Goal: Task Accomplishment & Management: Use online tool/utility

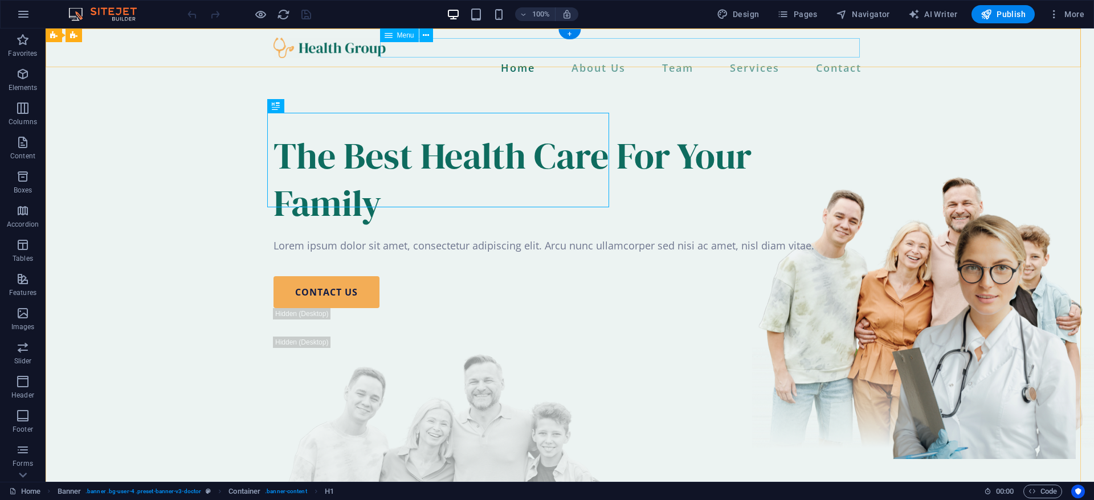
click at [618, 58] on nav "Home About Us Team Services Contact" at bounding box center [569, 67] width 592 height 19
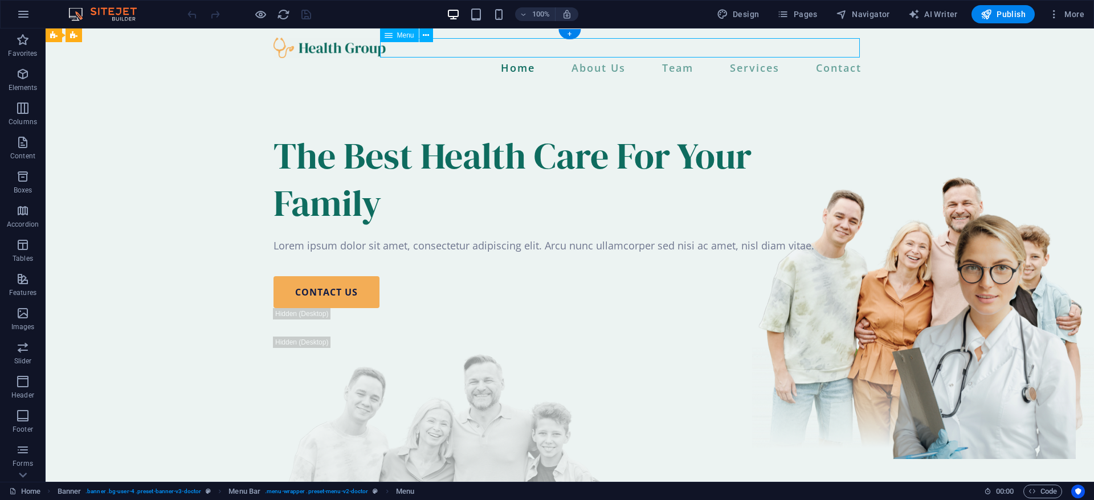
click at [618, 58] on nav "Home About Us Team Services Contact" at bounding box center [569, 67] width 592 height 19
select select
select select "1"
select select
select select "2"
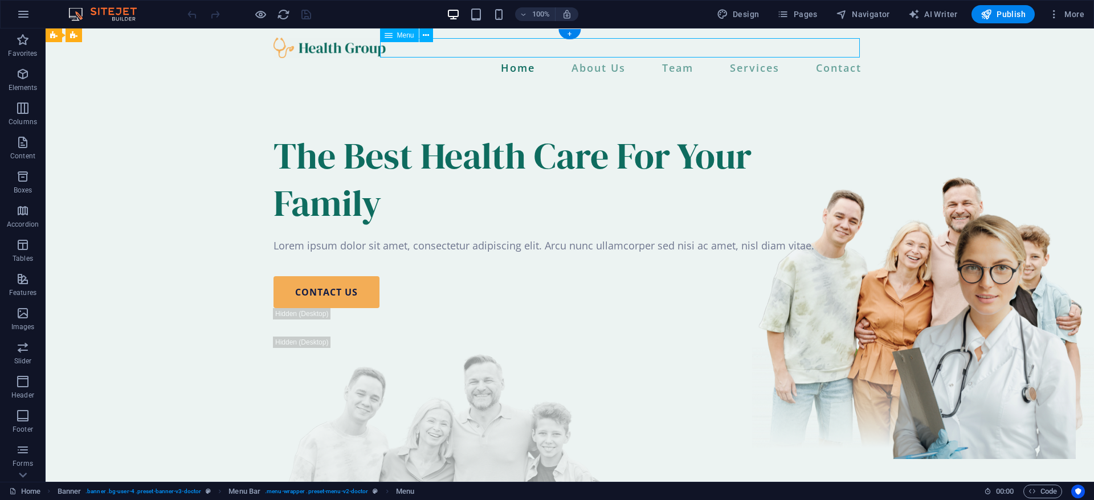
select select
select select "3"
select select
select select "10"
select select
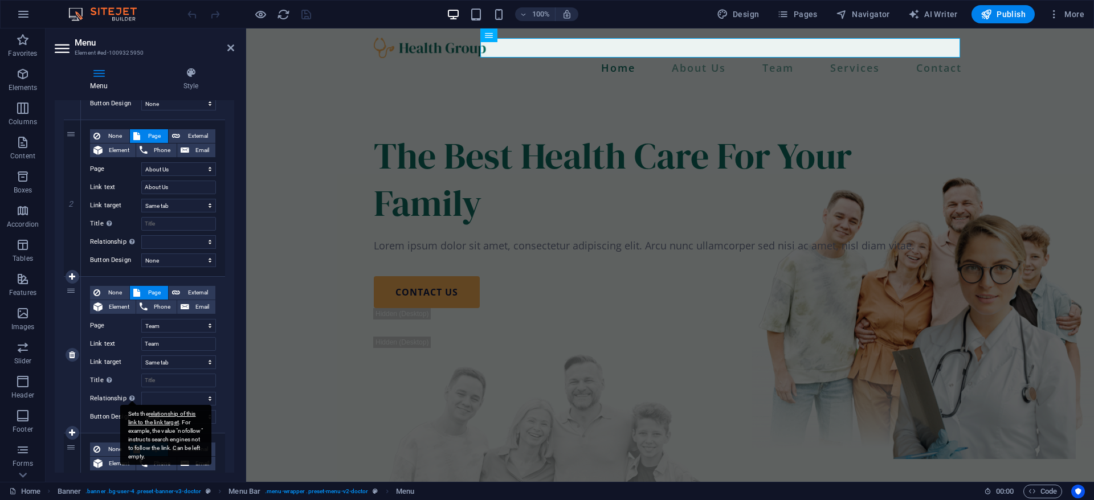
scroll to position [256, 0]
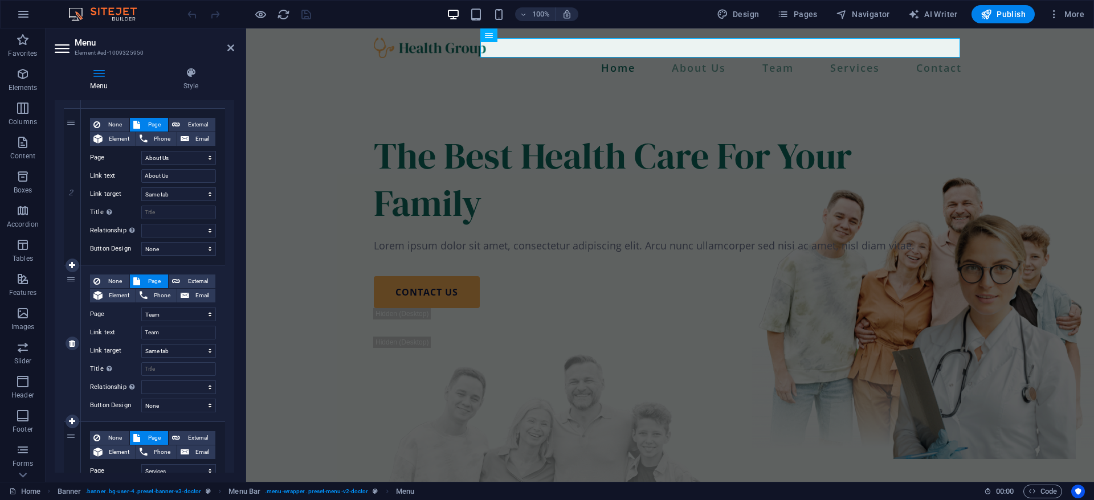
click at [64, 281] on div "3" at bounding box center [72, 343] width 17 height 156
select select
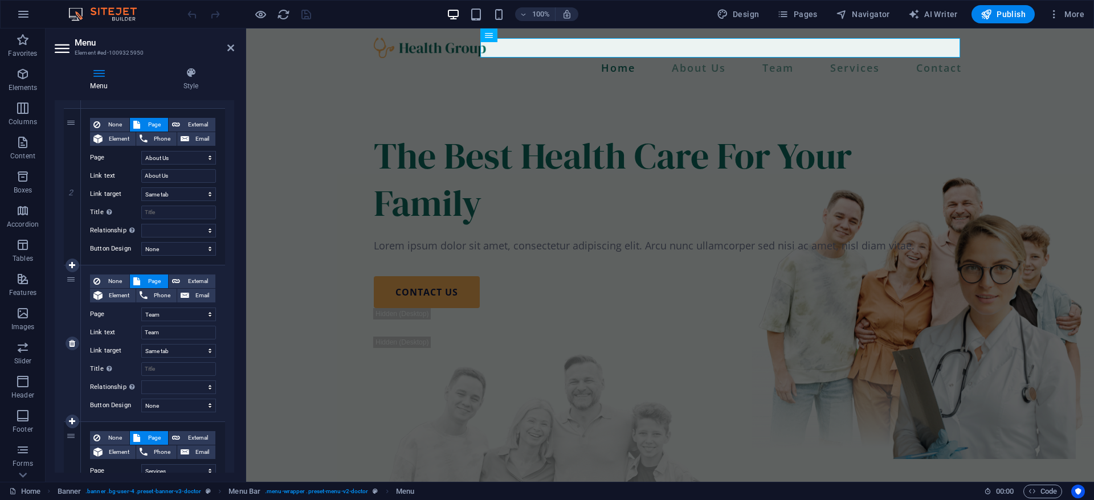
select select
click at [64, 281] on div "3" at bounding box center [72, 343] width 17 height 156
drag, startPoint x: 67, startPoint y: 283, endPoint x: 75, endPoint y: 293, distance: 13.4
click at [77, 298] on div "3" at bounding box center [72, 343] width 17 height 156
select select
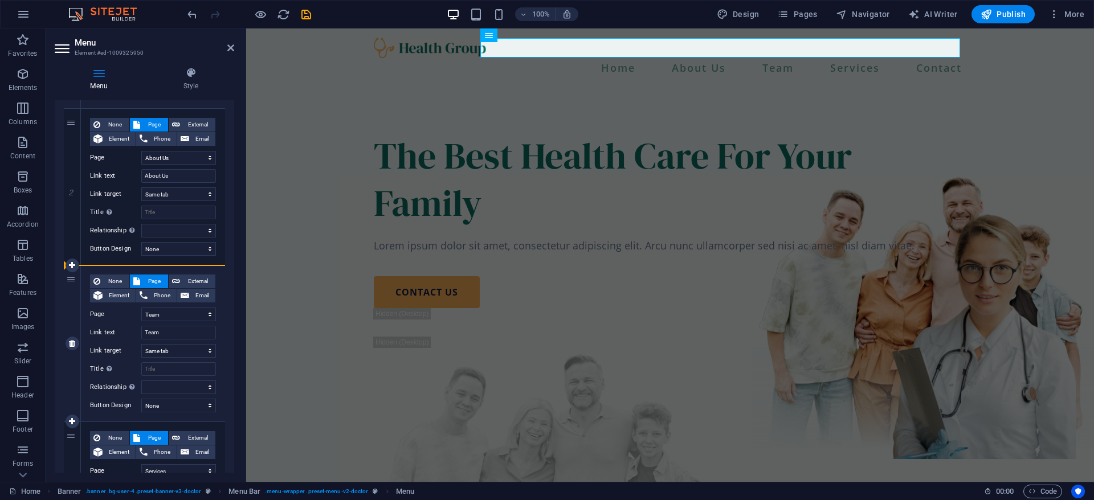
select select
click at [70, 286] on div "3" at bounding box center [72, 343] width 17 height 156
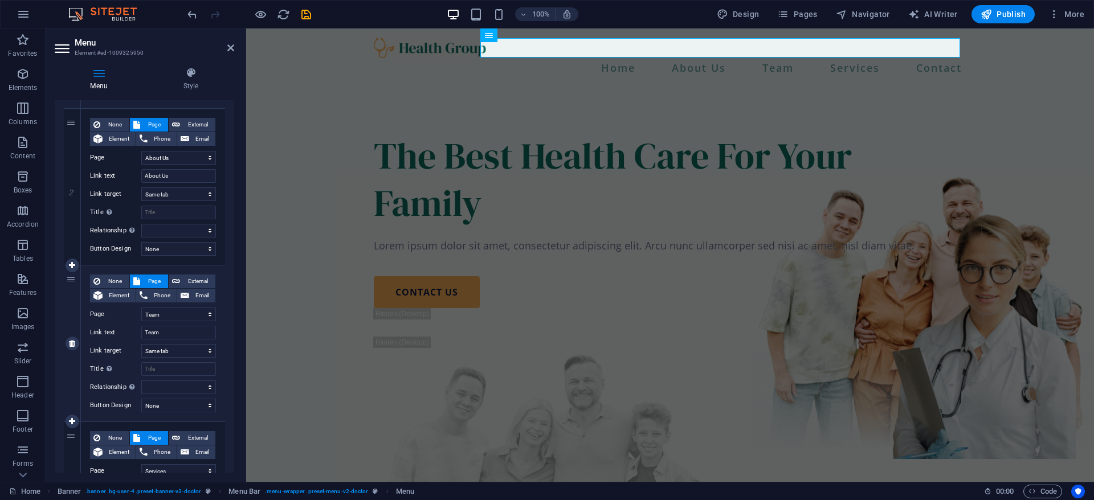
select select
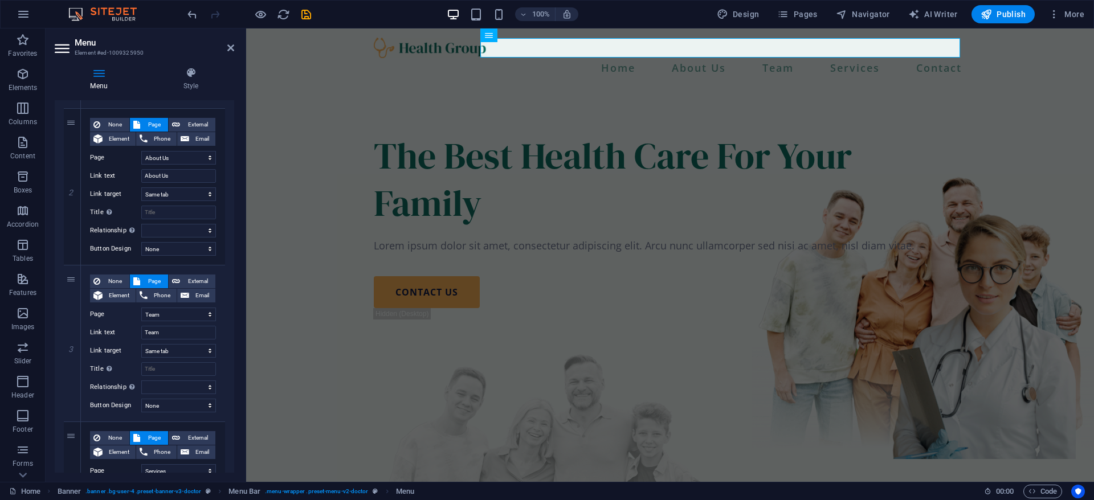
drag, startPoint x: 316, startPoint y: 311, endPoint x: 768, endPoint y: 328, distance: 452.6
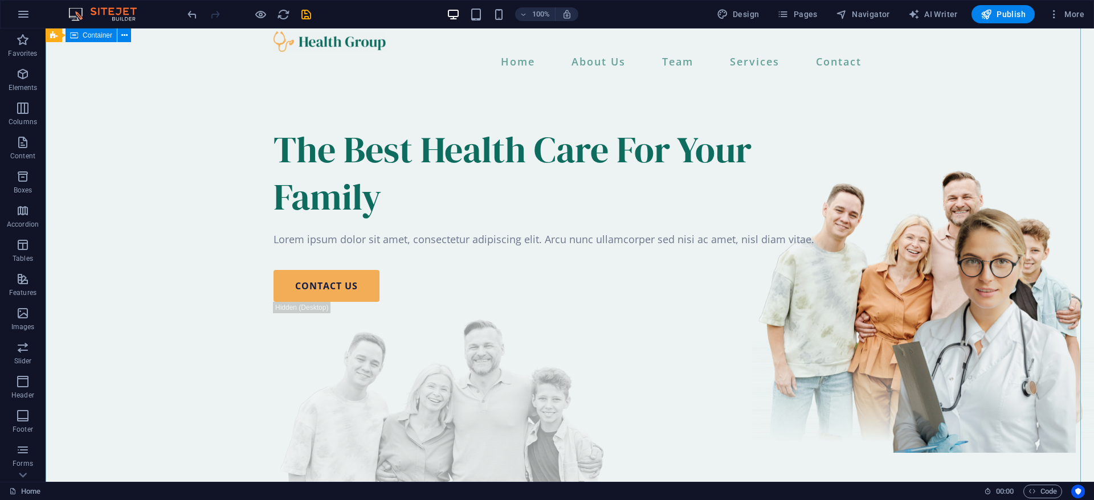
scroll to position [0, 0]
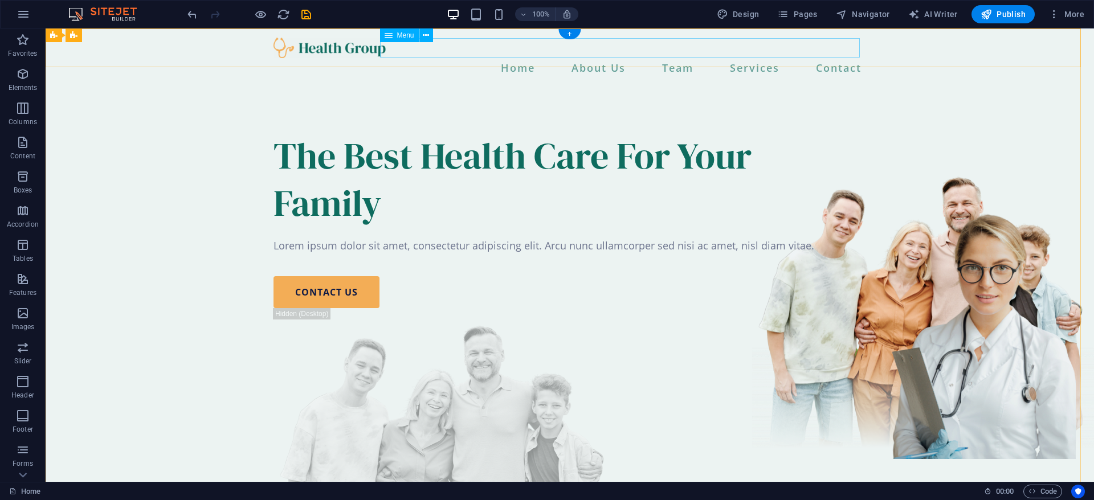
click at [640, 58] on nav "Home About Us Team Services Contact" at bounding box center [569, 67] width 592 height 19
select select
select select "1"
select select
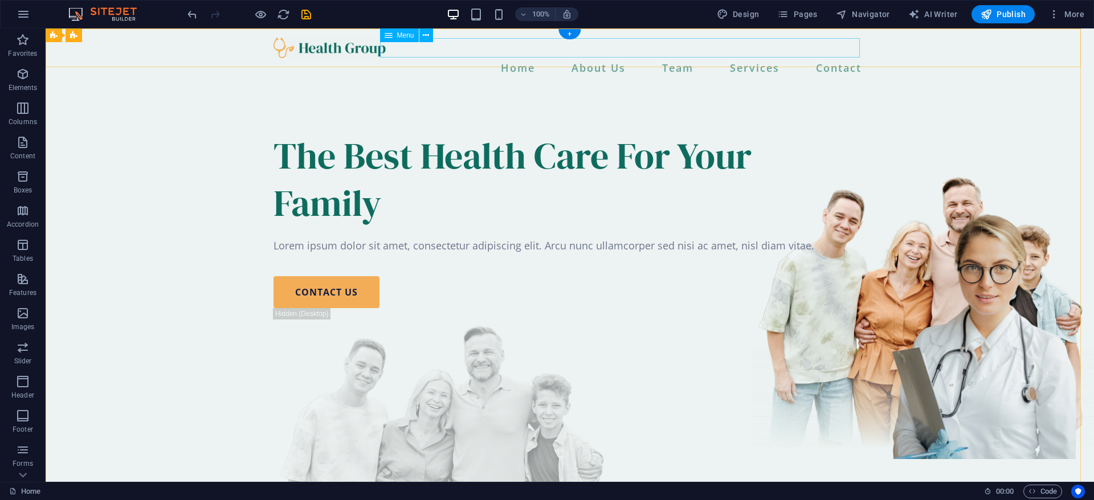
select select "2"
select select
select select "3"
select select
select select "10"
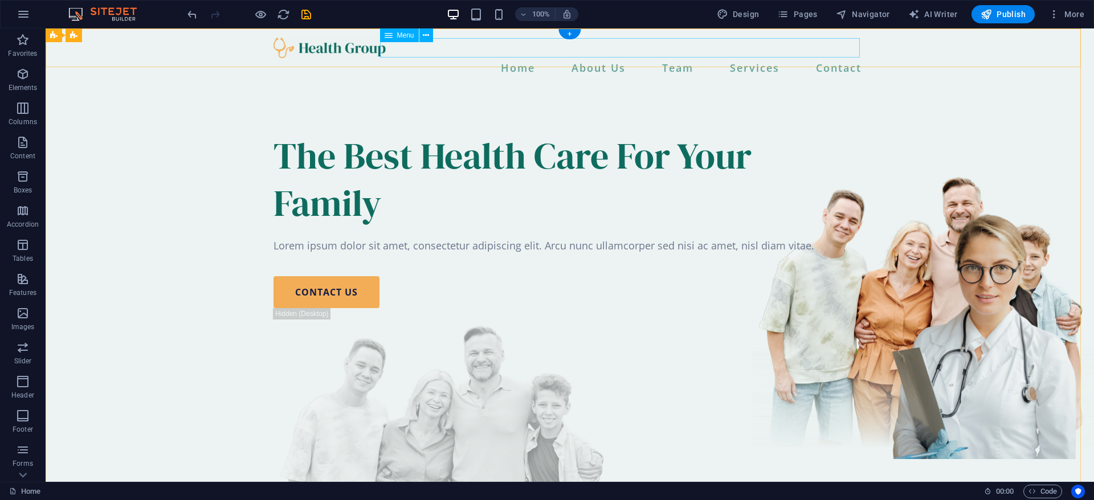
select select
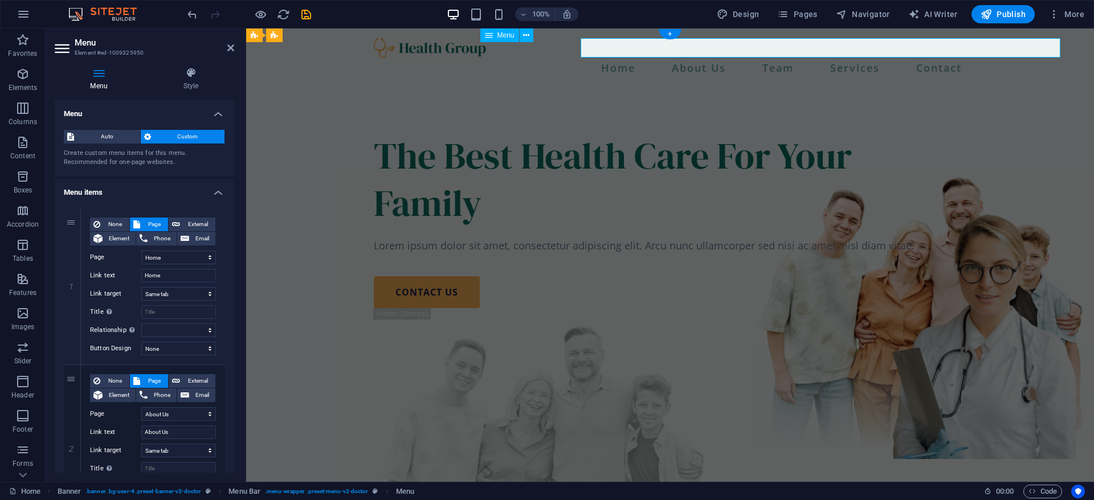
click at [640, 58] on nav "Home About Us Team Services Contact" at bounding box center [670, 67] width 592 height 19
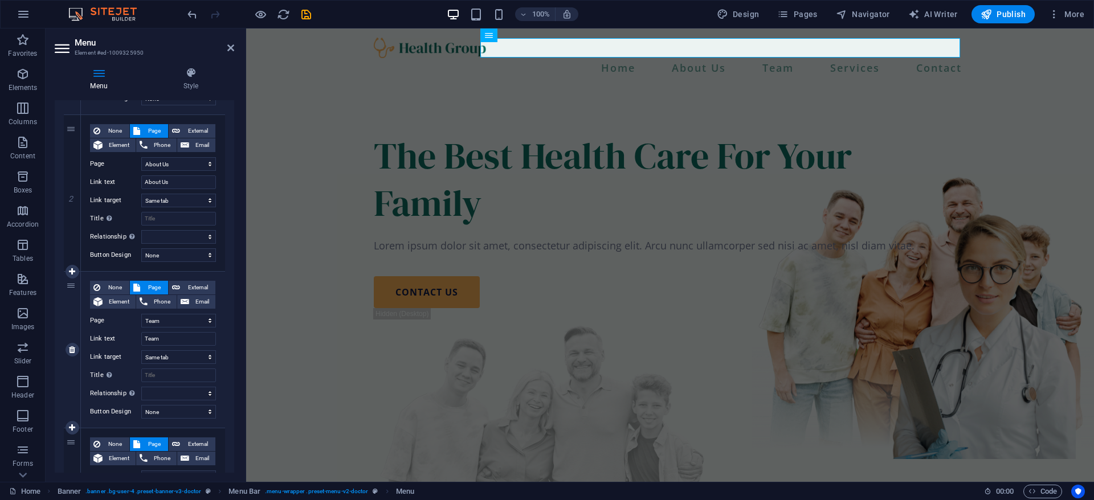
scroll to position [256, 0]
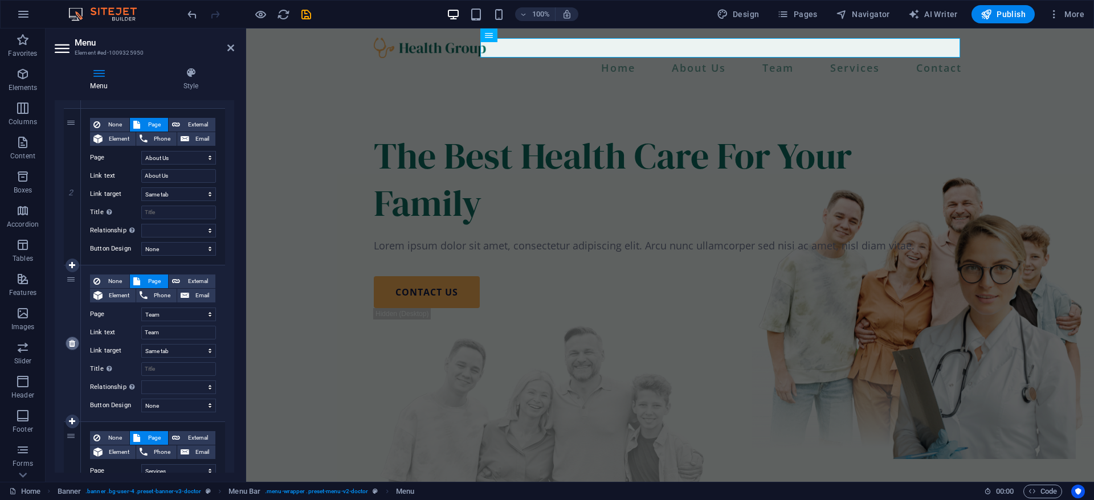
click at [73, 342] on icon at bounding box center [72, 343] width 6 height 8
select select
select select "3"
type input "Services"
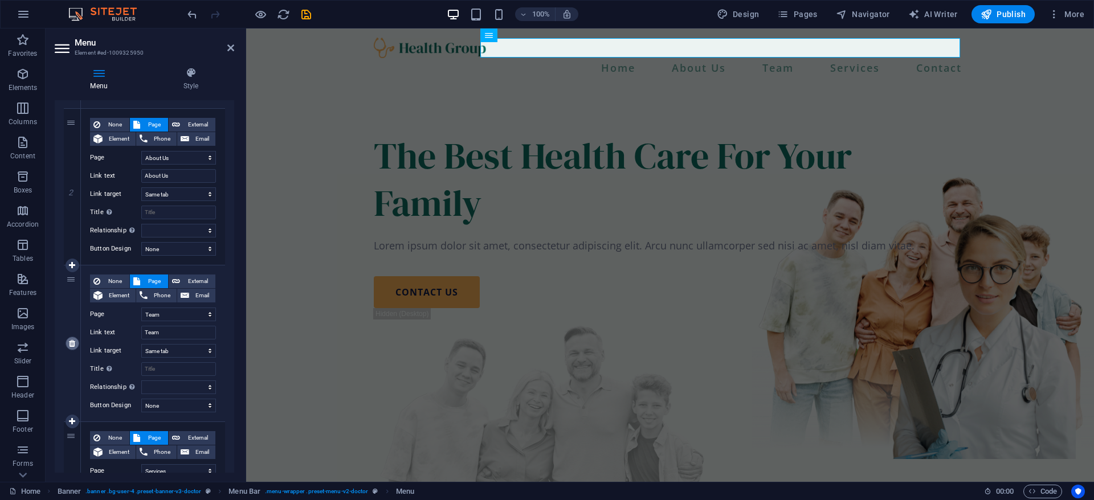
select select
select select "10"
type input "Contact"
select select
click at [651, 179] on div "The Best Health Care For Your Family" at bounding box center [670, 179] width 592 height 95
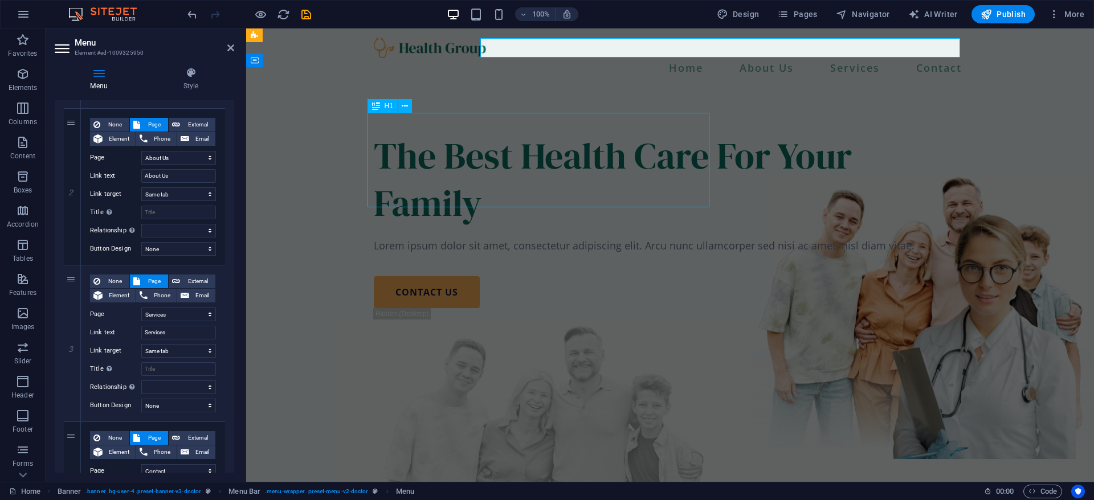
click at [852, 181] on div "The Best Health Care For Your Family Lorem ipsum dolor sit amet, consectetur ad…" at bounding box center [670, 379] width 848 height 584
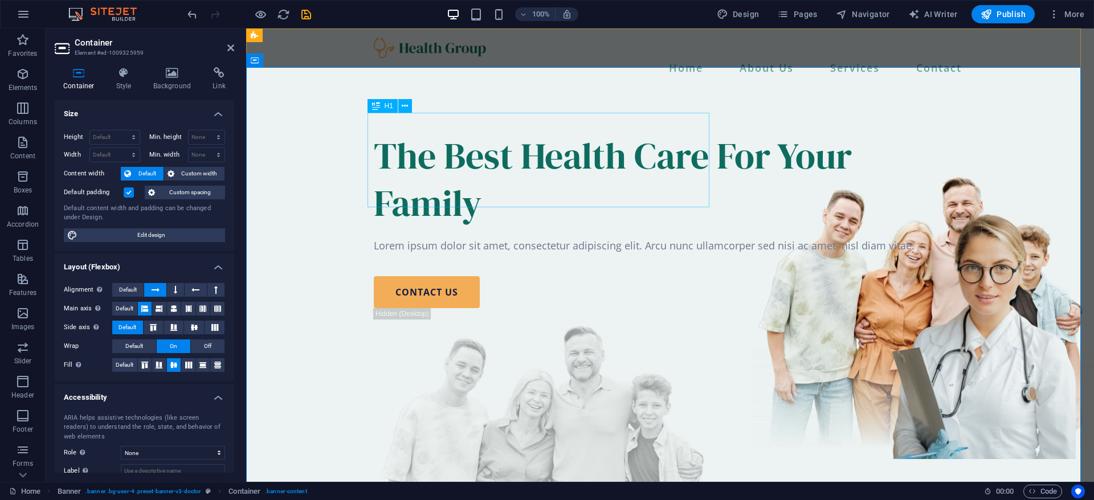
click at [661, 193] on div "The Best Health Care For Your Family" at bounding box center [670, 179] width 592 height 95
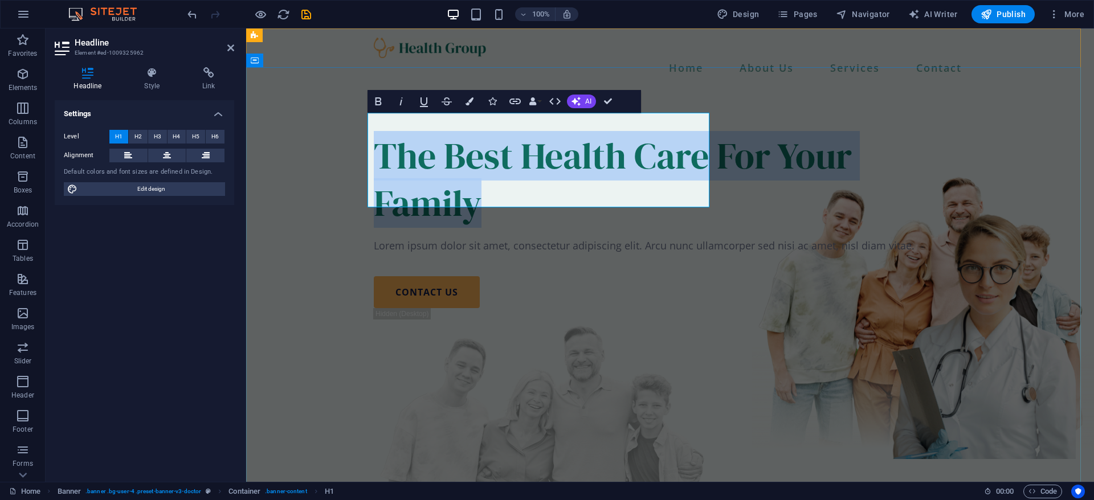
click at [621, 182] on h1 "The Best Health Care For Your Family" at bounding box center [670, 179] width 592 height 95
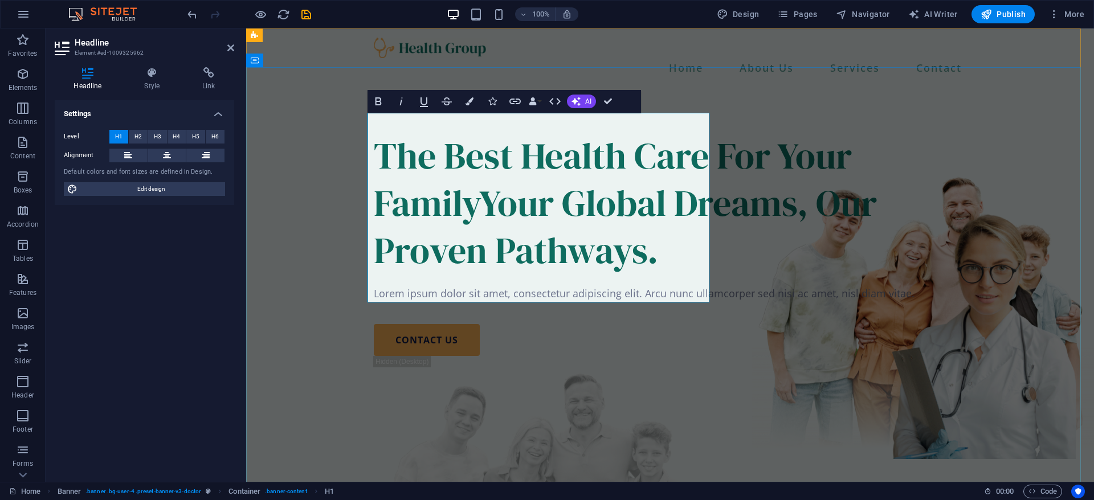
click at [620, 189] on h1 "The Best Health Care For Your FamilyYour Global Dreams, Our Proven Pathways." at bounding box center [670, 203] width 592 height 142
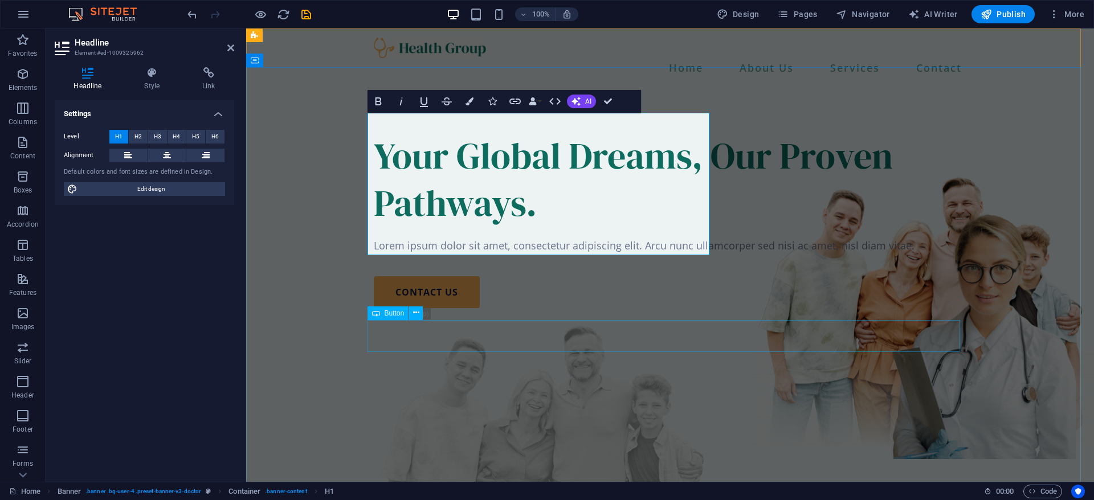
click at [703, 308] on div "contact us" at bounding box center [670, 292] width 592 height 32
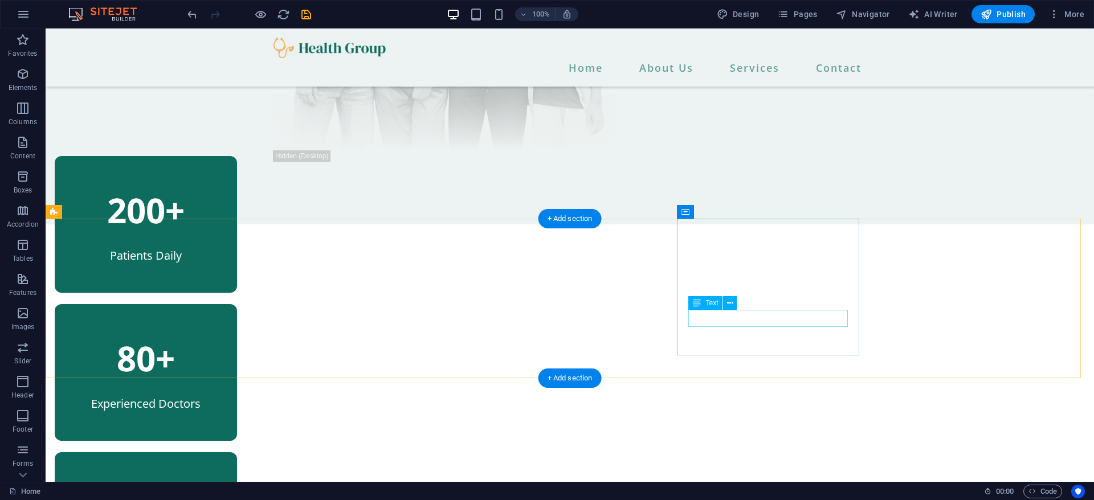
scroll to position [0, 0]
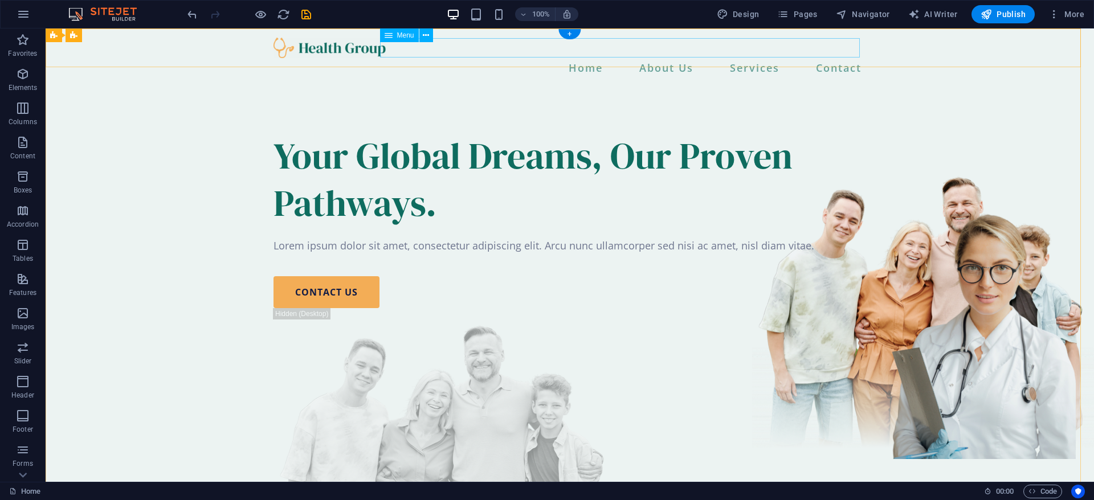
click at [574, 58] on nav "Home About Us Services Contact" at bounding box center [569, 67] width 592 height 19
select select
select select "1"
select select
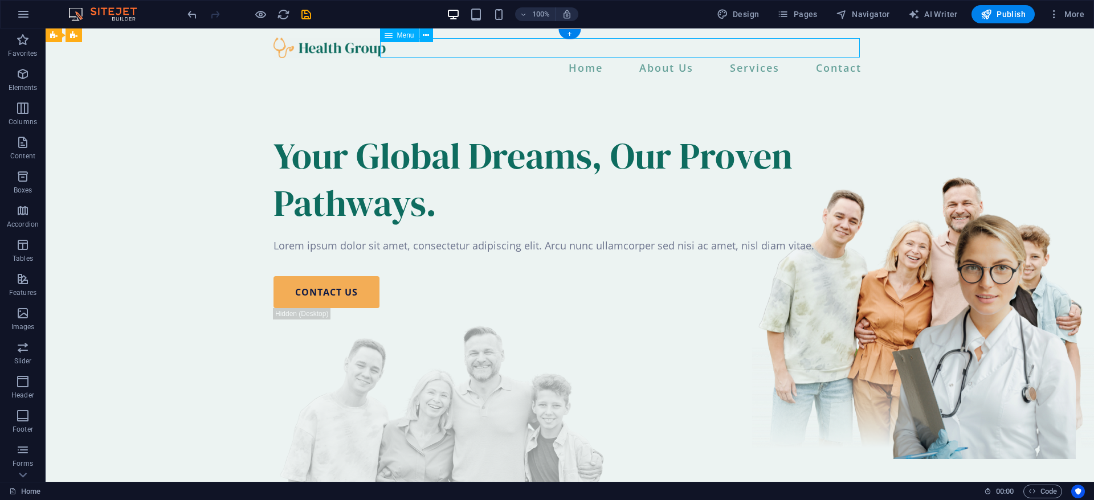
select select "3"
select select
select select "10"
select select
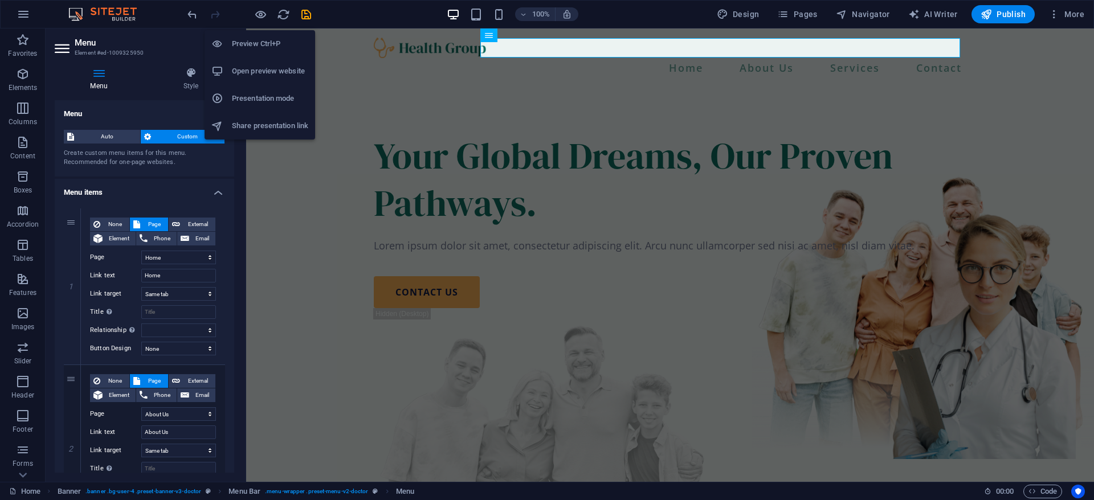
drag, startPoint x: 278, startPoint y: 67, endPoint x: 265, endPoint y: 69, distance: 12.7
click at [265, 69] on h6 "Open preview website" at bounding box center [270, 71] width 76 height 14
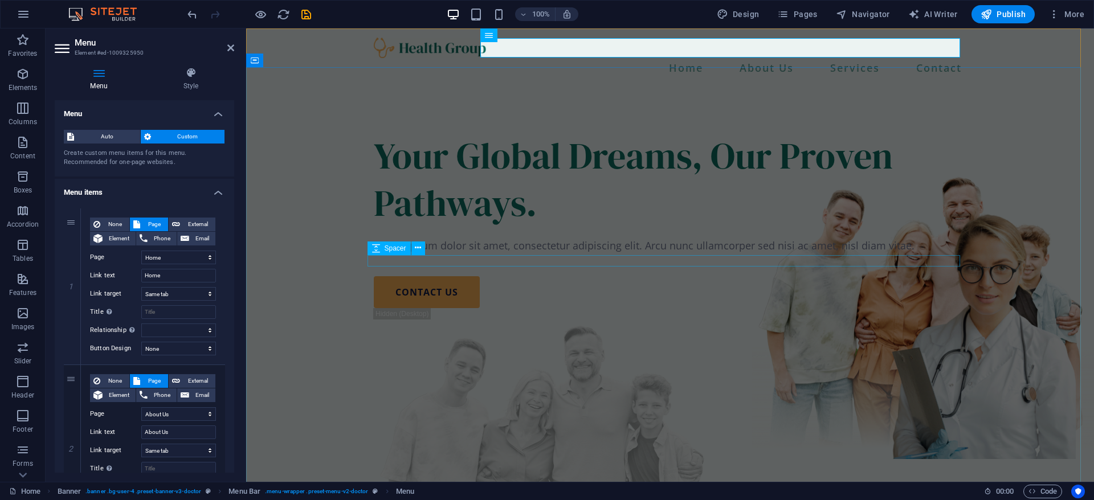
click at [767, 238] on div at bounding box center [670, 232] width 592 height 11
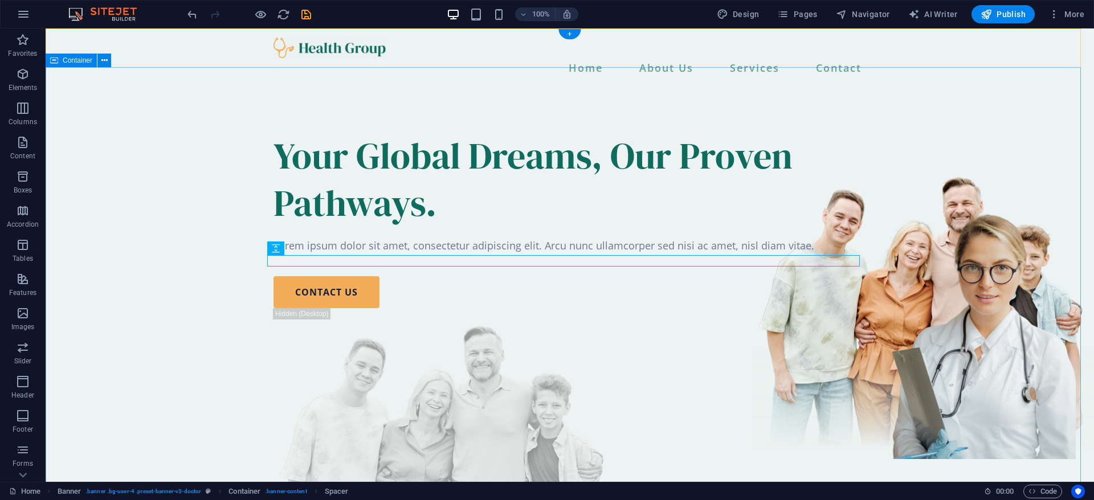
checkbox input "false"
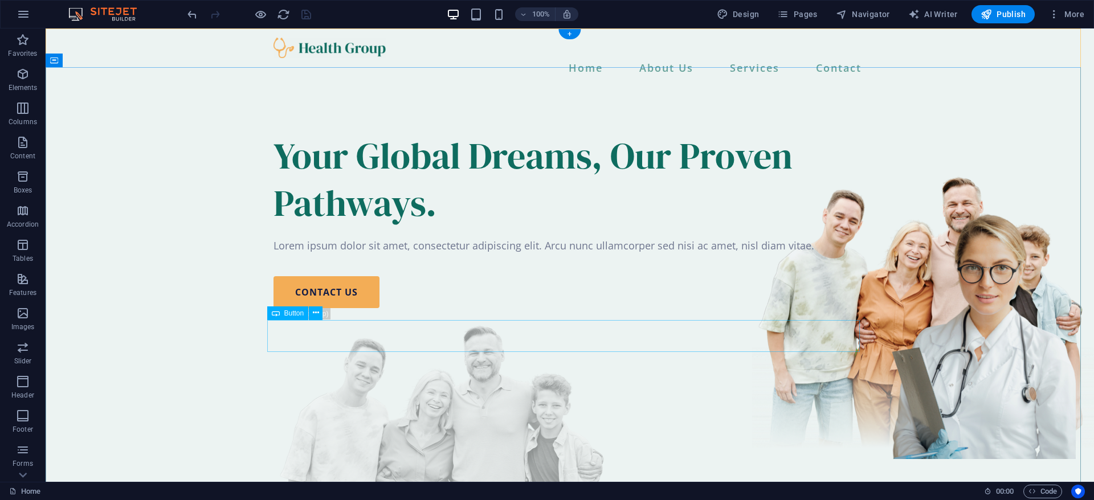
click at [505, 308] on div "contact us" at bounding box center [569, 292] width 592 height 32
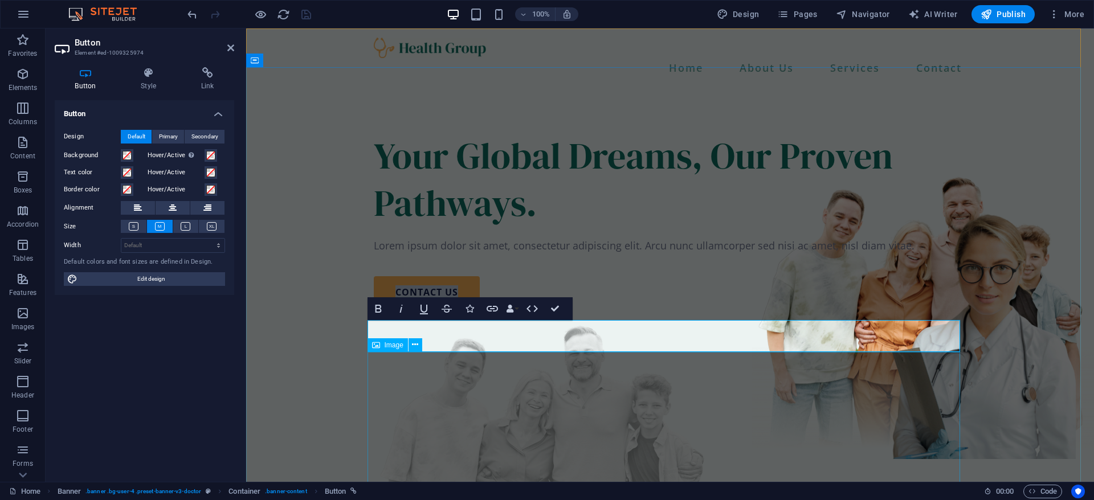
click at [425, 398] on figure at bounding box center [670, 452] width 592 height 289
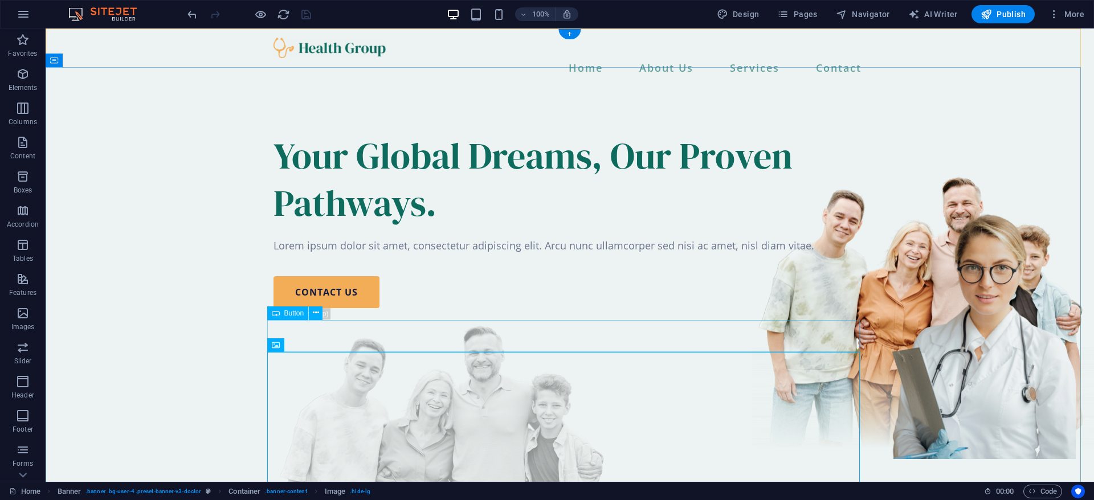
click at [426, 308] on div "contact us" at bounding box center [569, 292] width 592 height 32
click at [317, 312] on icon at bounding box center [316, 313] width 6 height 12
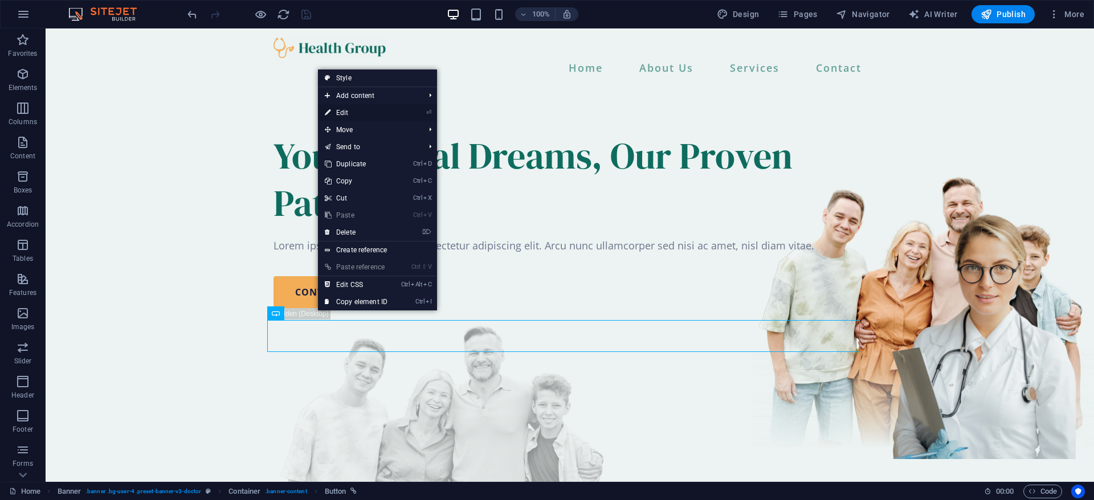
click at [379, 113] on link "⏎ Edit" at bounding box center [356, 112] width 76 height 17
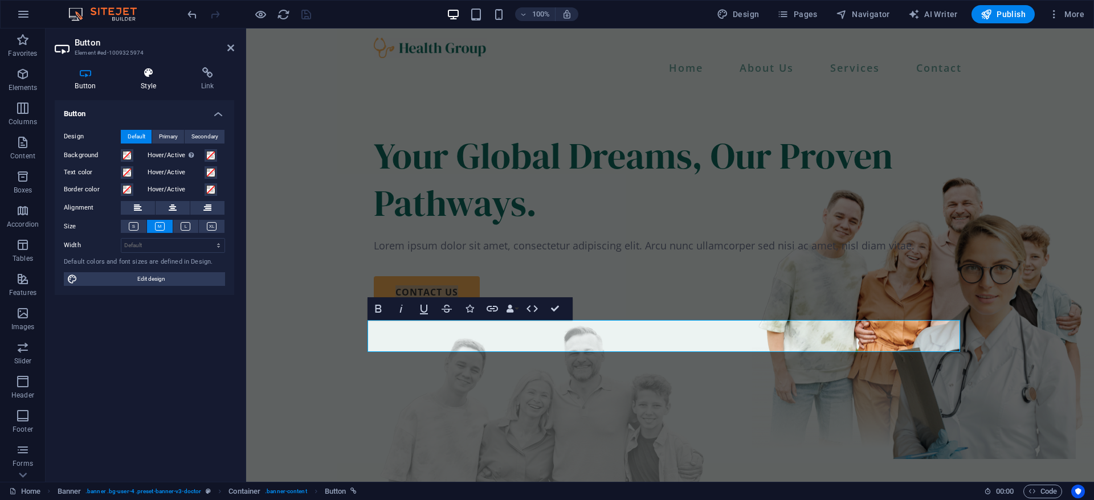
click at [161, 74] on icon at bounding box center [149, 72] width 56 height 11
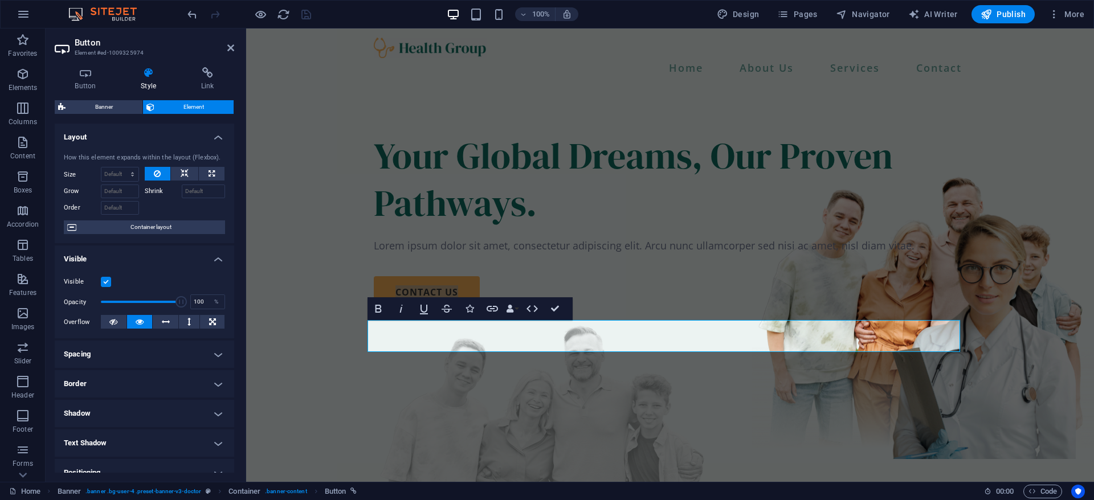
click at [104, 283] on label at bounding box center [106, 282] width 10 height 10
click at [0, 0] on input "Visible" at bounding box center [0, 0] width 0 height 0
click at [962, 319] on div "Your Global Dreams, Our Proven Pathways. Lorem ipsum dolor sit amet, consectetu…" at bounding box center [670, 379] width 848 height 584
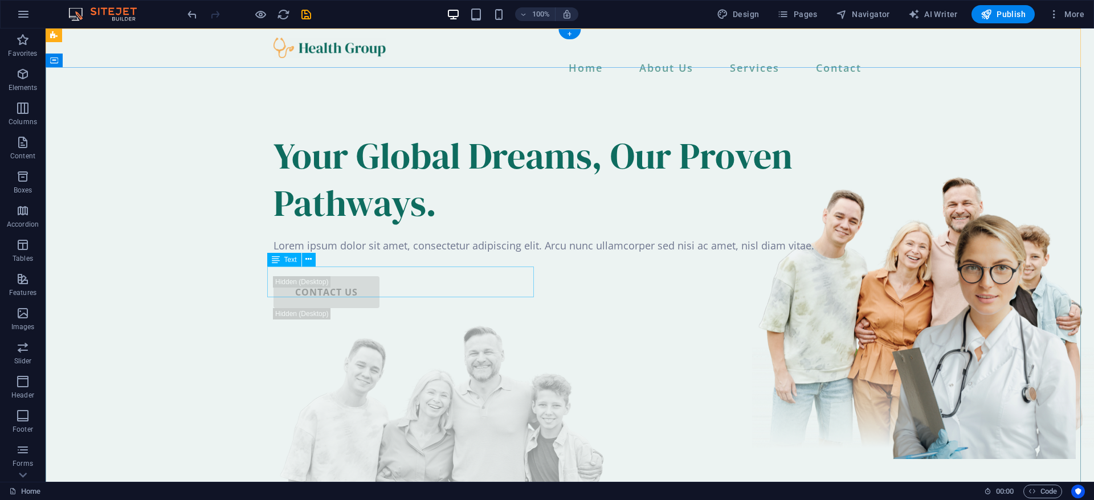
click at [519, 253] on div "Lorem ipsum dolor sit amet, consectetur adipiscing elit. Arcu nunc ullamcorper …" at bounding box center [569, 245] width 592 height 15
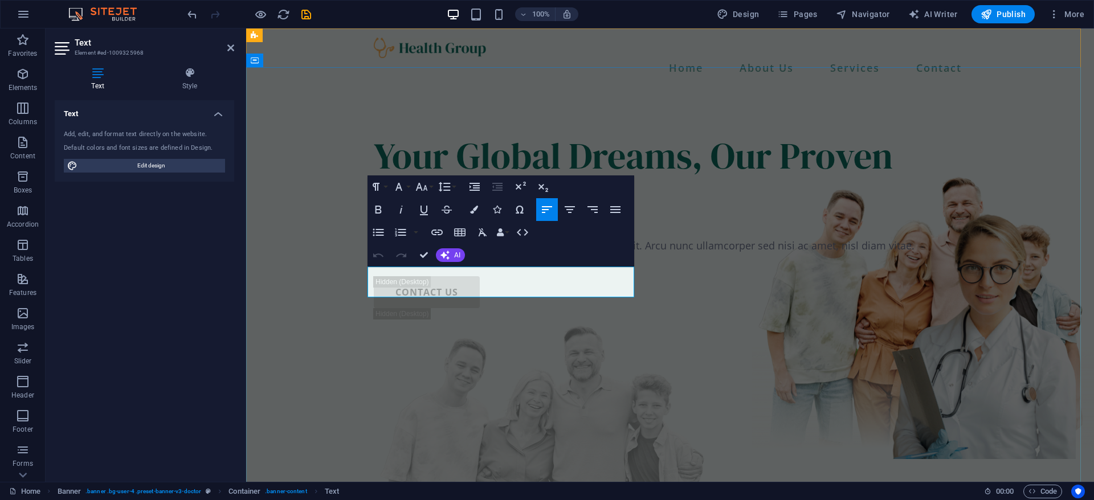
click at [630, 253] on p "Lorem ipsum dolor sit amet, consectetur adipiscing elit. Arcu nunc ullamcorper …" at bounding box center [670, 245] width 592 height 15
click at [632, 253] on p "Lorem ipsum dolor sit amet, consectetur adipiscing elit. Arcu nunc ullamcorper …" at bounding box center [670, 245] width 592 height 15
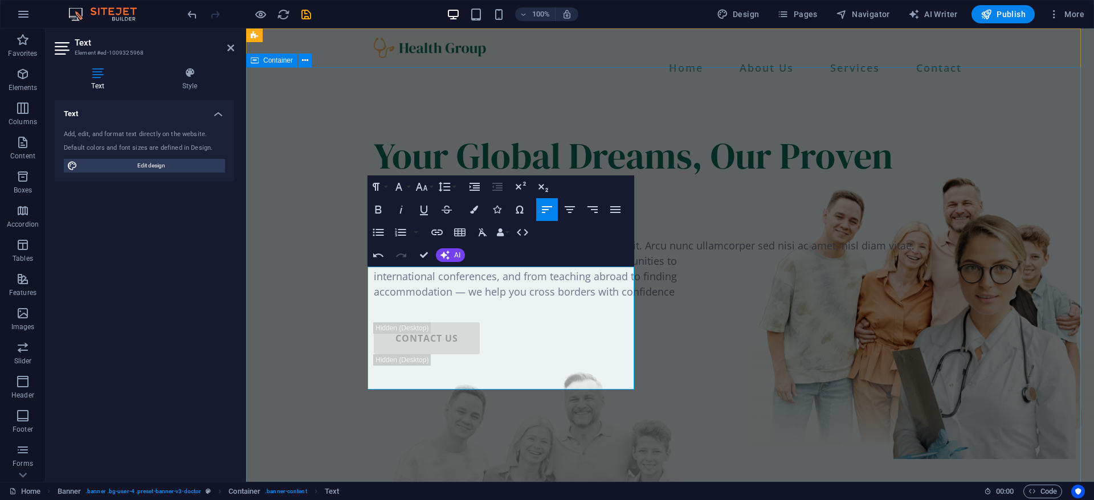
scroll to position [1800, 5]
click at [375, 269] on p "From scholarships to study abroad, from work opportunities to" at bounding box center [670, 260] width 592 height 15
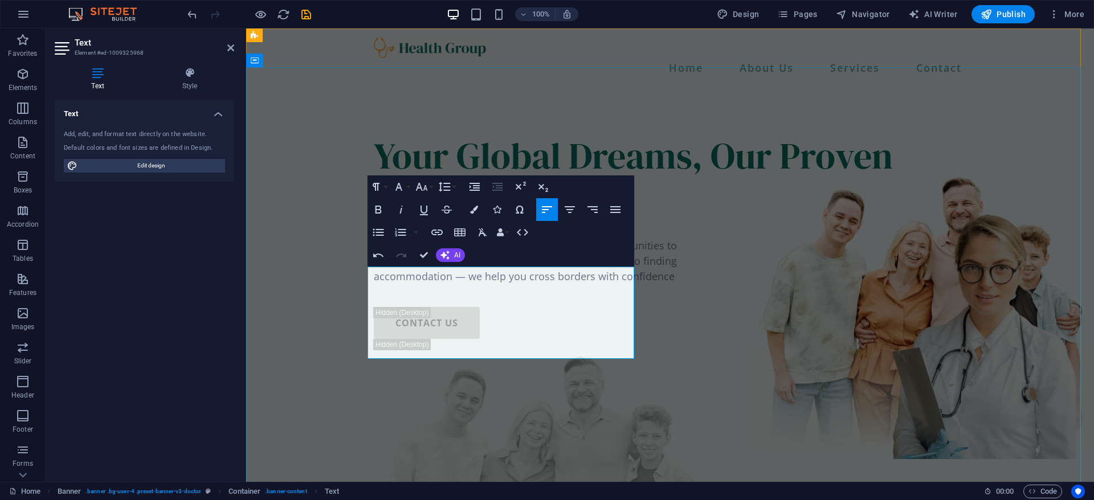
click at [419, 269] on p "international conferences, and from teaching abroad to finding" at bounding box center [670, 260] width 592 height 15
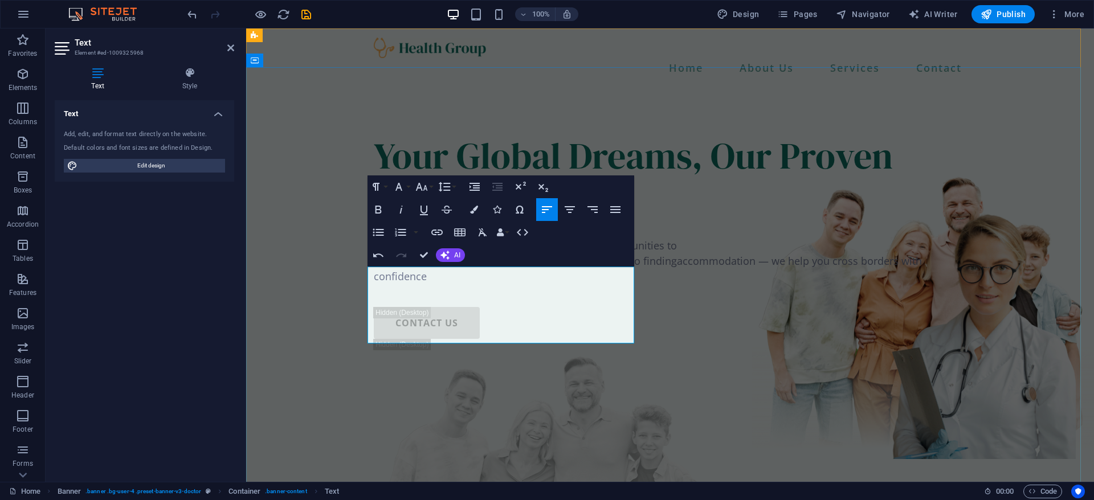
click at [468, 253] on p "From scholarships to study abroad, from work opportunities to" at bounding box center [670, 245] width 592 height 15
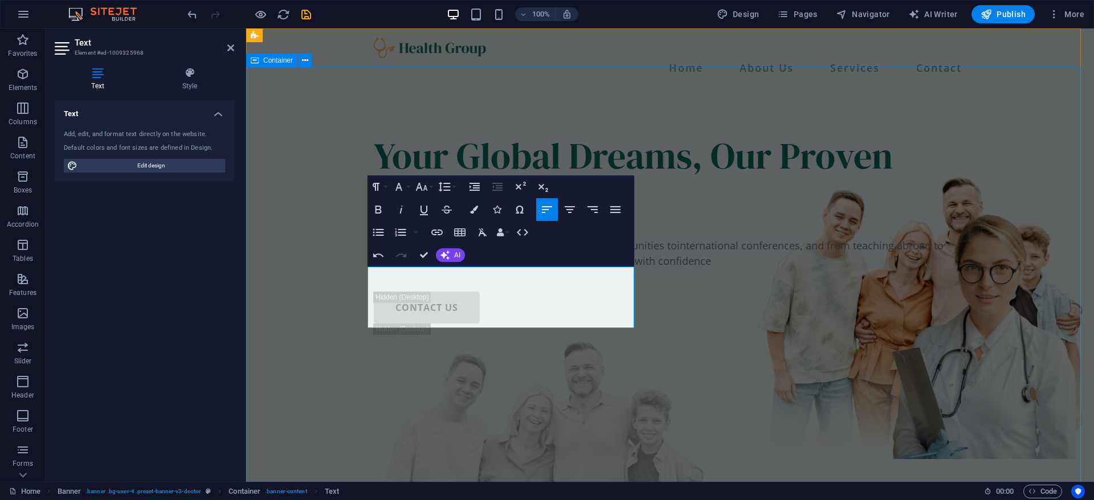
click at [695, 271] on div "Your Global Dreams, Our Proven Pathways. From scholarships to study abroad, fro…" at bounding box center [670, 387] width 848 height 600
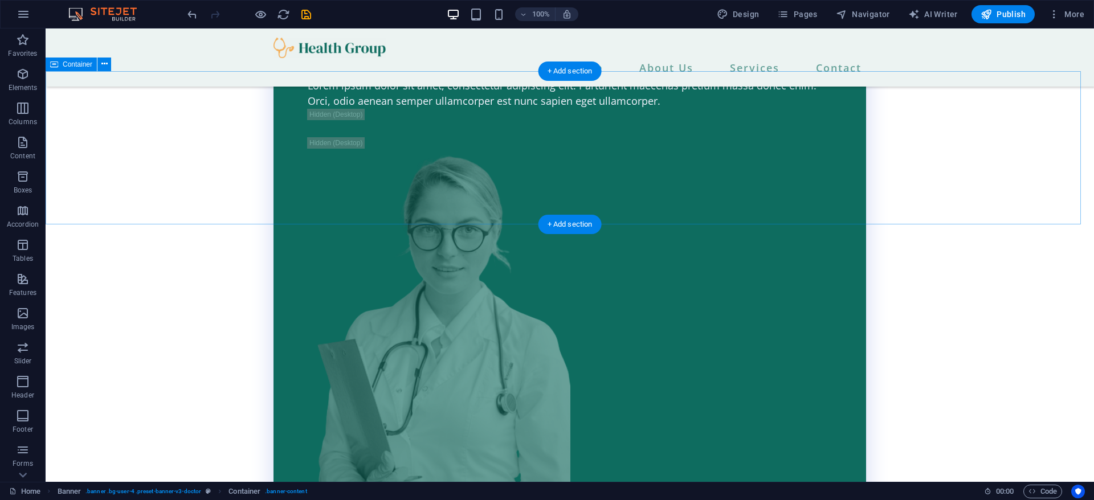
scroll to position [1880, 0]
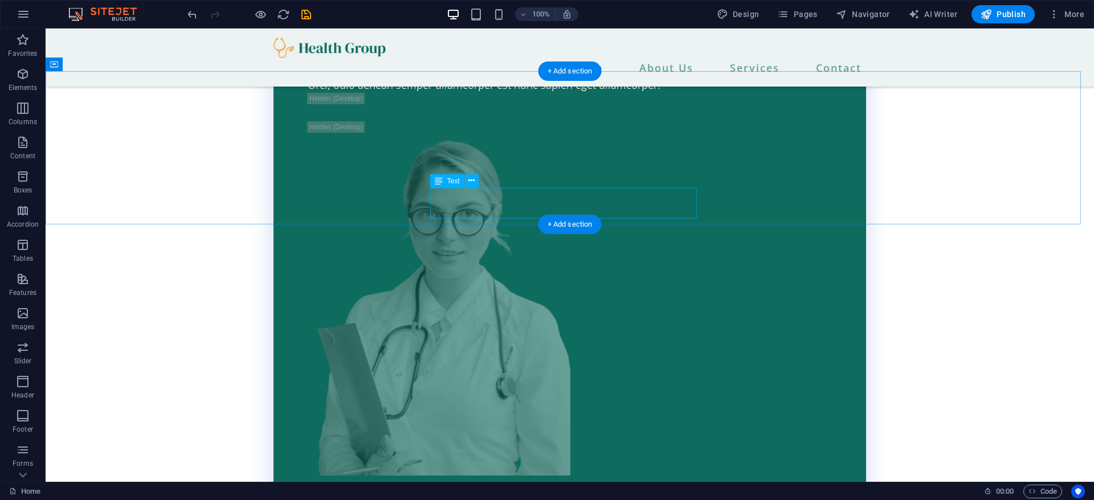
checkbox input "false"
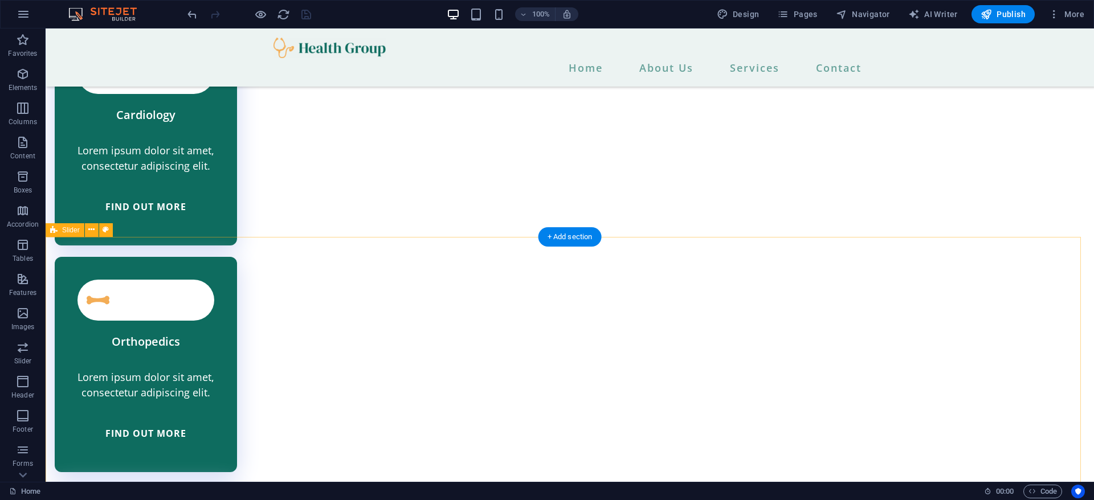
scroll to position [2649, 0]
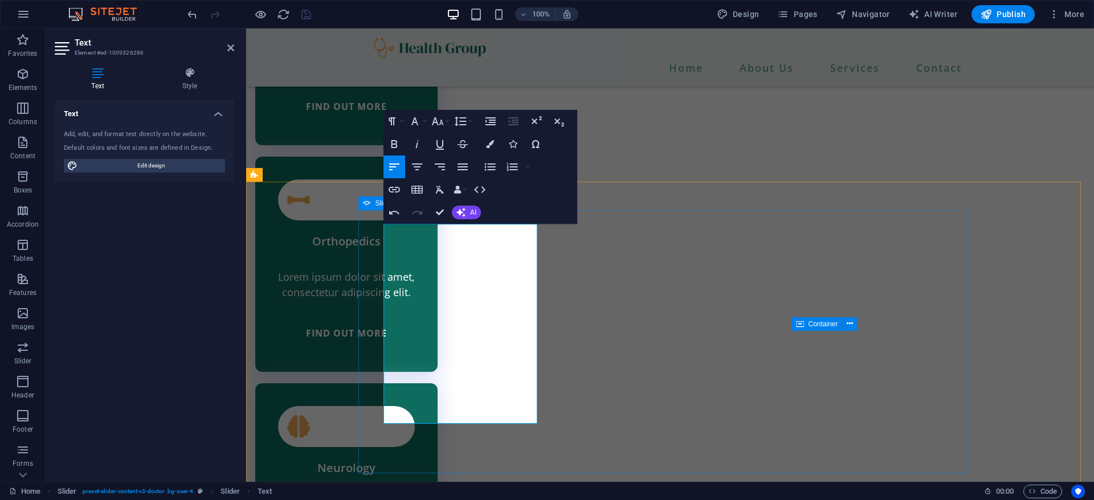
scroll to position [1660, 2]
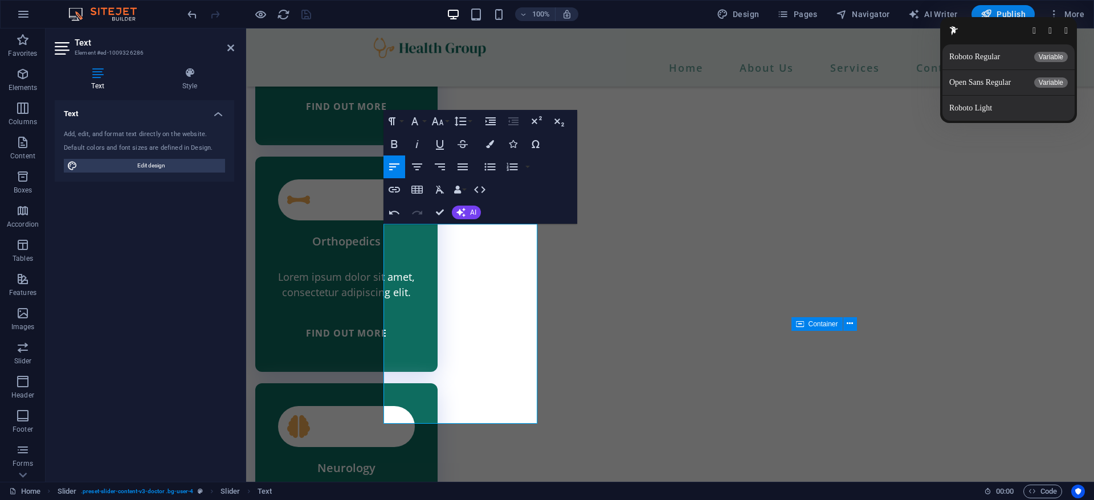
click at [1067, 29] on button "button" at bounding box center [1065, 30] width 3 height 9
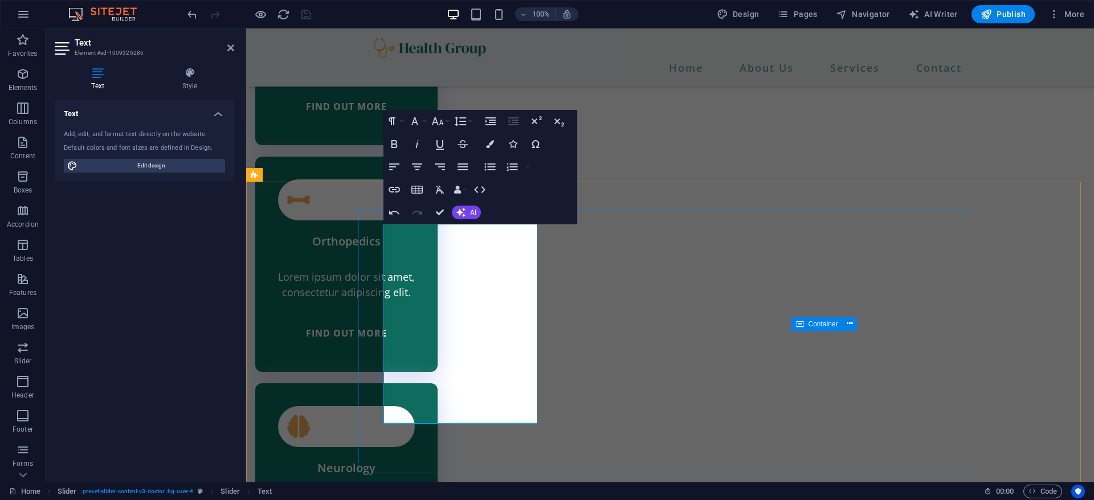
drag, startPoint x: 533, startPoint y: 415, endPoint x: 349, endPoint y: 230, distance: 261.0
click at [423, 126] on button "Font Family" at bounding box center [417, 121] width 22 height 23
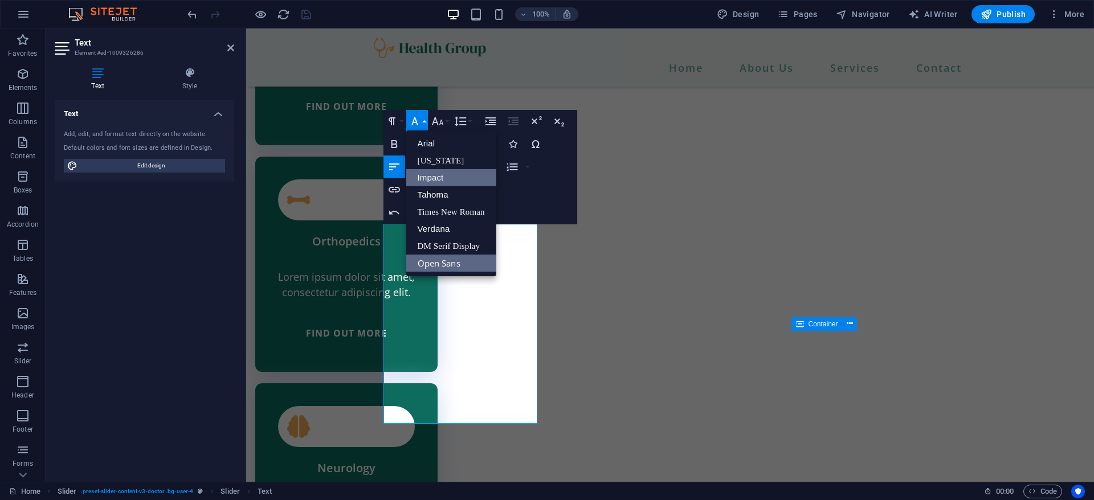
scroll to position [0, 0]
drag, startPoint x: 384, startPoint y: 320, endPoint x: 530, endPoint y: 416, distance: 174.7
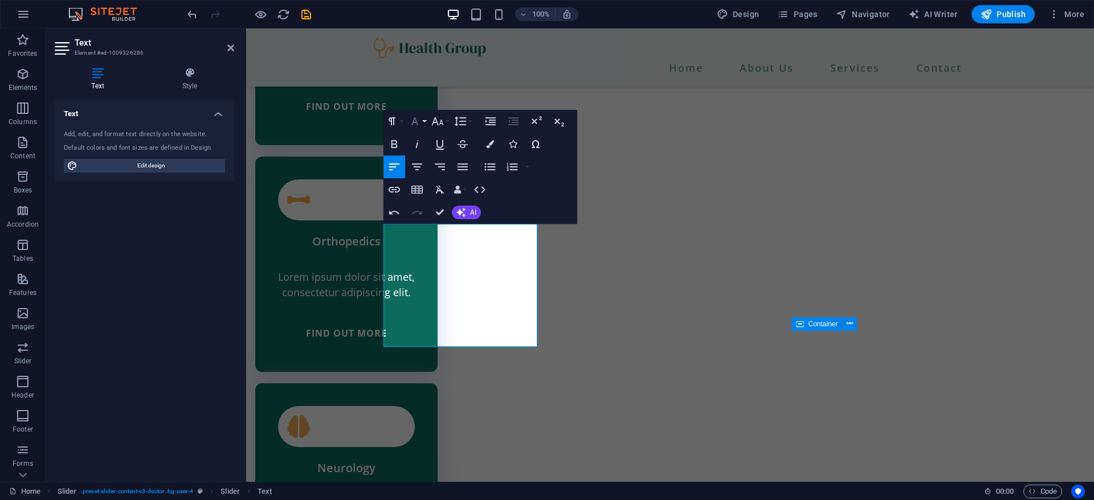
click at [425, 122] on button "Font Family" at bounding box center [417, 121] width 22 height 23
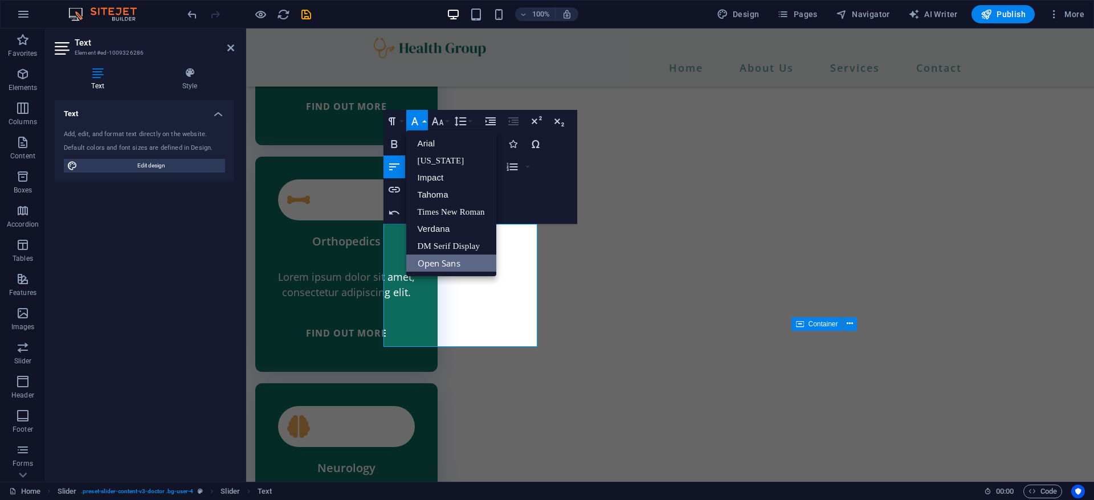
scroll to position [0, 0]
click at [425, 122] on button "Font Family" at bounding box center [417, 121] width 22 height 23
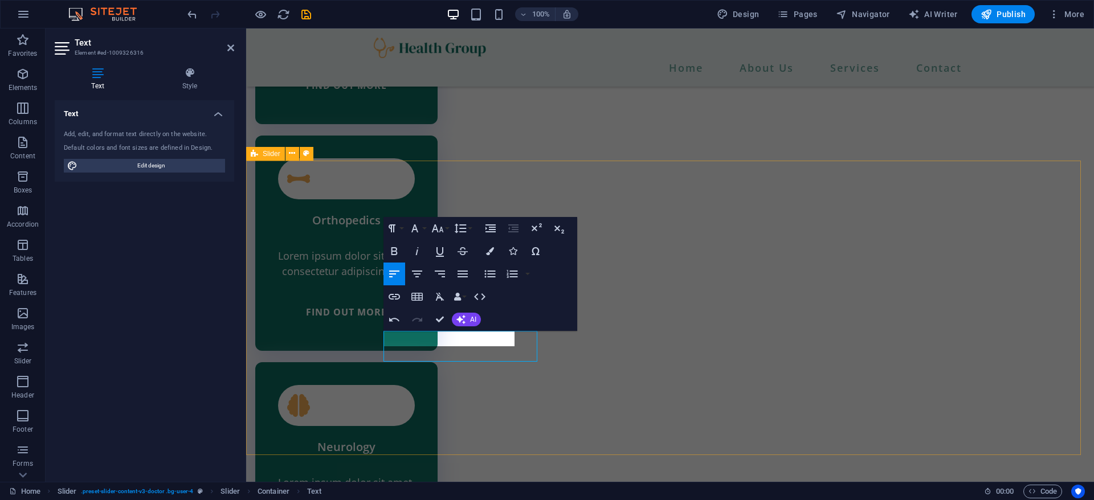
scroll to position [2649, 0]
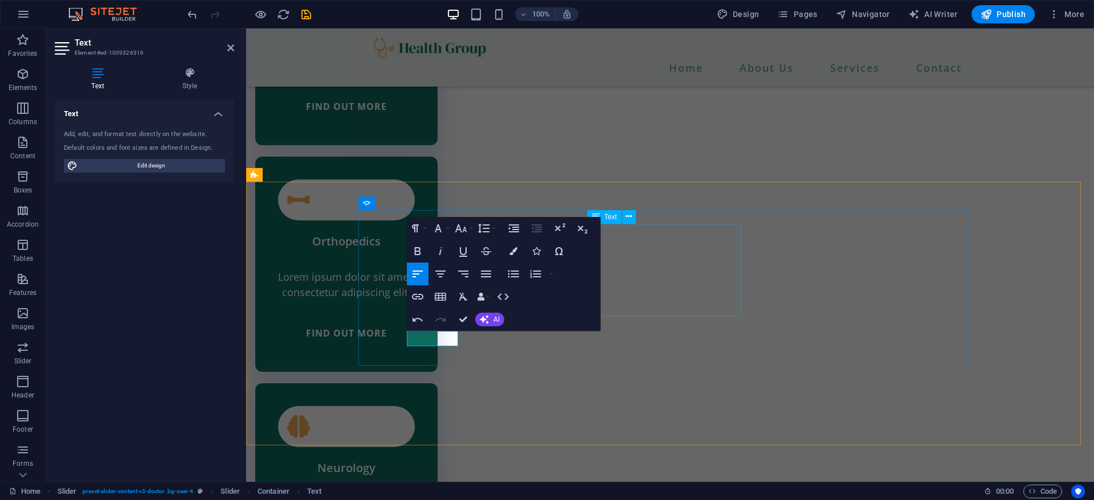
drag, startPoint x: 700, startPoint y: 251, endPoint x: 886, endPoint y: 285, distance: 188.8
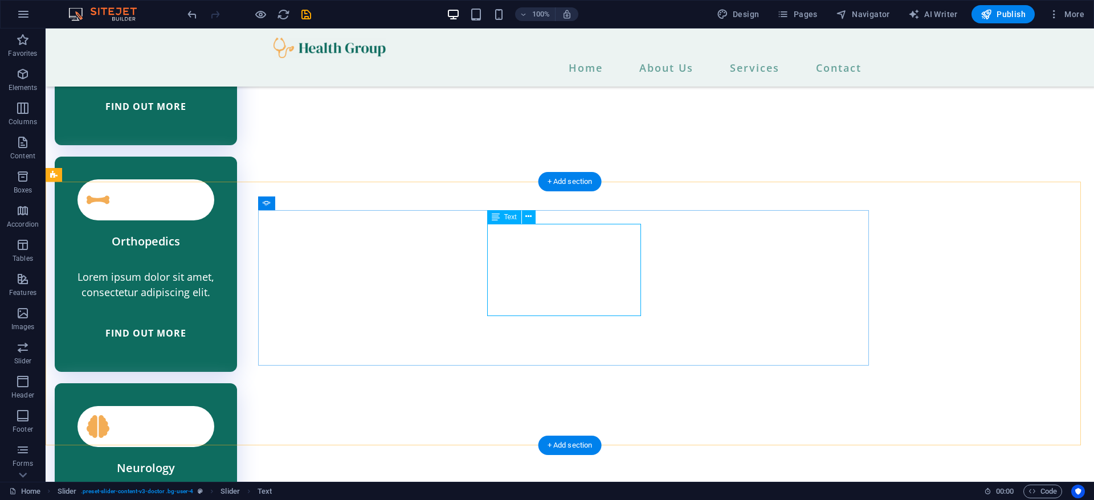
drag, startPoint x: 507, startPoint y: 300, endPoint x: 307, endPoint y: 305, distance: 200.6
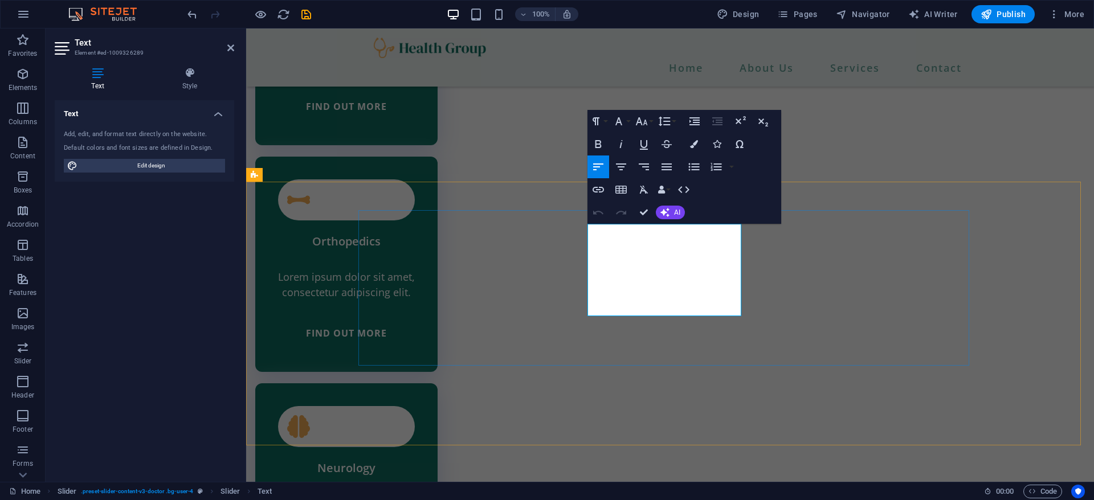
drag, startPoint x: 732, startPoint y: 325, endPoint x: 589, endPoint y: 267, distance: 154.8
click at [641, 124] on icon "button" at bounding box center [641, 121] width 12 height 8
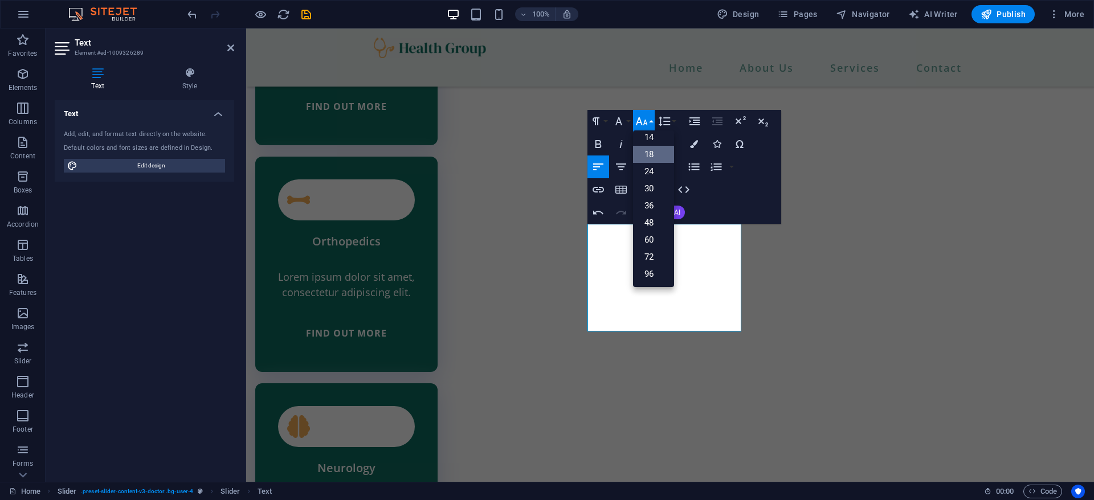
scroll to position [92, 0]
click at [646, 141] on link "14" at bounding box center [653, 137] width 41 height 17
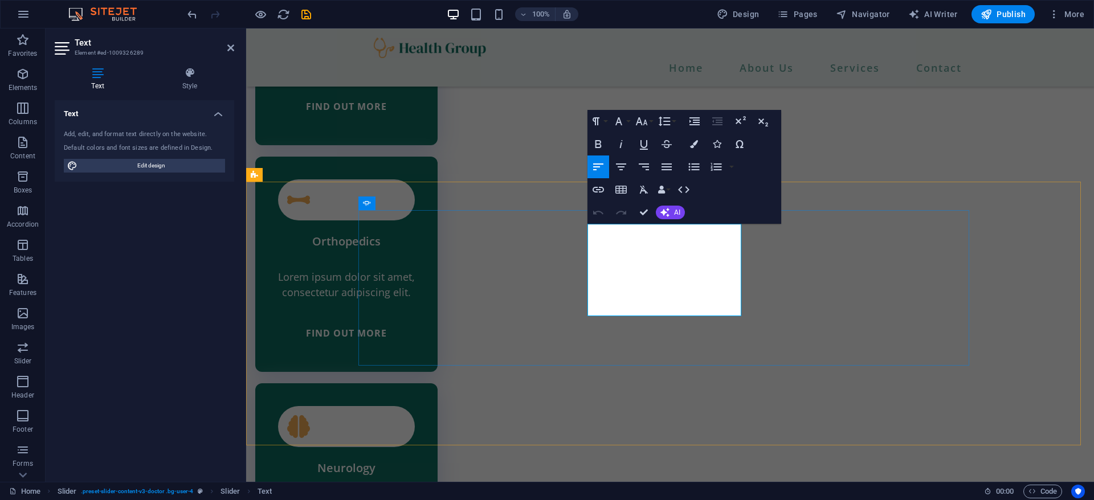
drag, startPoint x: 685, startPoint y: 306, endPoint x: 590, endPoint y: 255, distance: 107.8
click at [621, 130] on button "Font Family" at bounding box center [621, 121] width 22 height 23
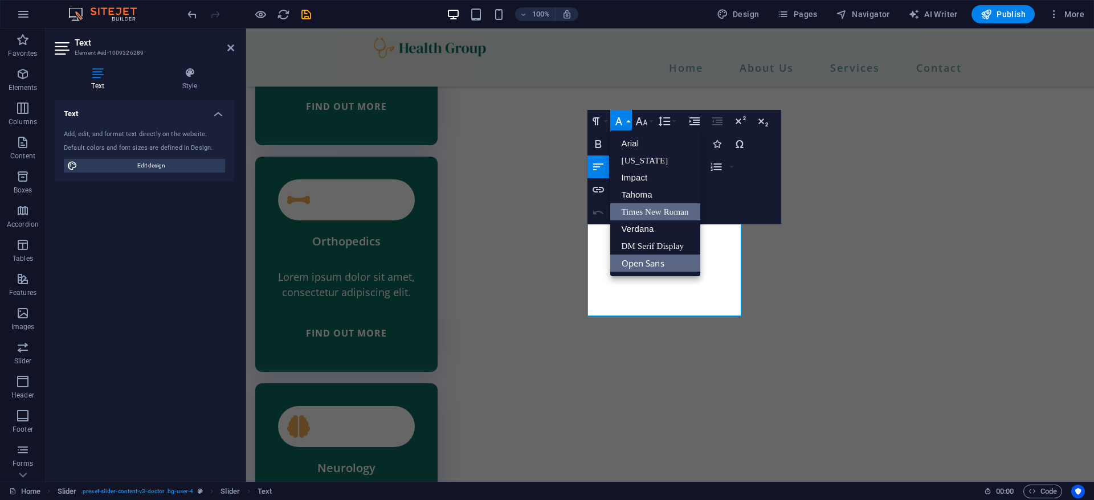
scroll to position [0, 0]
click at [646, 146] on link "Arial" at bounding box center [655, 143] width 90 height 17
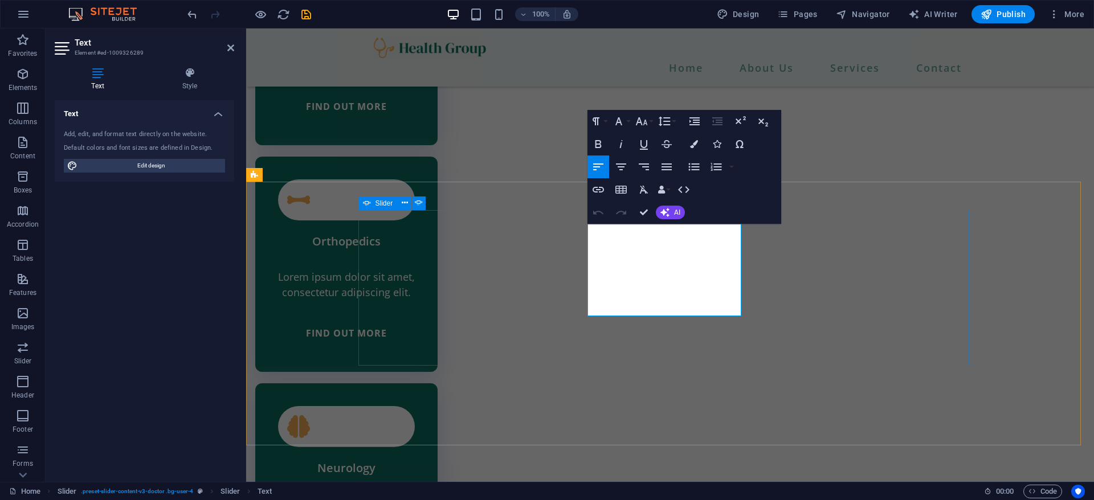
drag, startPoint x: 657, startPoint y: 304, endPoint x: 586, endPoint y: 260, distance: 83.3
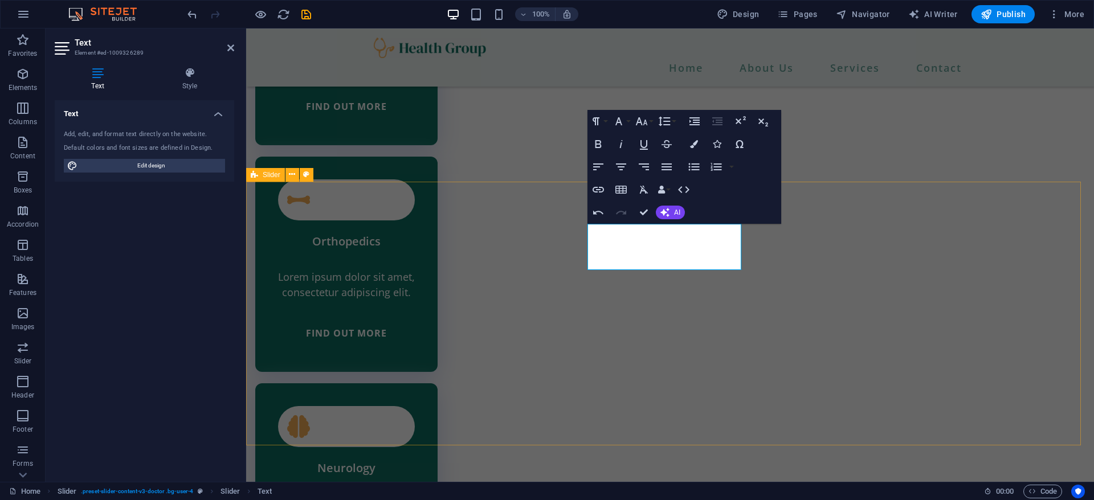
drag, startPoint x: 1004, startPoint y: 380, endPoint x: 894, endPoint y: 275, distance: 152.3
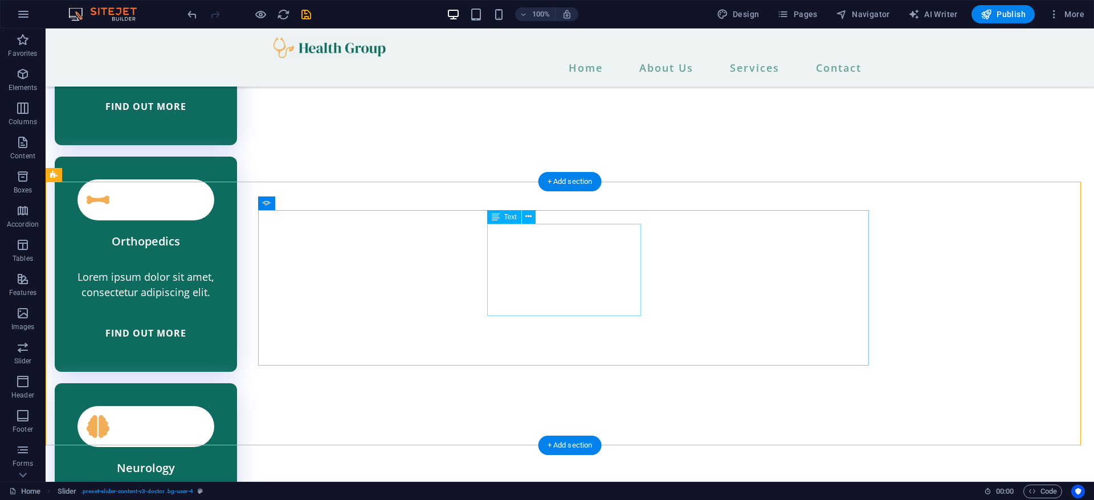
drag, startPoint x: 963, startPoint y: 203, endPoint x: 889, endPoint y: 187, distance: 76.3
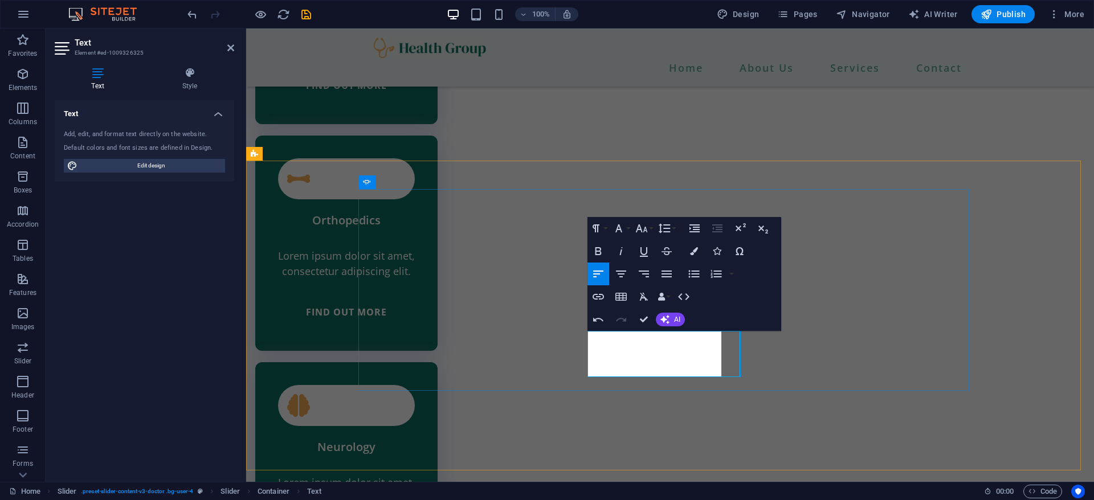
scroll to position [2649, 0]
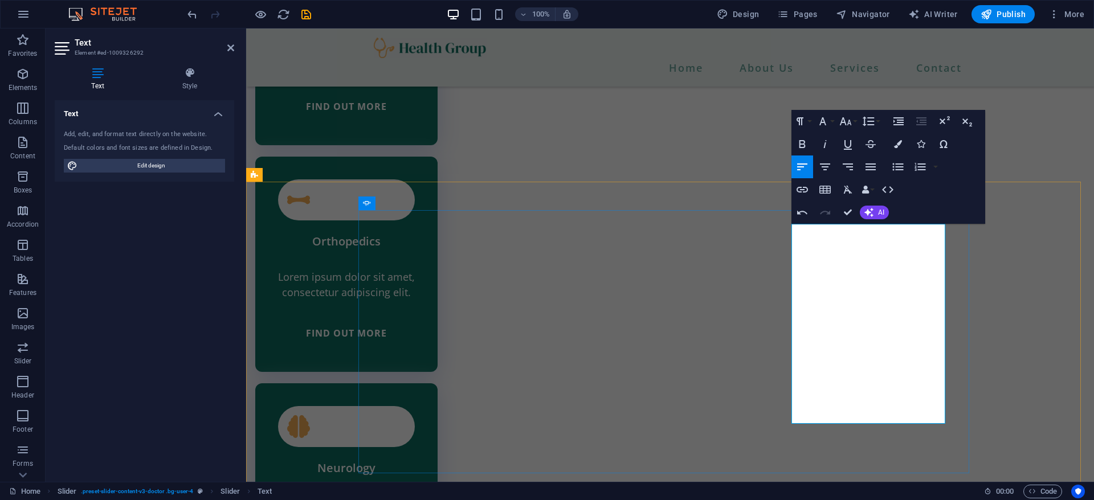
scroll to position [1603, 2]
click at [1049, 18] on icon "button" at bounding box center [1053, 14] width 11 height 11
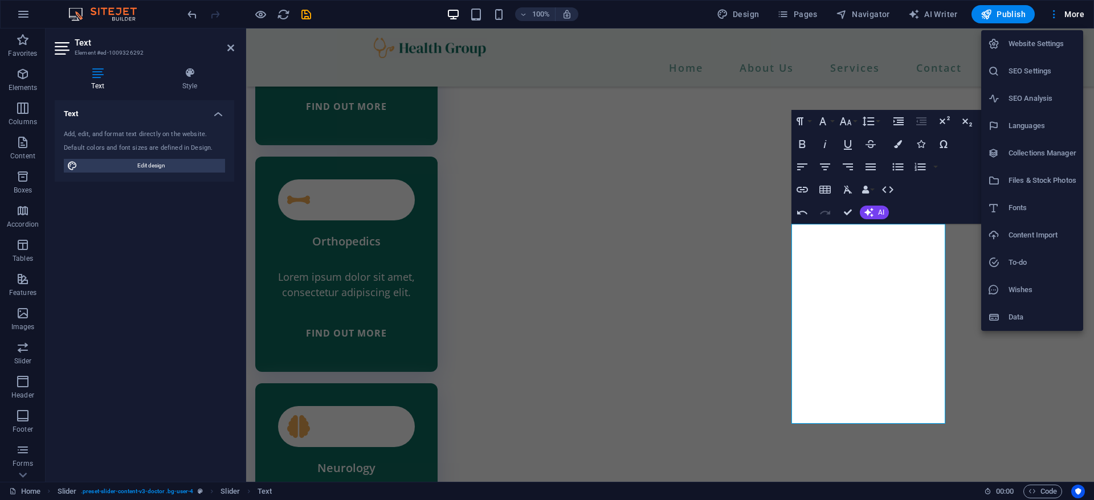
click at [728, 5] on div at bounding box center [547, 250] width 1094 height 500
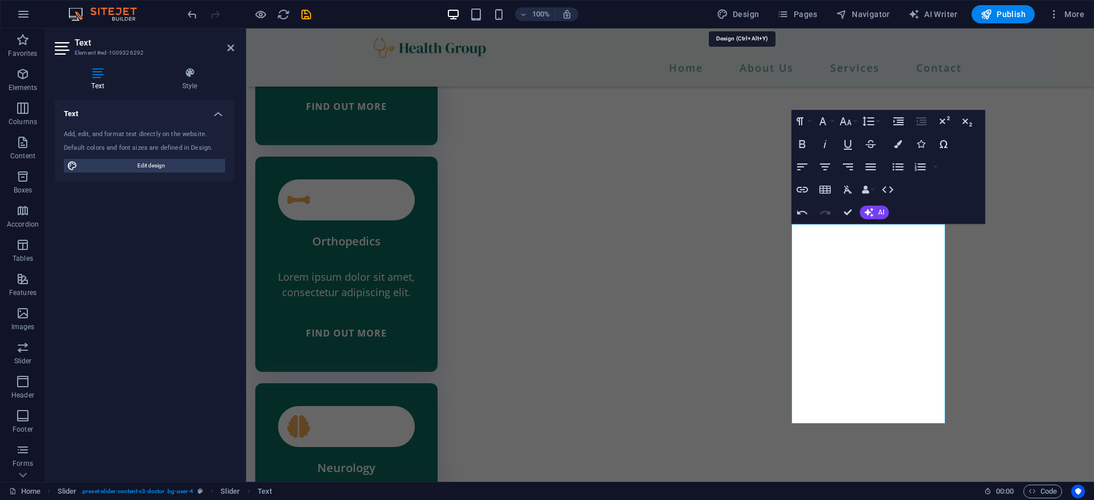
click at [728, 5] on button "Design" at bounding box center [738, 14] width 52 height 18
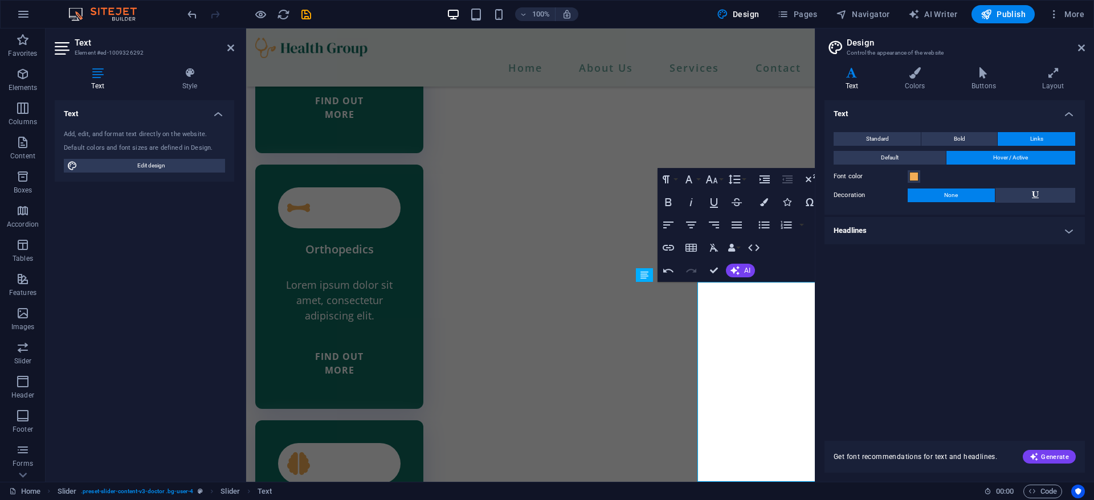
scroll to position [1541, 2]
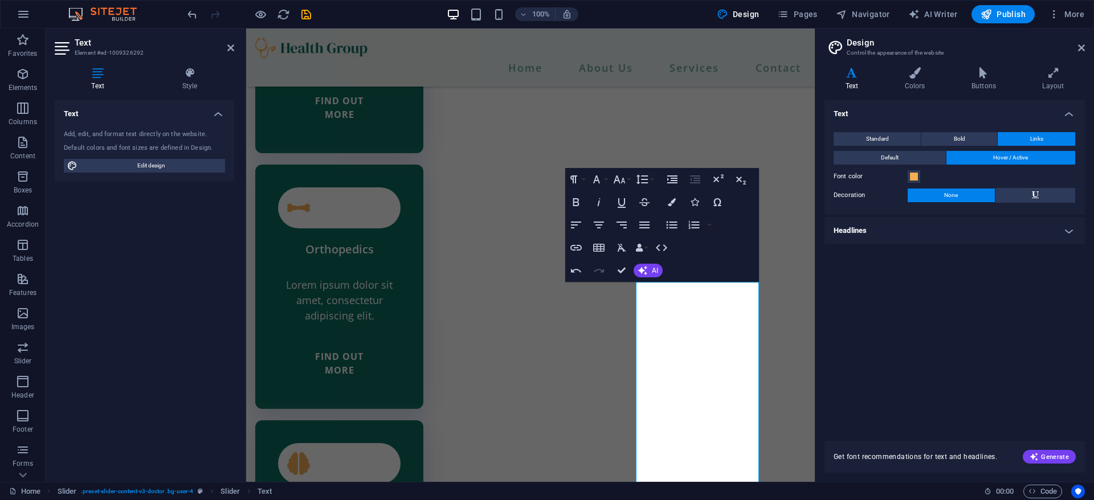
click at [901, 234] on h4 "Headlines" at bounding box center [954, 230] width 260 height 27
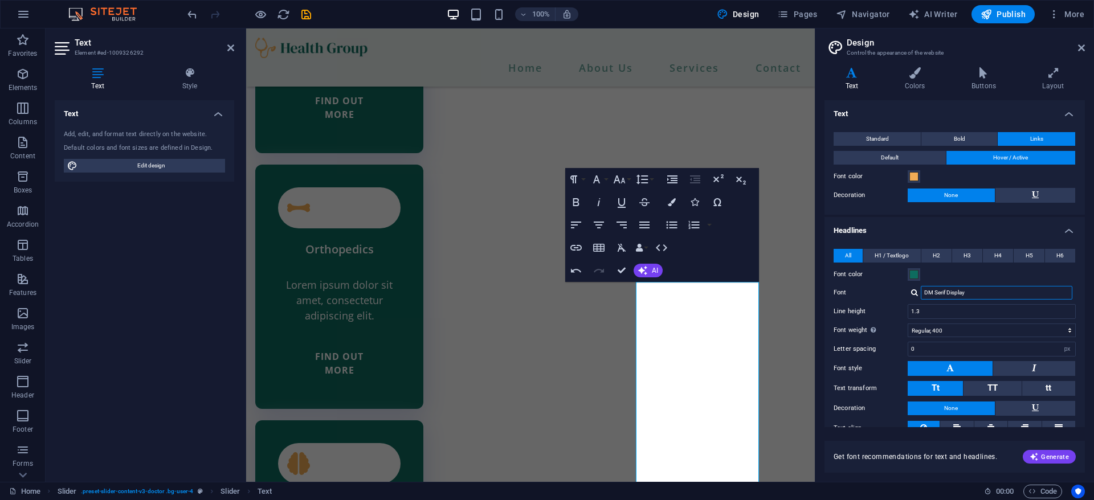
click at [968, 292] on input "DM Serif Display" at bounding box center [996, 293] width 152 height 14
click at [916, 290] on div at bounding box center [914, 292] width 7 height 7
click at [951, 334] on div "Manage fonts →" at bounding box center [998, 337] width 150 height 14
select select "popularity"
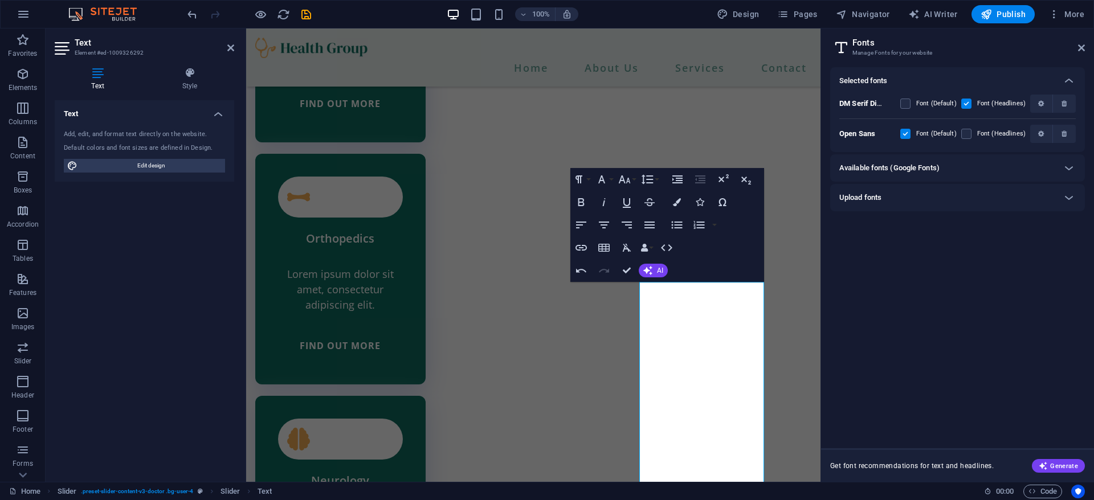
click at [919, 173] on h6 "Available fonts (Google Fonts)" at bounding box center [889, 168] width 100 height 14
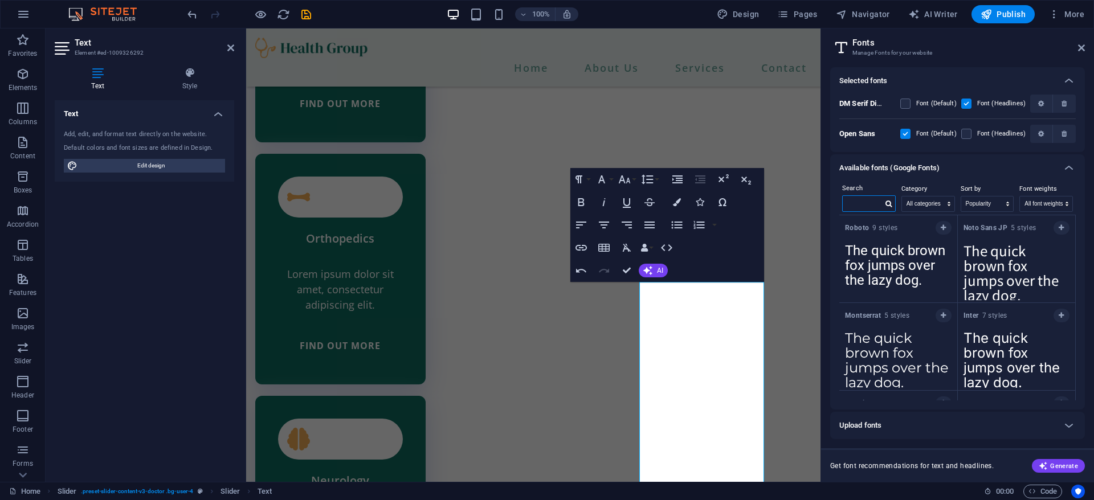
click at [874, 206] on input "text" at bounding box center [862, 203] width 40 height 15
type input "robo"
click at [944, 223] on button "button" at bounding box center [943, 228] width 16 height 14
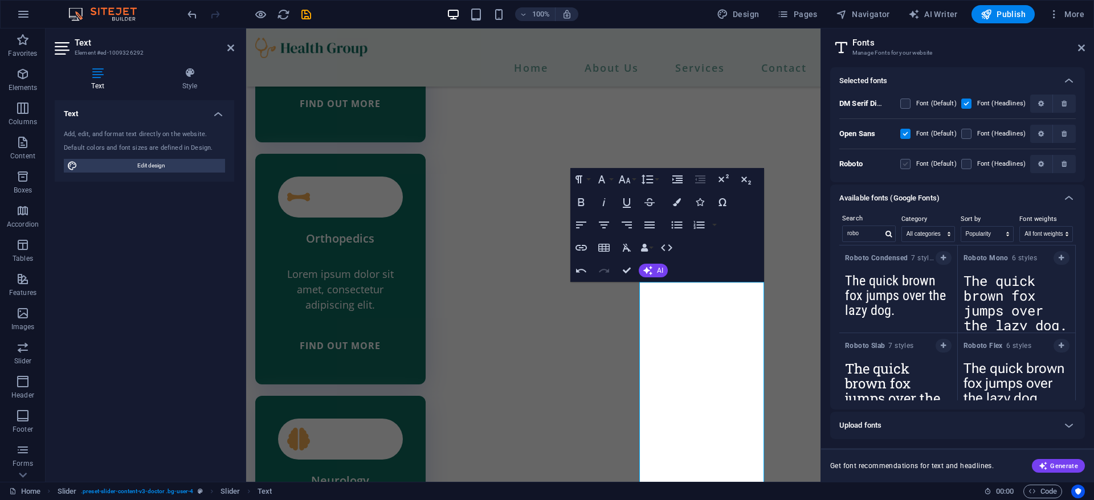
click at [907, 165] on label at bounding box center [905, 164] width 10 height 10
click at [0, 0] on input "checkbox" at bounding box center [0, 0] width 0 height 0
click at [907, 141] on div "Open Sans Font (Default) Font (Headlines)" at bounding box center [957, 133] width 236 height 30
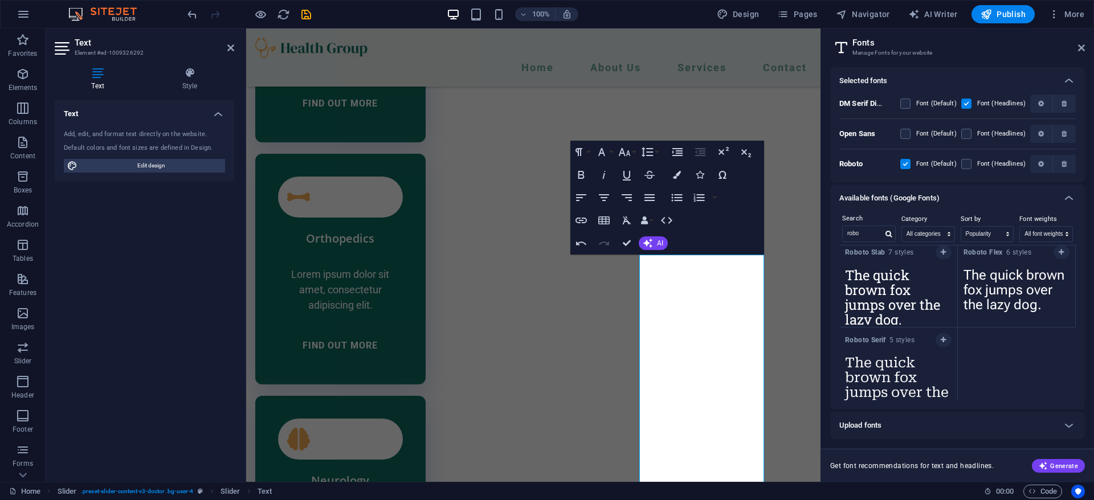
scroll to position [108, 0]
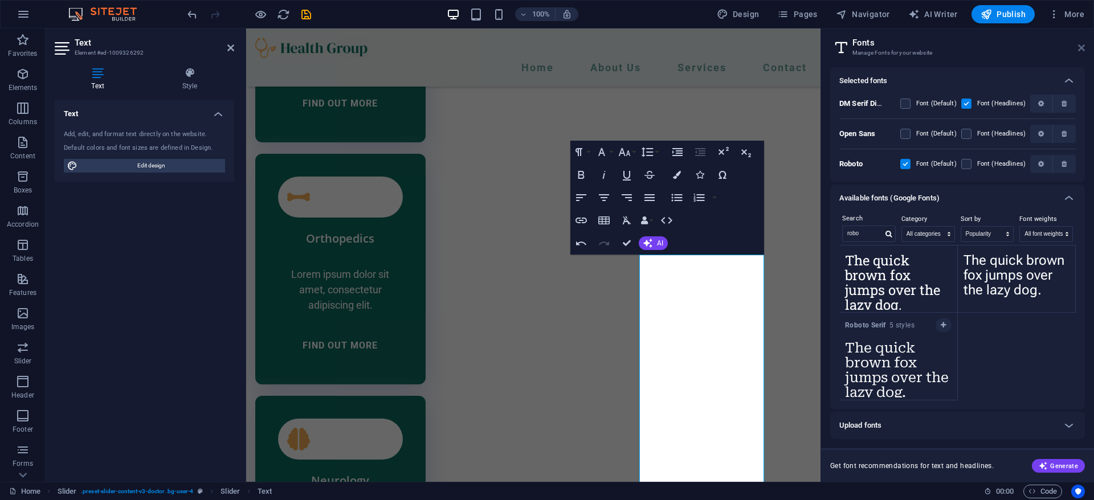
click at [1079, 50] on icon at bounding box center [1081, 47] width 7 height 9
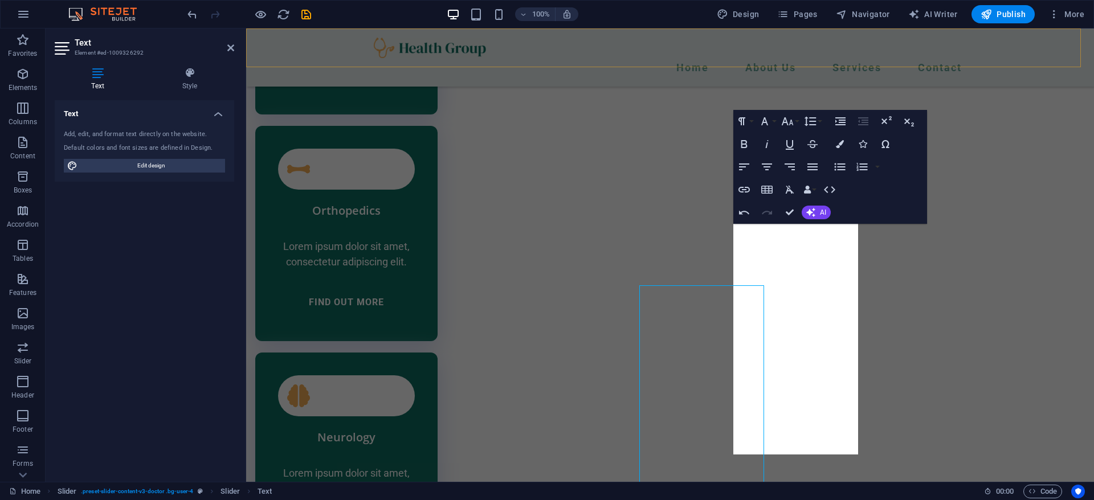
scroll to position [2618, 0]
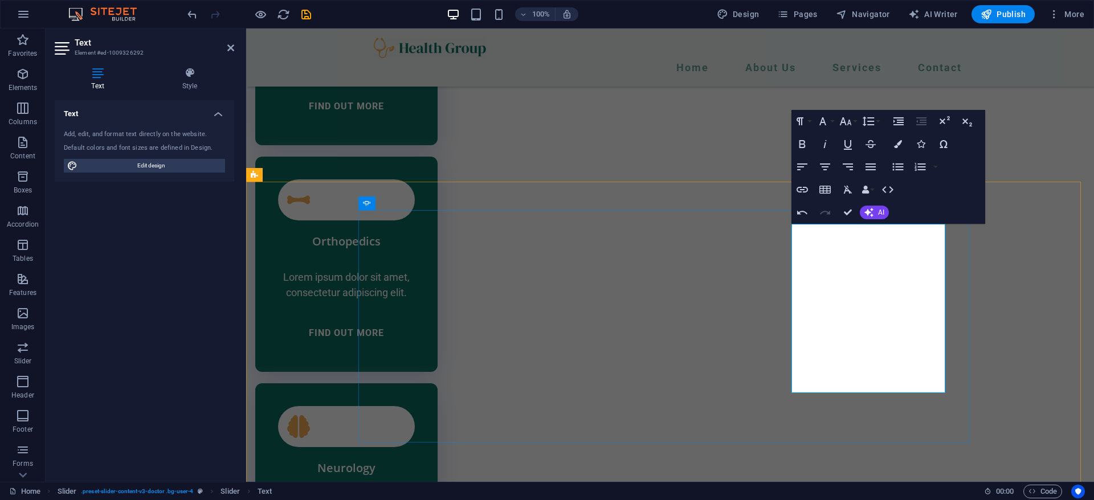
drag, startPoint x: 889, startPoint y: 388, endPoint x: 792, endPoint y: 309, distance: 125.5
click at [823, 118] on icon "button" at bounding box center [822, 121] width 7 height 8
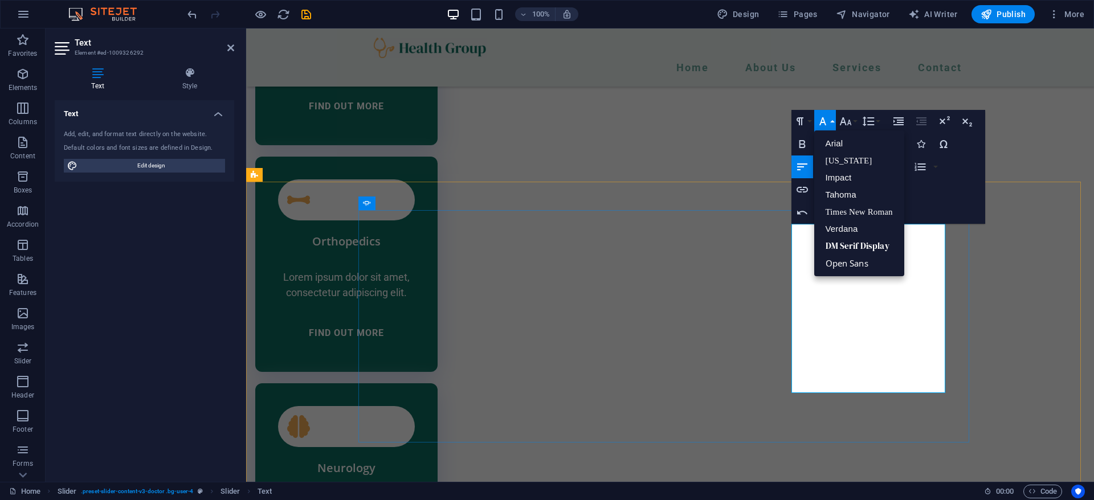
click at [1049, 19] on icon "button" at bounding box center [1053, 14] width 11 height 11
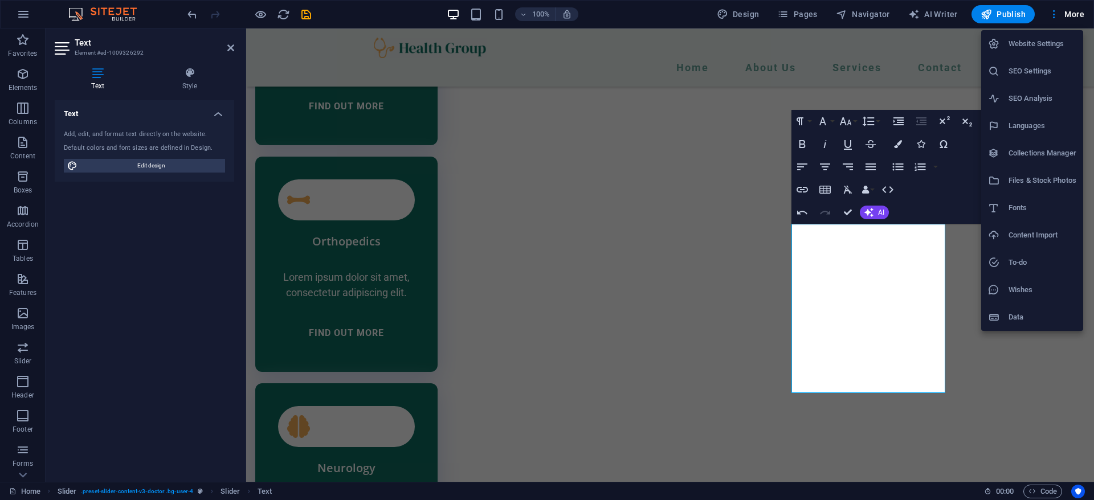
click at [743, 12] on div at bounding box center [547, 250] width 1094 height 500
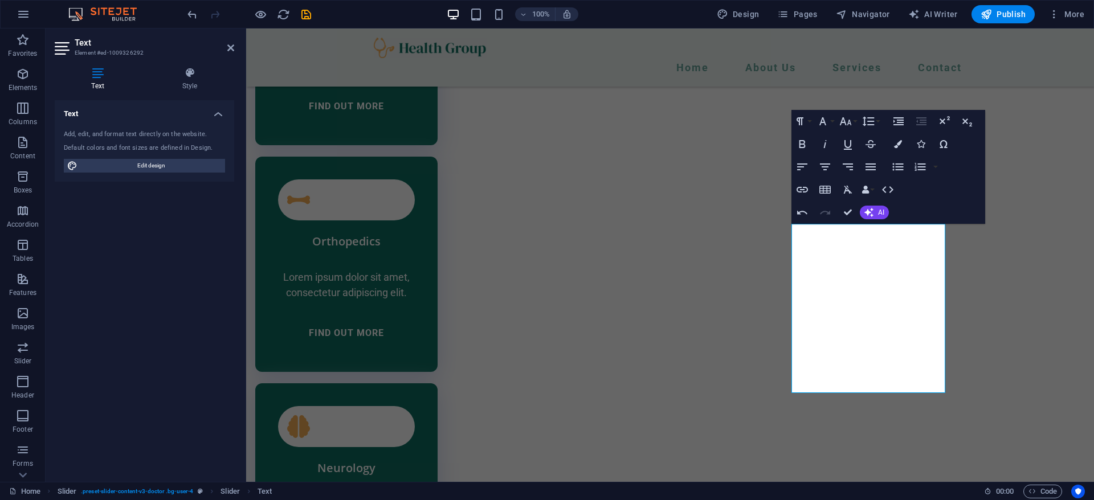
click at [743, 12] on span "Design" at bounding box center [738, 14] width 43 height 11
select select "400"
select select "px"
select select "rem"
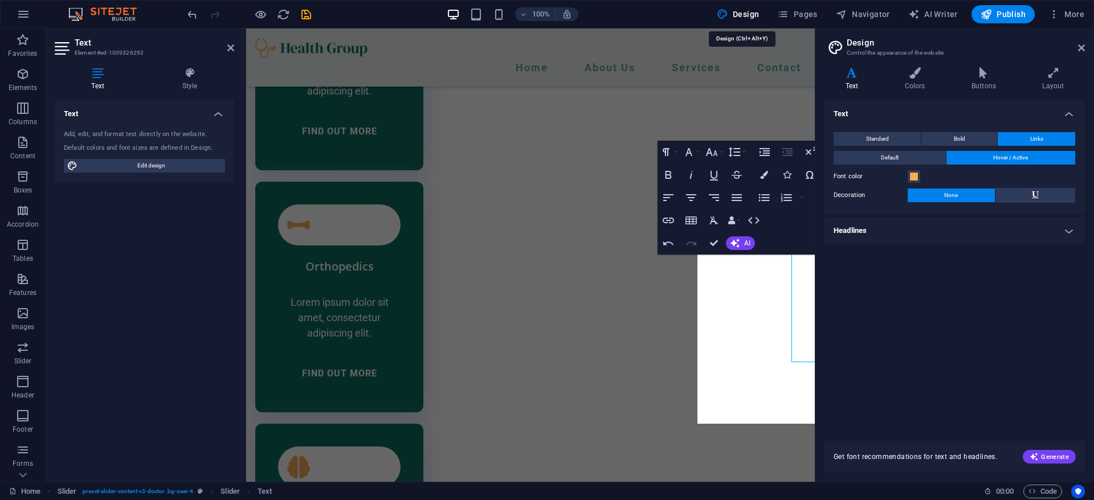
scroll to position [2649, 0]
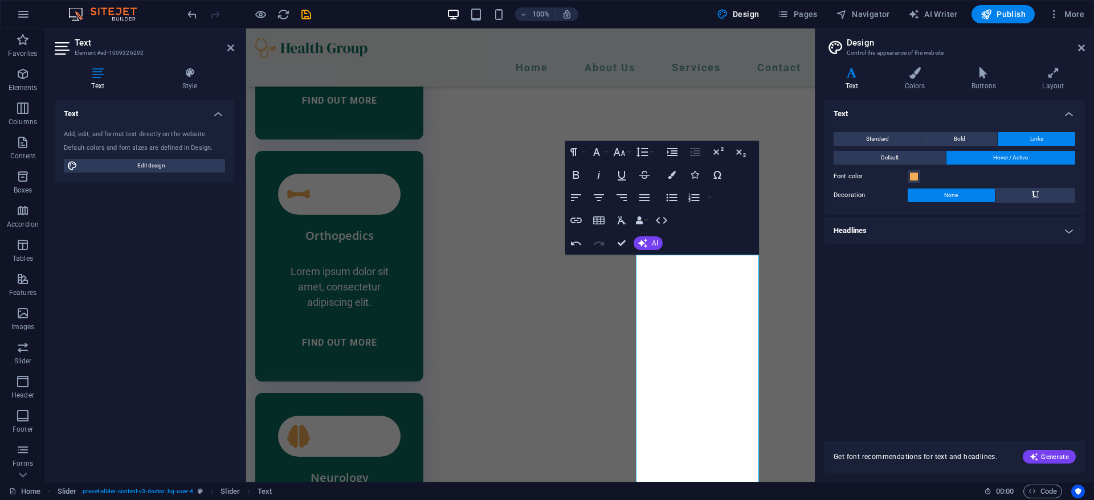
click at [896, 228] on h4 "Headlines" at bounding box center [954, 230] width 260 height 27
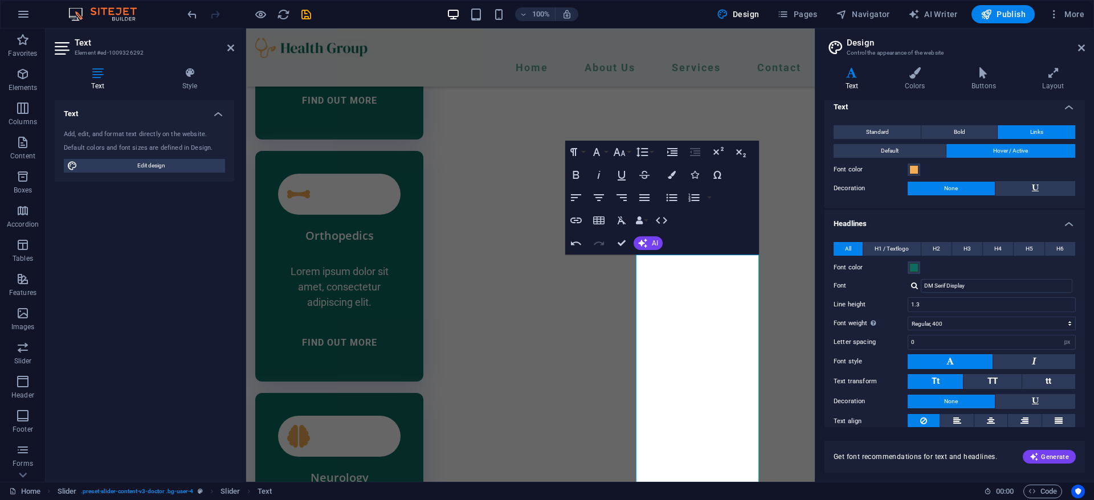
scroll to position [0, 0]
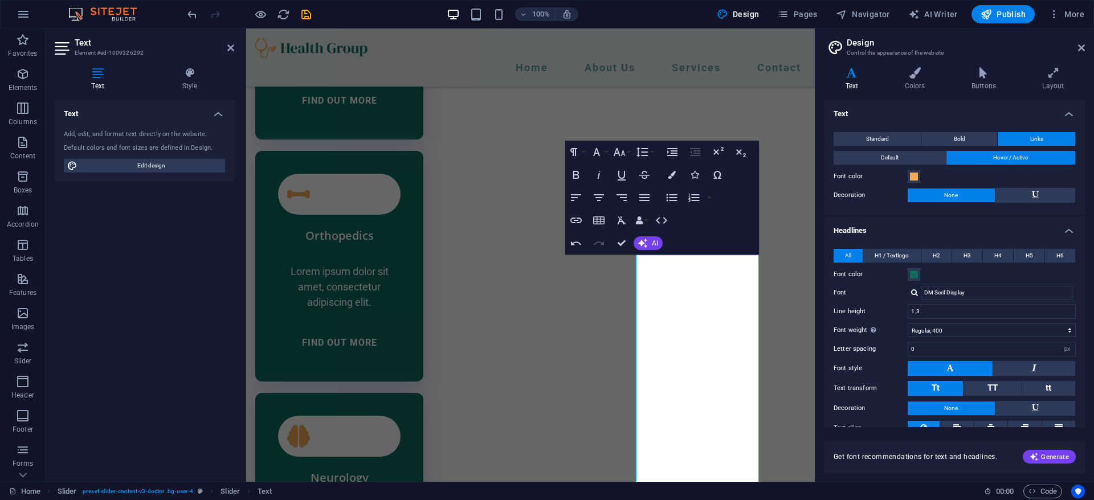
click at [914, 289] on div at bounding box center [914, 292] width 7 height 7
click at [952, 337] on div "Roboto" at bounding box center [998, 336] width 150 height 12
type input "Roboto"
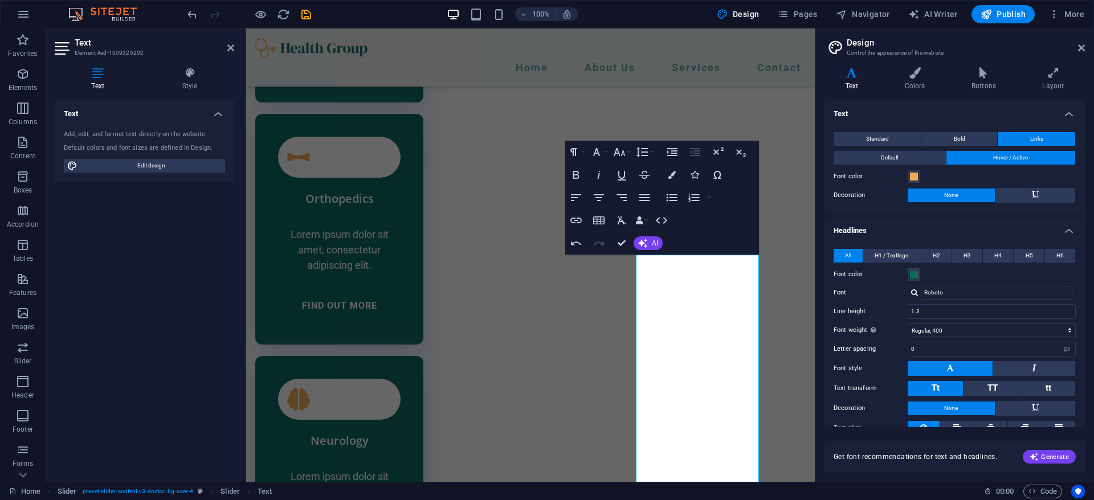
scroll to position [40, 0]
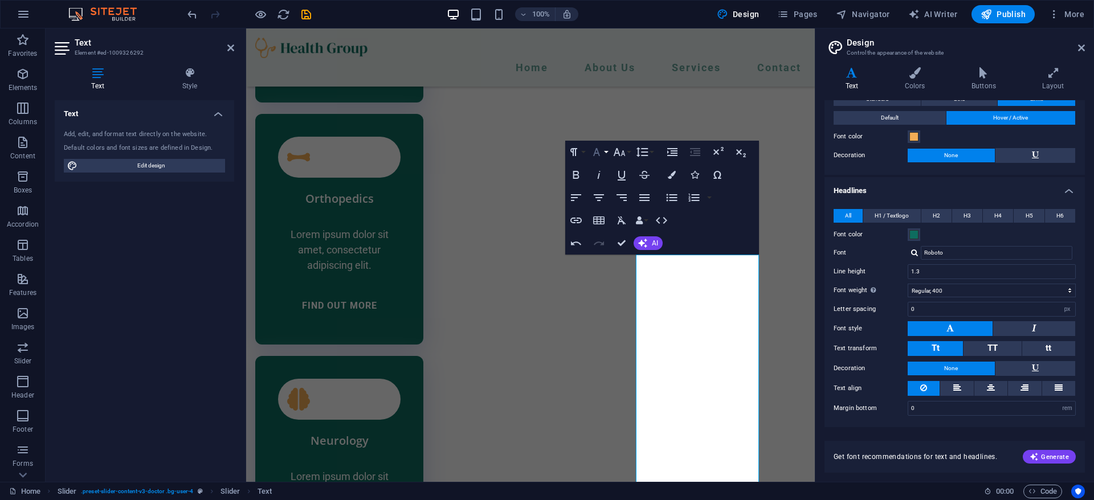
click at [599, 153] on icon "button" at bounding box center [596, 152] width 7 height 8
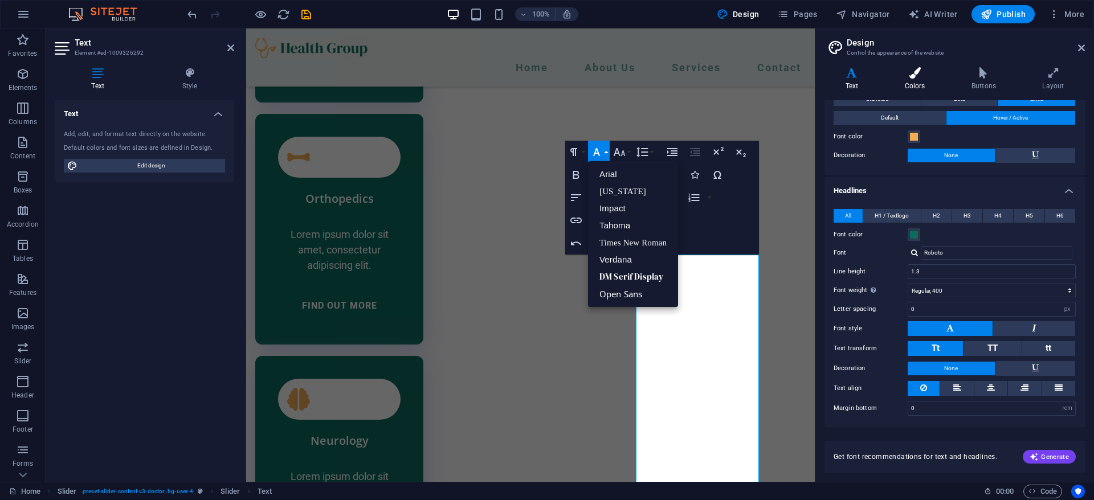
click at [927, 73] on icon at bounding box center [914, 72] width 62 height 11
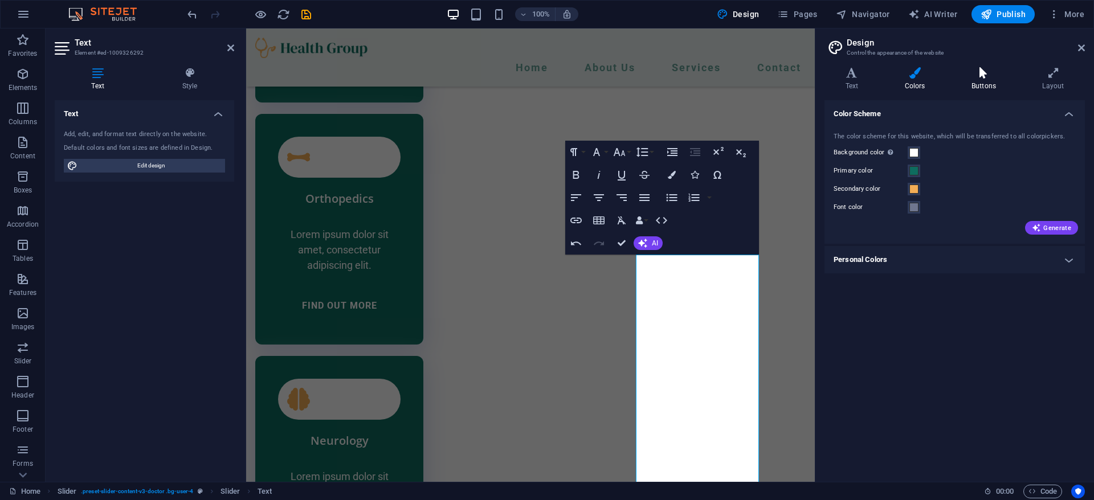
click at [972, 76] on icon at bounding box center [983, 72] width 66 height 11
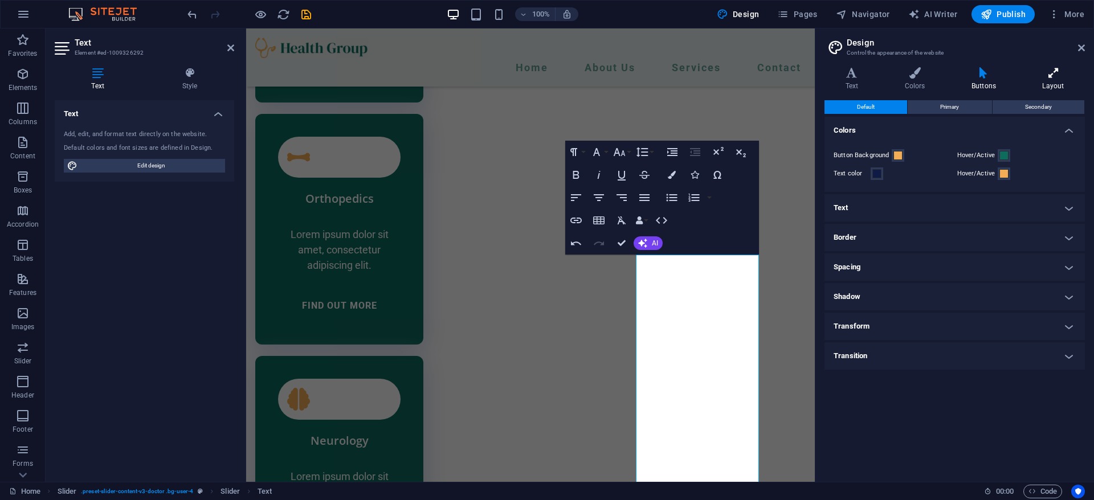
click at [1049, 86] on h4 "Layout" at bounding box center [1052, 79] width 63 height 24
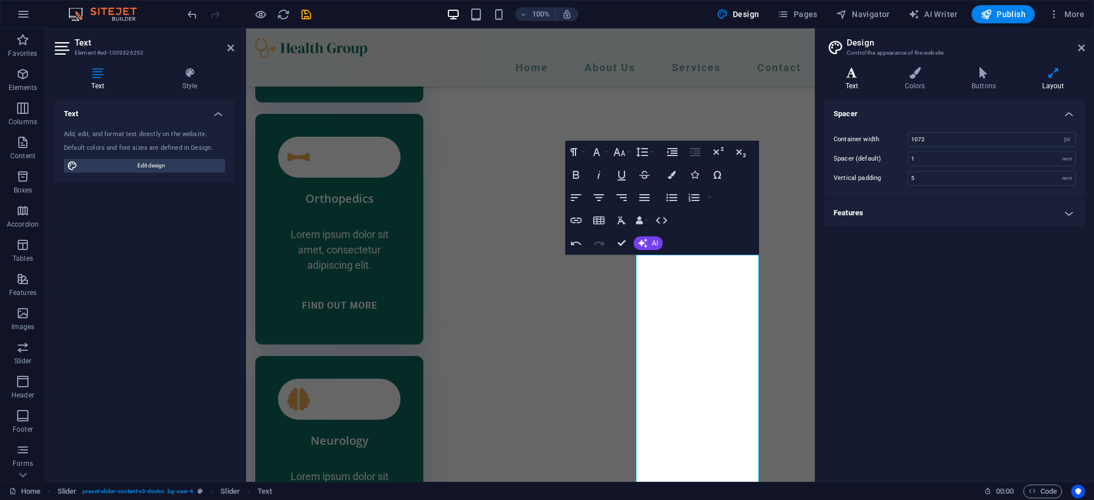
click at [845, 70] on icon at bounding box center [851, 72] width 55 height 11
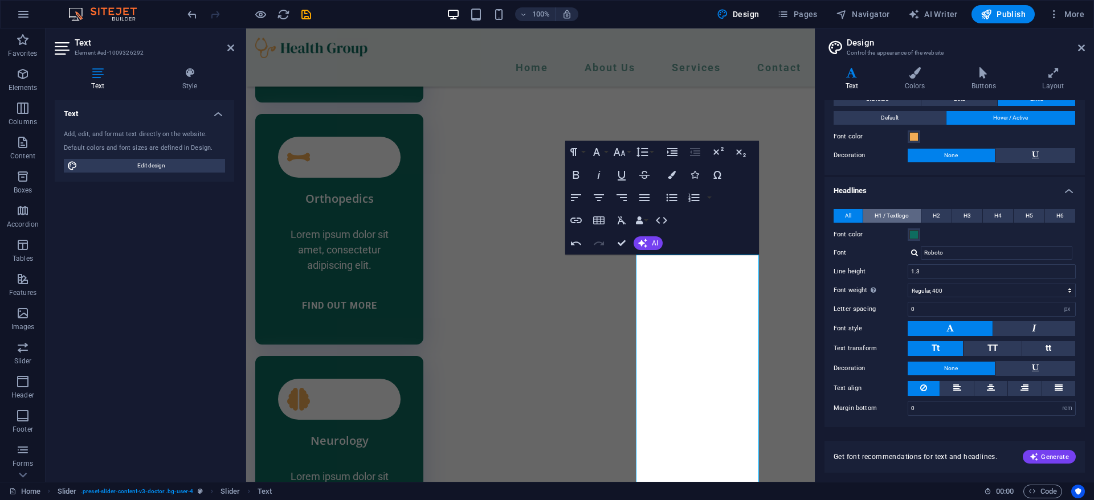
click at [906, 221] on span "H1 / Textlogo" at bounding box center [891, 216] width 34 height 14
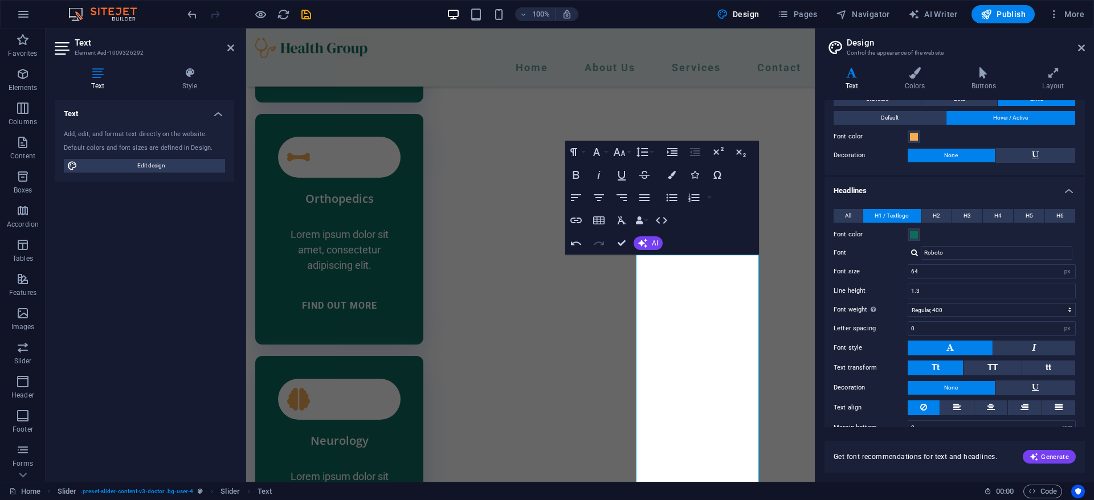
click at [847, 216] on span "All" at bounding box center [848, 216] width 6 height 14
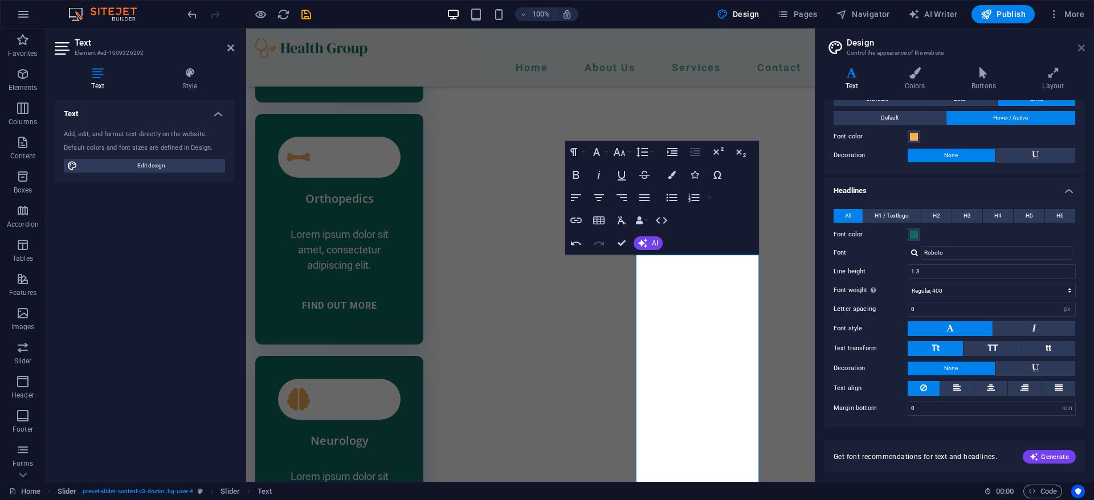
drag, startPoint x: 1080, startPoint y: 50, endPoint x: 832, endPoint y: 21, distance: 249.4
click at [1080, 50] on icon at bounding box center [1081, 47] width 7 height 9
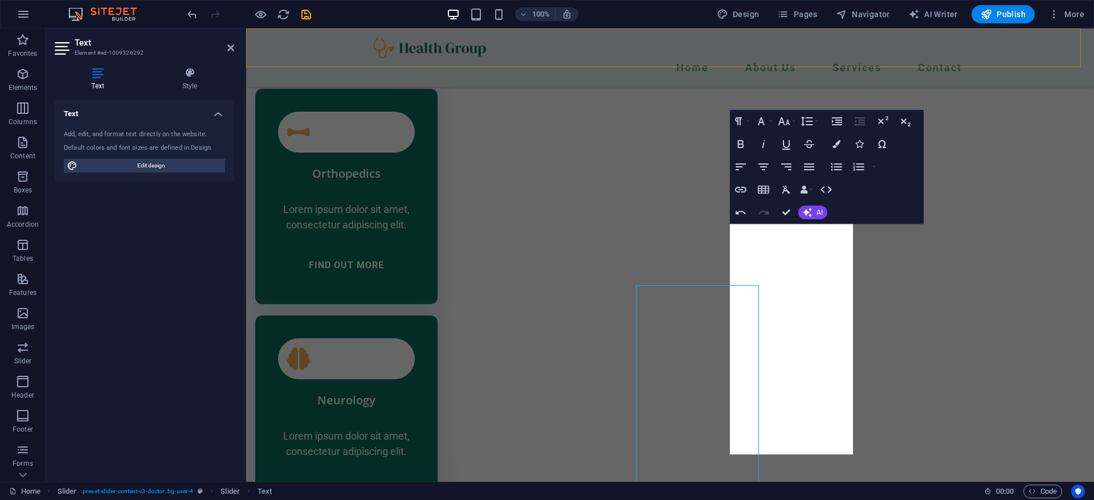
scroll to position [2655, 0]
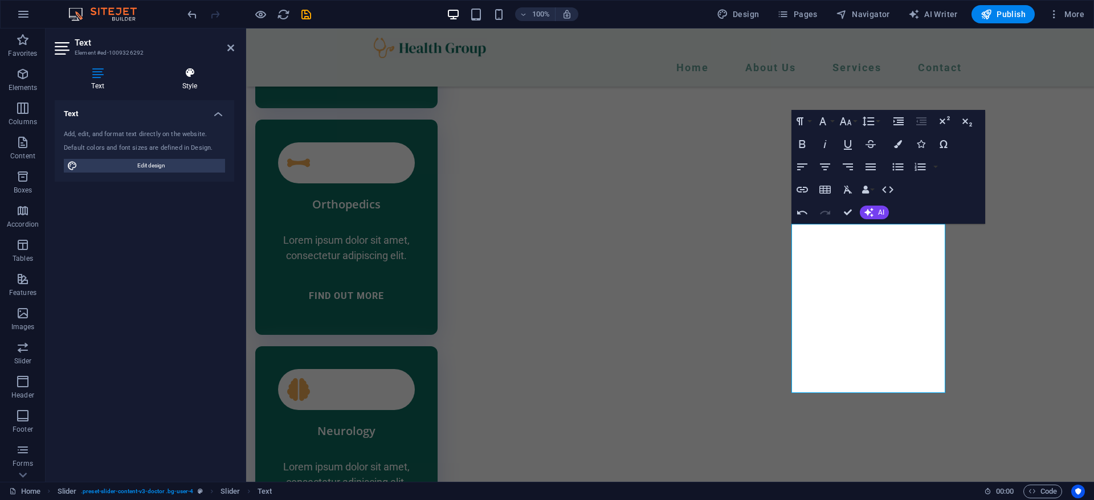
click at [167, 71] on icon at bounding box center [189, 72] width 89 height 11
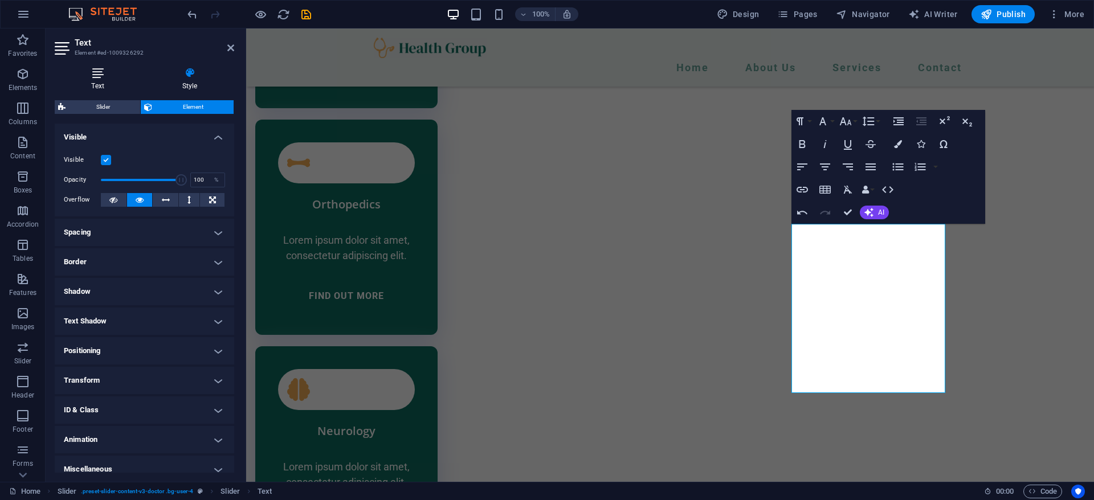
click at [84, 80] on h4 "Text" at bounding box center [100, 79] width 91 height 24
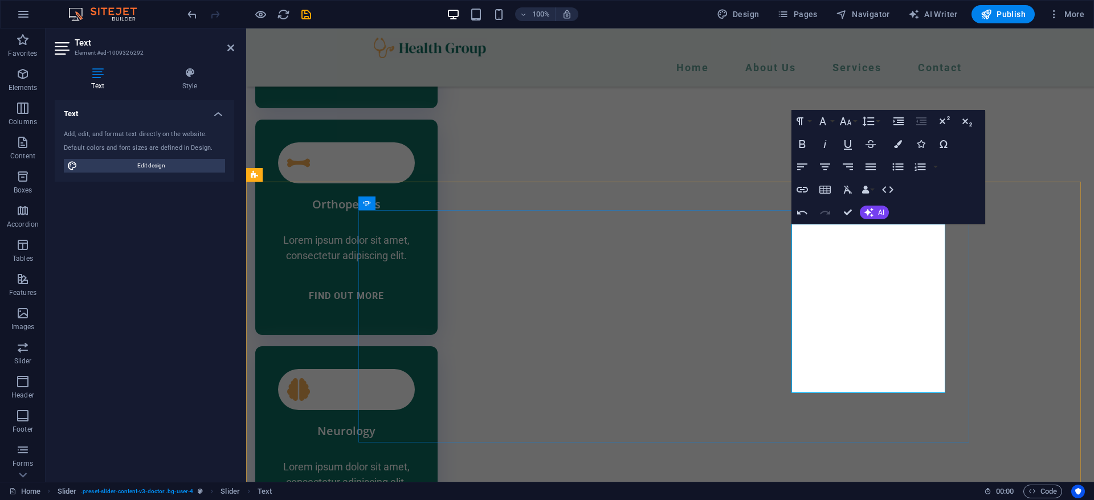
click at [826, 127] on icon "button" at bounding box center [823, 121] width 14 height 14
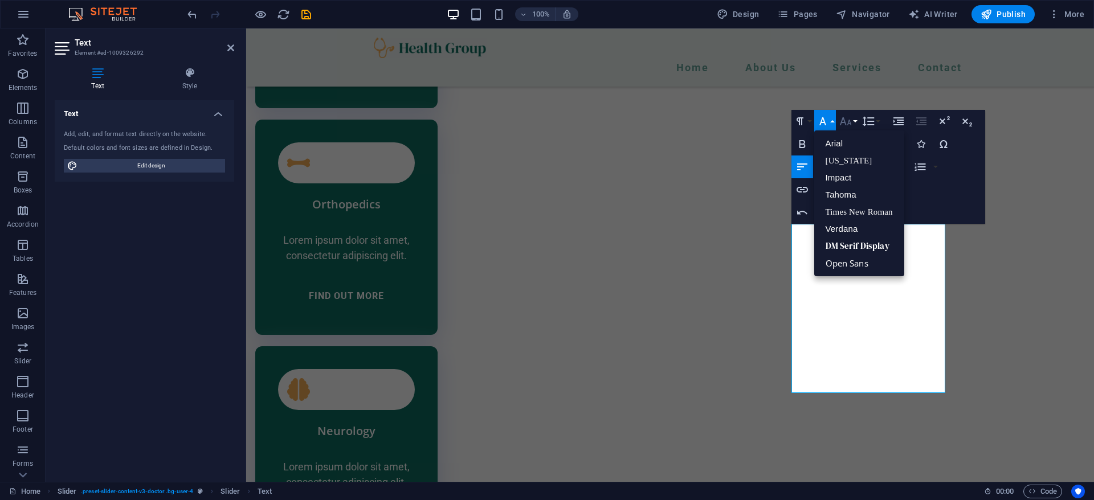
click at [843, 127] on icon "button" at bounding box center [845, 121] width 14 height 14
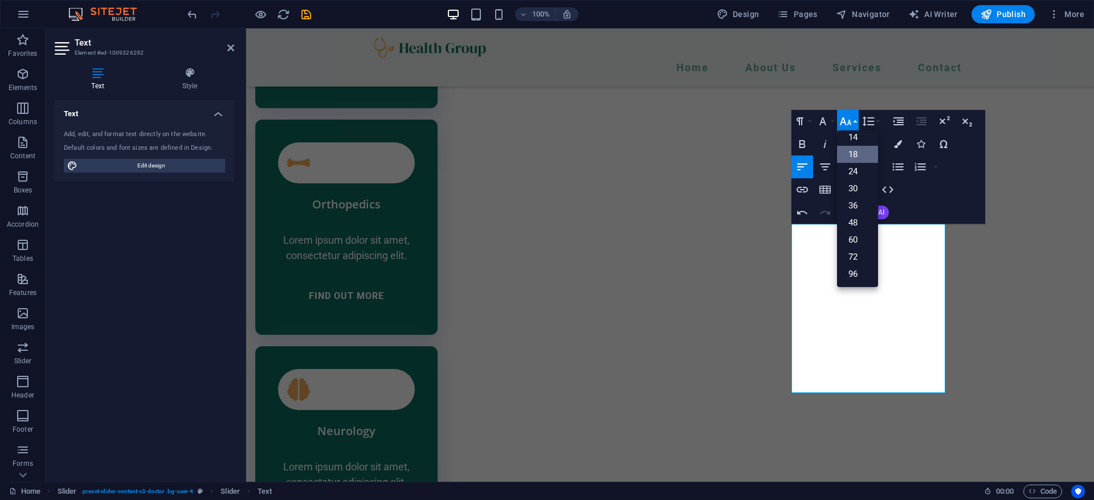
scroll to position [92, 0]
click at [844, 127] on icon "button" at bounding box center [845, 121] width 14 height 14
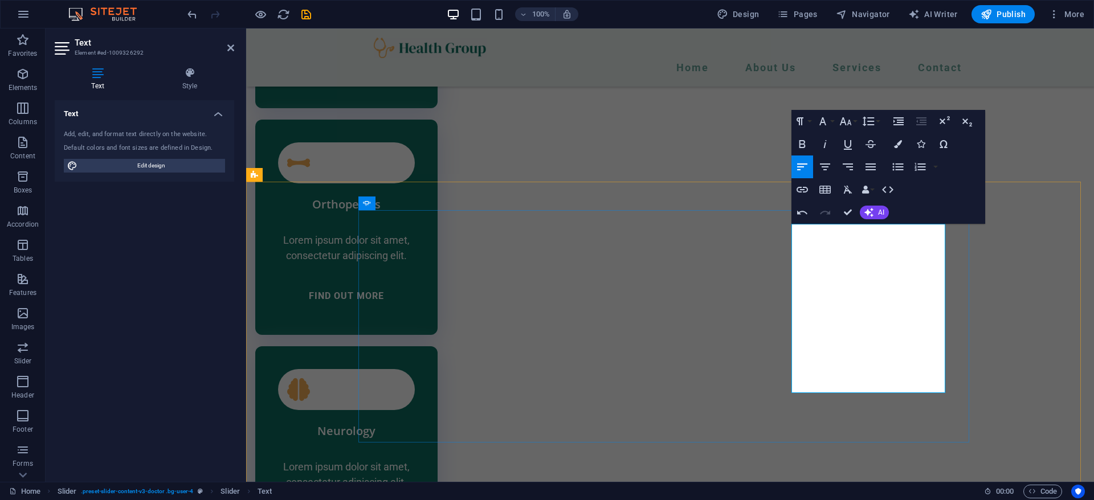
drag, startPoint x: 924, startPoint y: 289, endPoint x: 781, endPoint y: 204, distance: 166.5
click at [825, 116] on icon "button" at bounding box center [823, 121] width 14 height 14
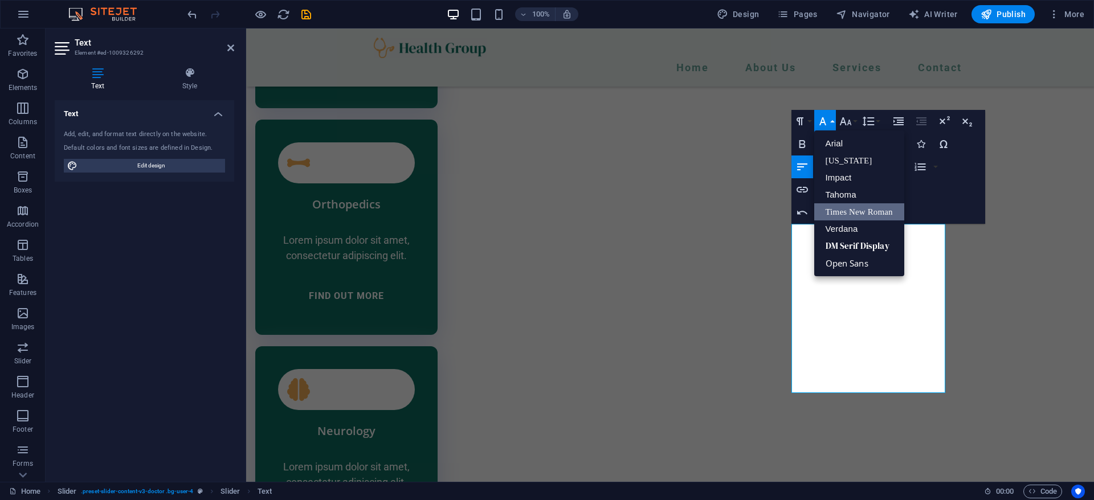
click at [851, 212] on link "Times New Roman" at bounding box center [859, 211] width 90 height 17
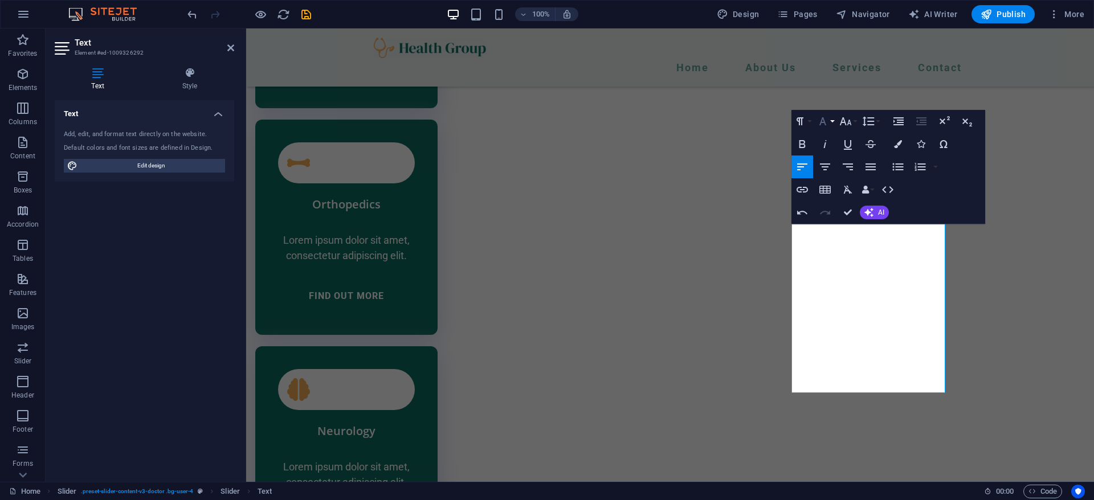
click at [826, 129] on button "Font Family" at bounding box center [825, 121] width 22 height 23
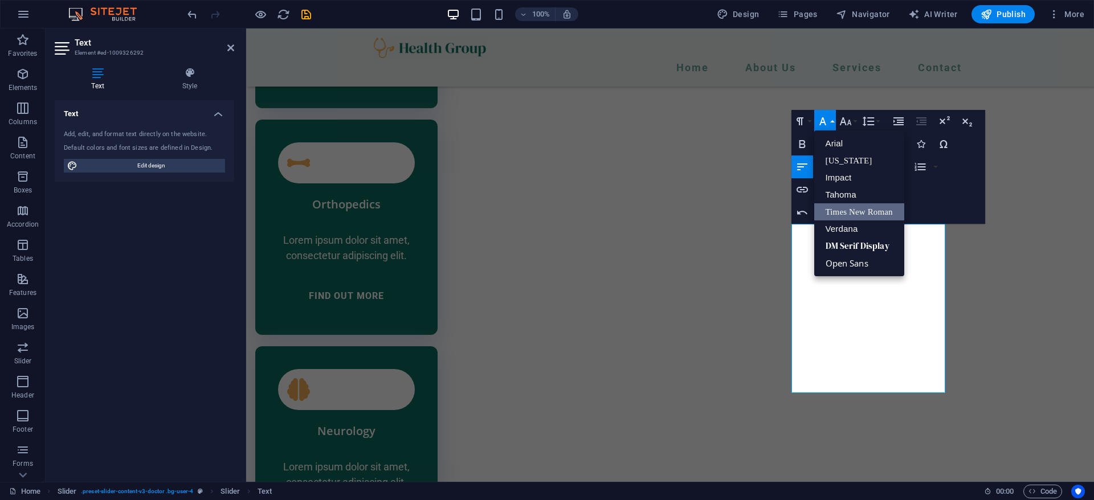
scroll to position [0, 0]
drag, startPoint x: 844, startPoint y: 256, endPoint x: 599, endPoint y: 227, distance: 246.6
click at [844, 256] on link "Open Sans" at bounding box center [859, 263] width 90 height 17
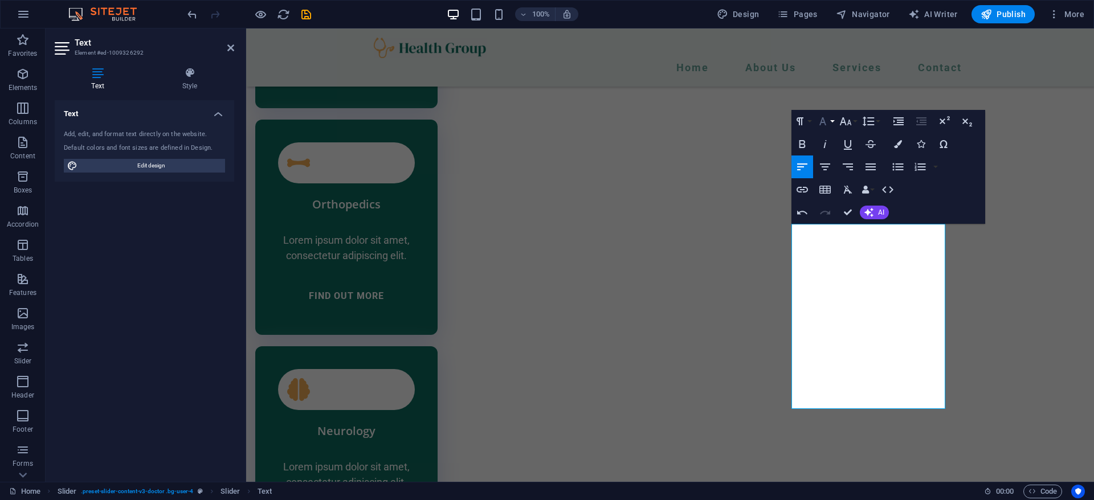
click at [825, 119] on icon "button" at bounding box center [823, 121] width 14 height 14
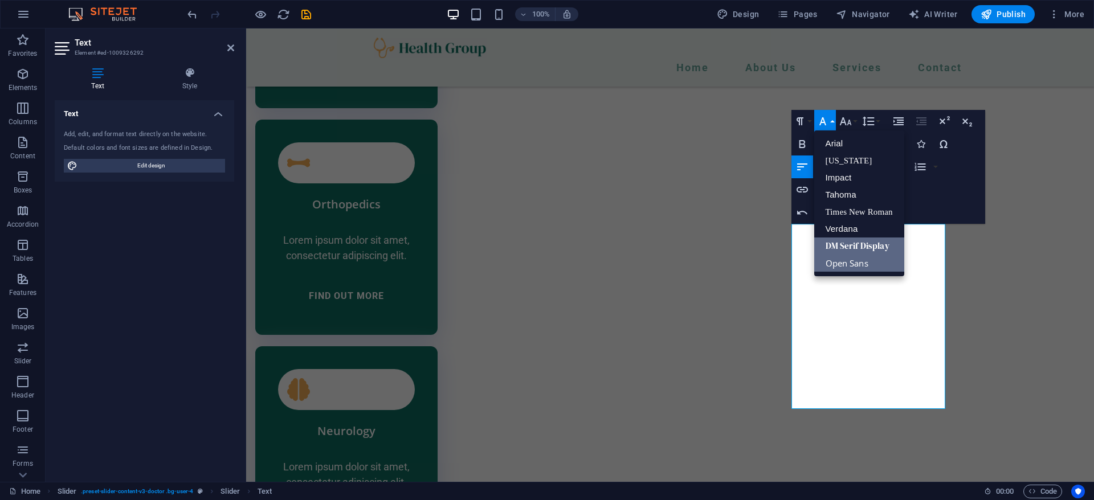
drag, startPoint x: 837, startPoint y: 243, endPoint x: 592, endPoint y: 214, distance: 246.6
click at [837, 243] on link "DM Serif Display" at bounding box center [859, 246] width 90 height 17
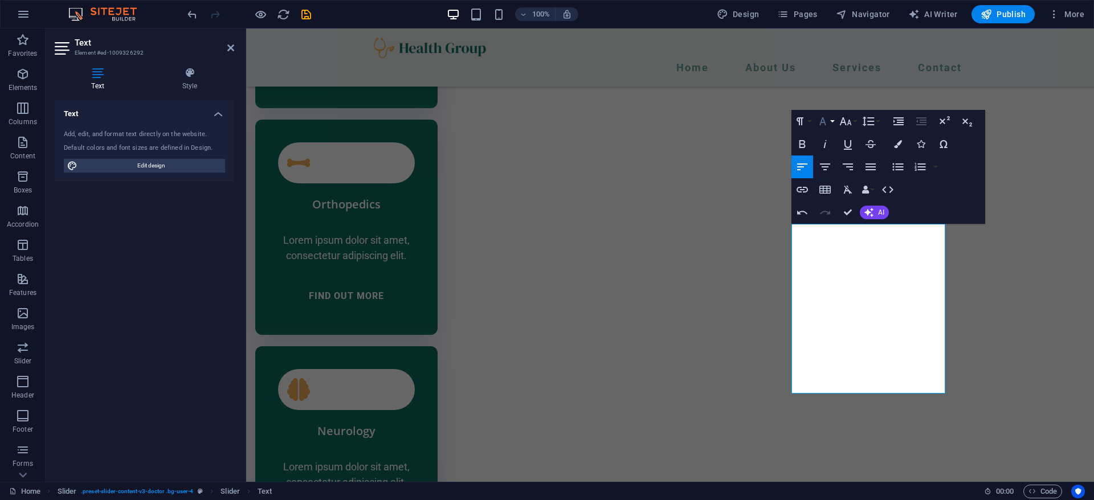
click at [830, 118] on button "Font Family" at bounding box center [825, 121] width 22 height 23
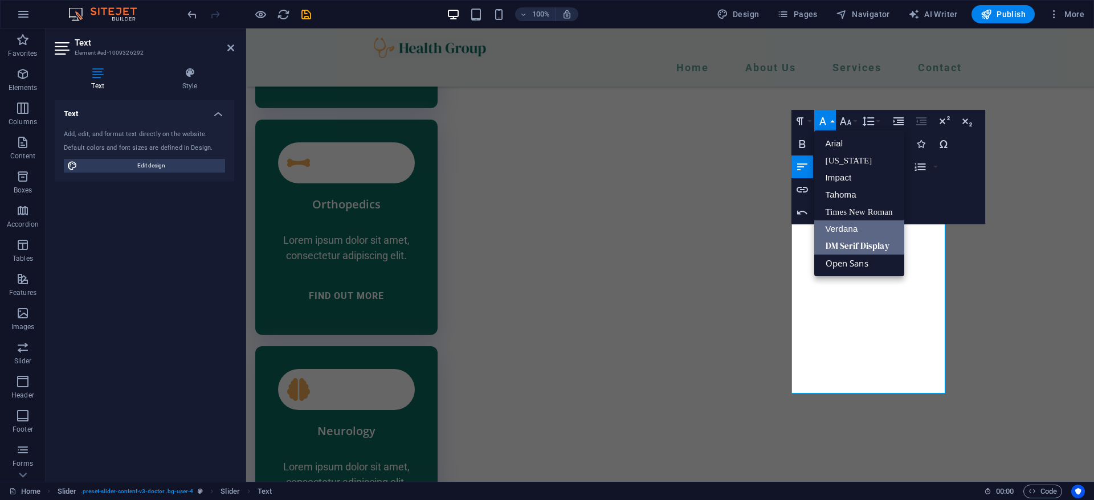
click at [840, 223] on link "Verdana" at bounding box center [859, 228] width 90 height 17
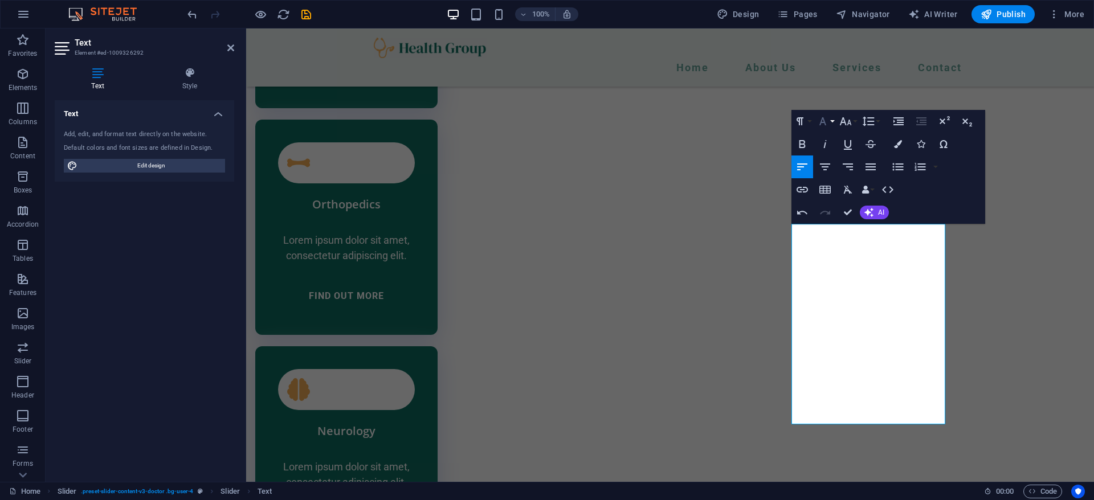
click at [826, 122] on icon "button" at bounding box center [823, 121] width 14 height 14
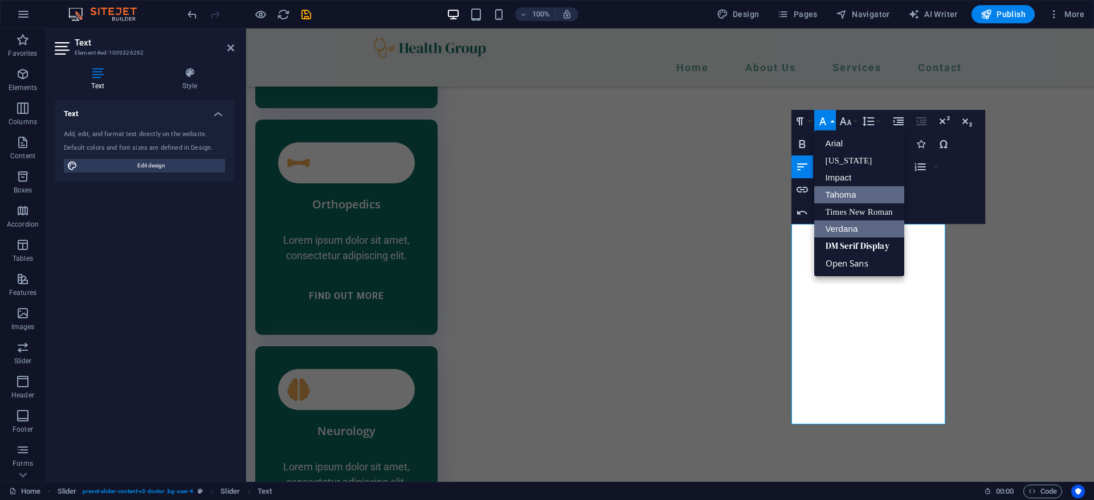
click at [846, 189] on link "Tahoma" at bounding box center [859, 194] width 90 height 17
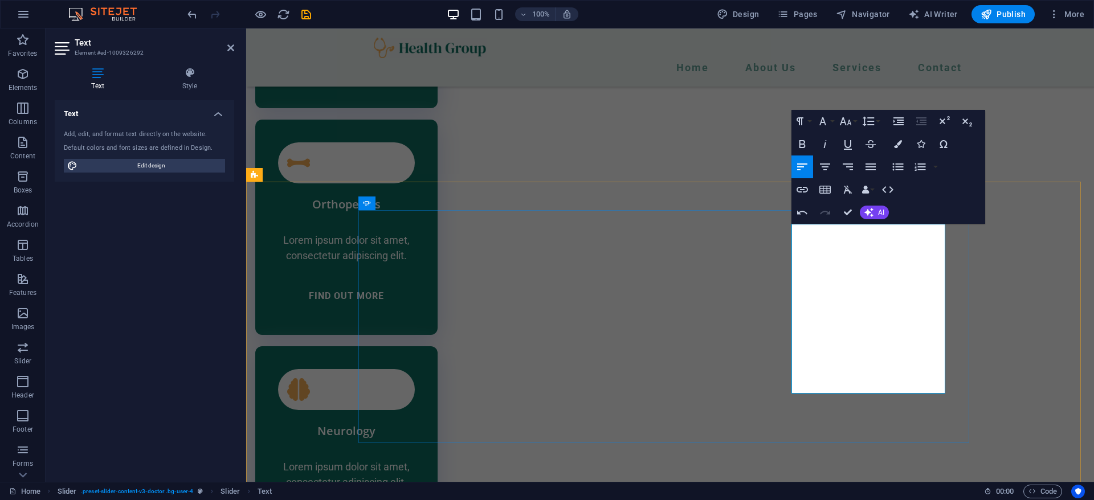
drag, startPoint x: 901, startPoint y: 380, endPoint x: 812, endPoint y: 277, distance: 136.0
drag, startPoint x: 846, startPoint y: 382, endPoint x: 845, endPoint y: 373, distance: 9.1
drag, startPoint x: 845, startPoint y: 373, endPoint x: 858, endPoint y: 316, distance: 58.9
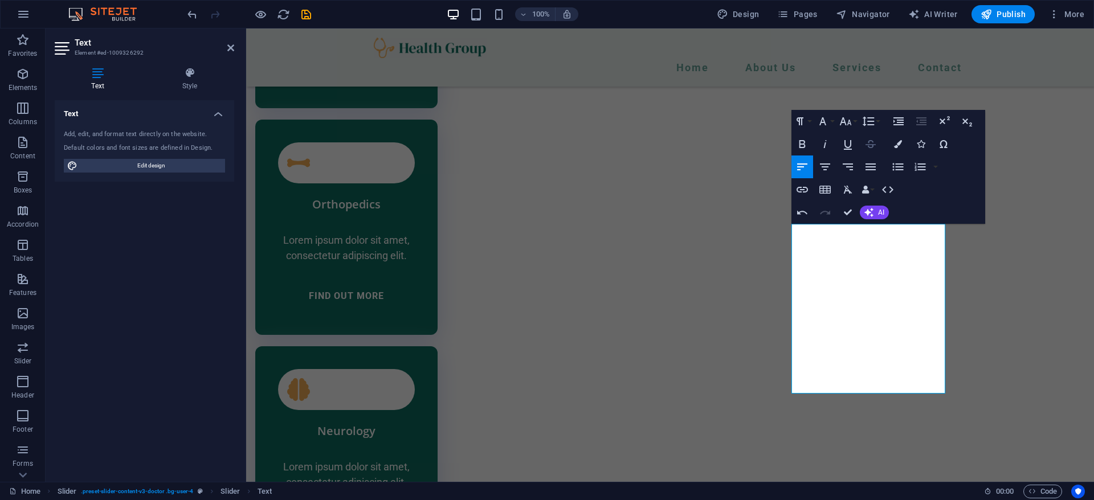
drag, startPoint x: 612, startPoint y: 287, endPoint x: 865, endPoint y: 145, distance: 290.4
click at [865, 145] on icon "button" at bounding box center [870, 144] width 14 height 14
click at [828, 126] on icon "button" at bounding box center [823, 121] width 14 height 14
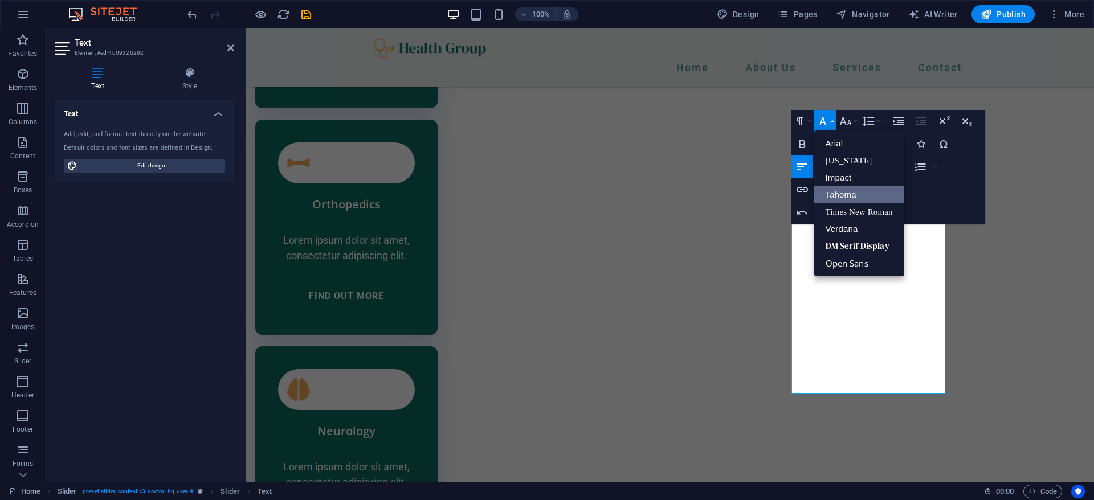
click at [158, 132] on div "Add, edit, and format text directly on the website." at bounding box center [144, 135] width 161 height 10
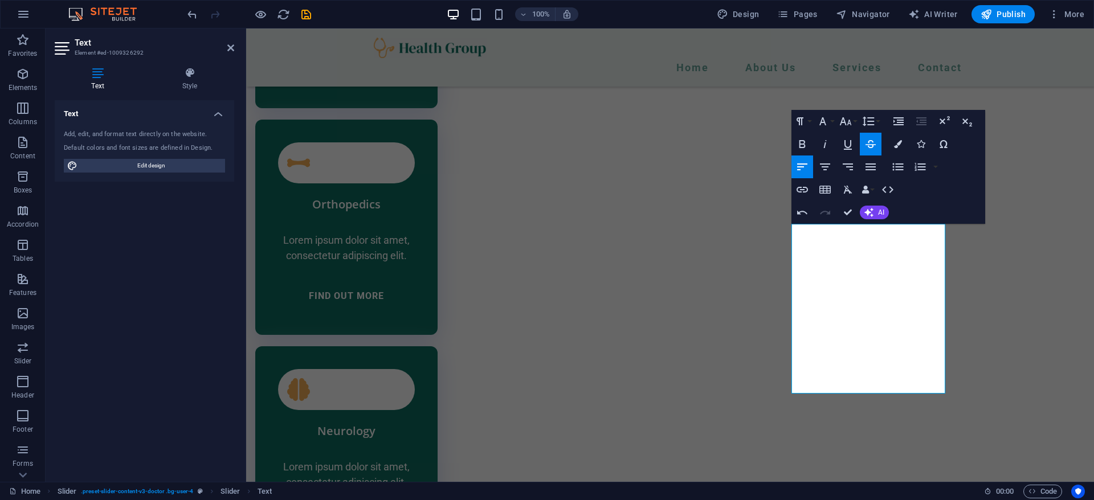
click at [156, 150] on div "Default colors and font sizes are defined in Design." at bounding box center [144, 149] width 161 height 10
click at [155, 159] on span "Edit design" at bounding box center [151, 166] width 141 height 14
select select "400"
select select "px"
select select "rem"
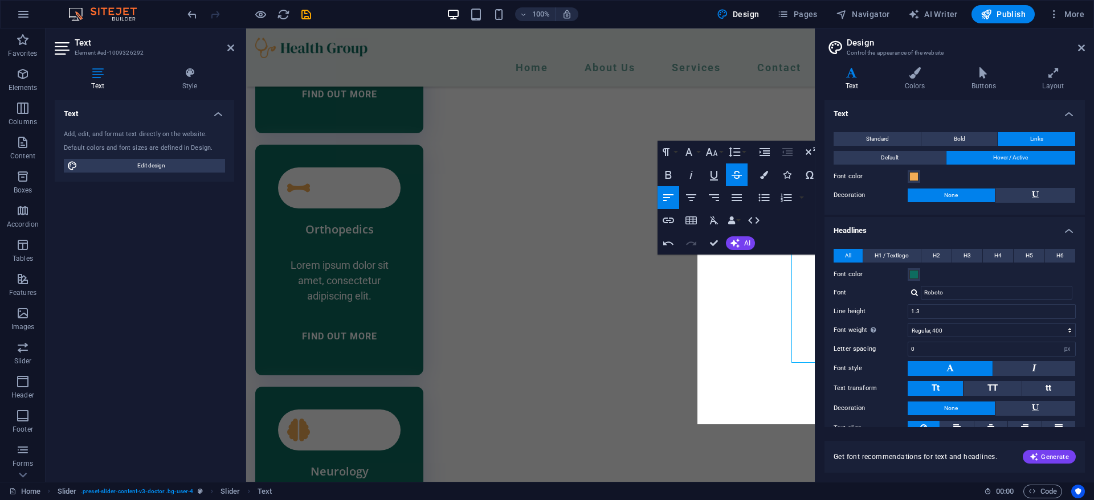
scroll to position [2686, 0]
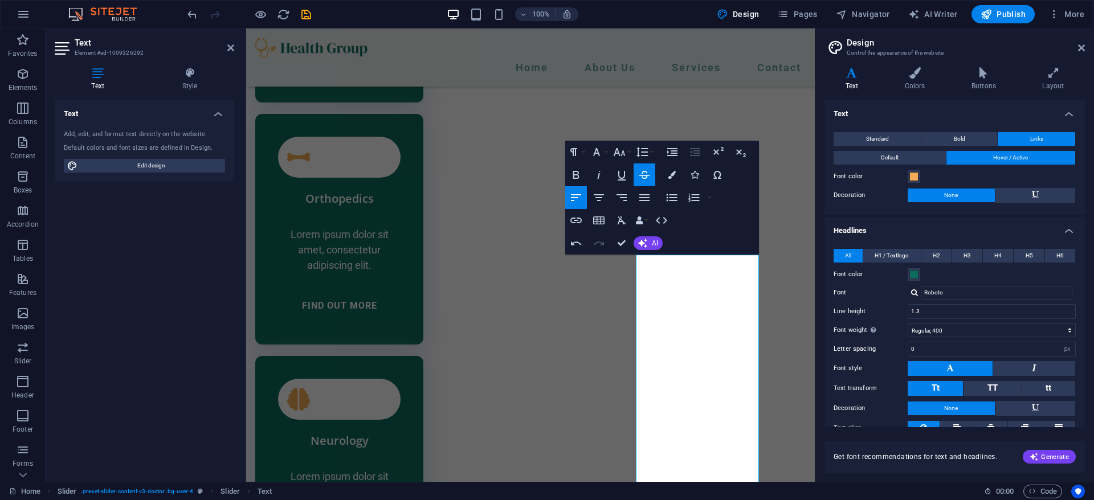
click at [1087, 47] on aside "Design Control the appearance of the website Variants Text Colors Buttons Layou…" at bounding box center [954, 254] width 279 height 453
click at [1080, 44] on icon at bounding box center [1081, 47] width 7 height 9
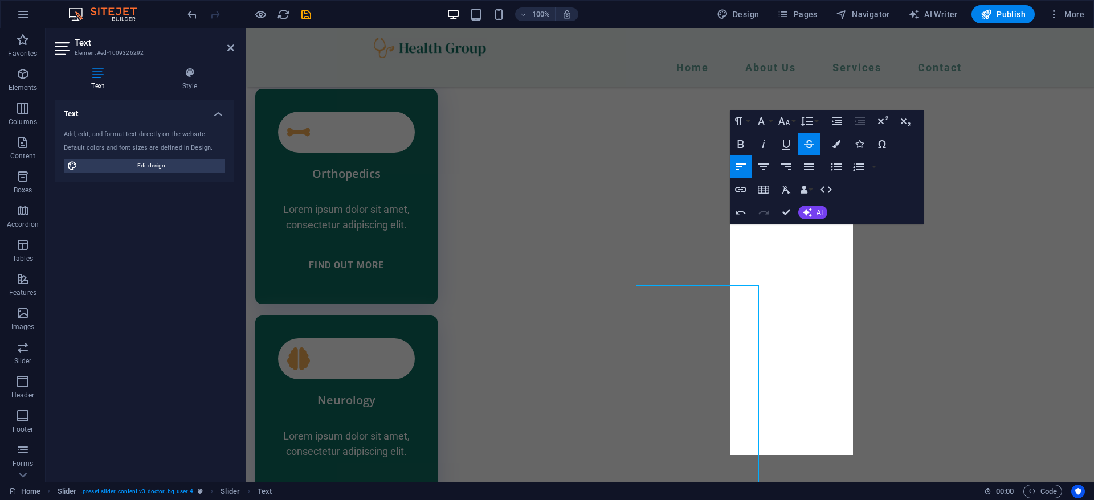
scroll to position [2655, 0]
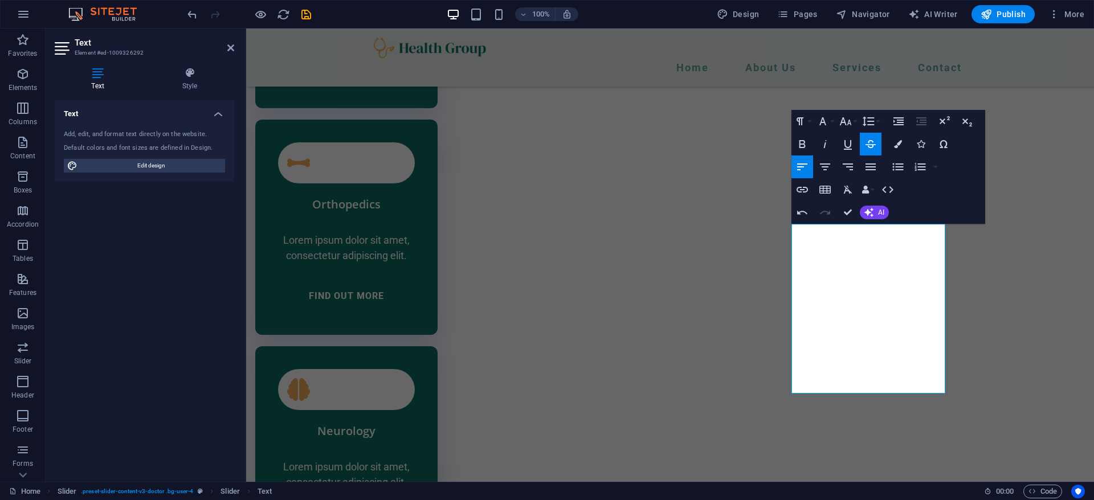
click at [873, 142] on icon "button" at bounding box center [870, 144] width 14 height 14
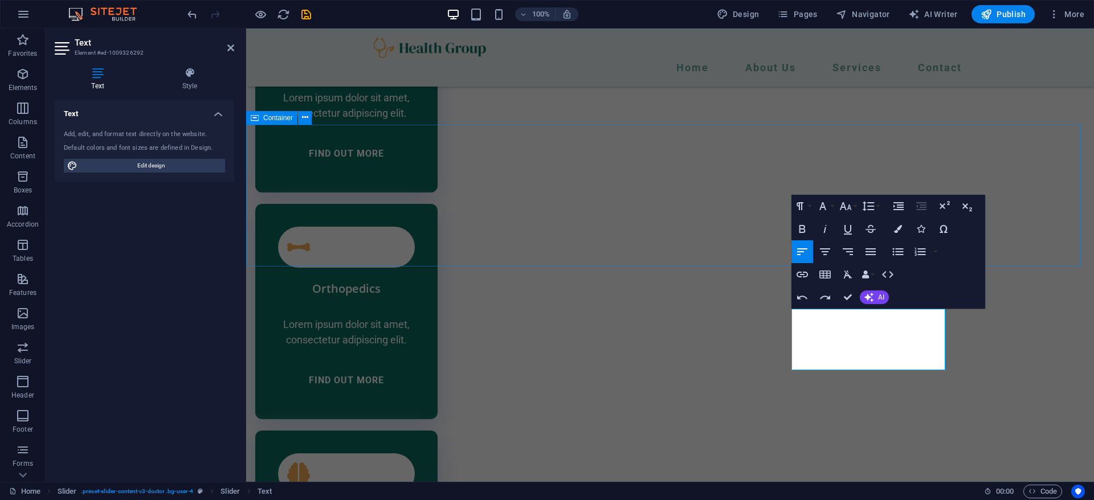
scroll to position [2570, 0]
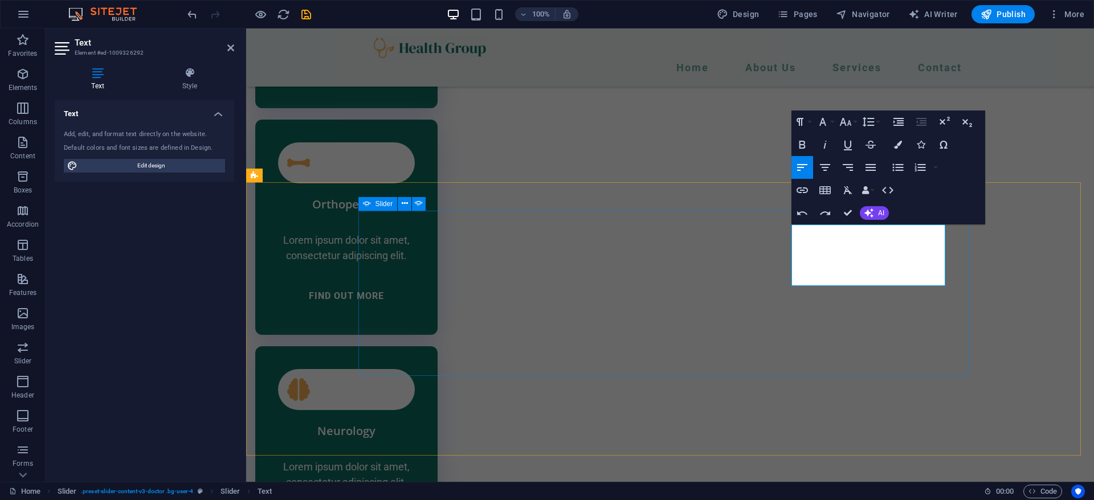
scroll to position [2650, 0]
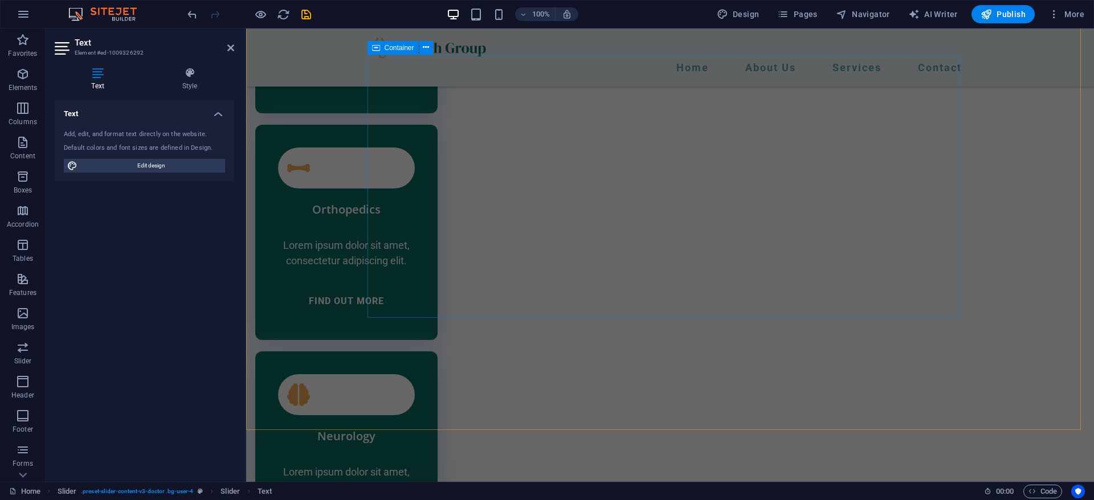
scroll to position [1664, 2]
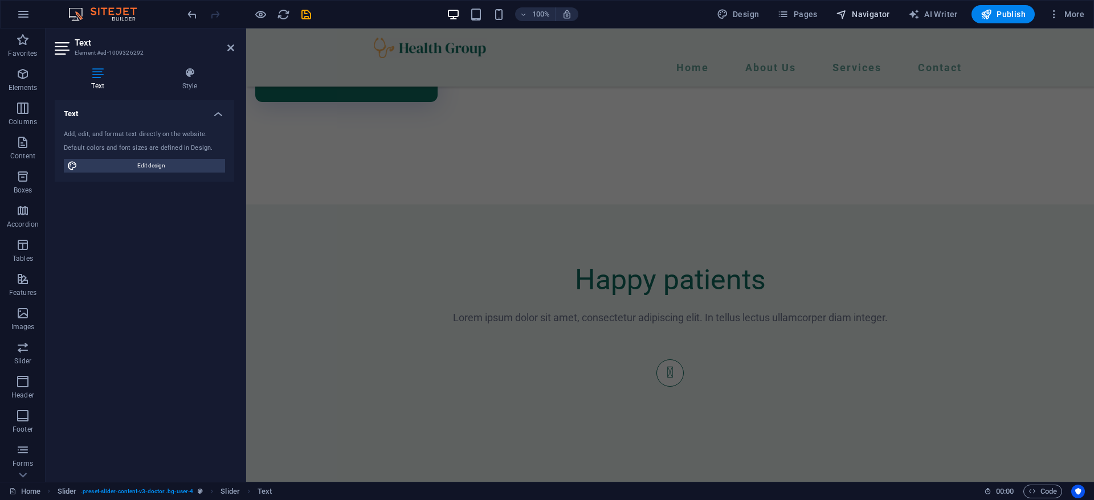
click at [853, 11] on span "Navigator" at bounding box center [863, 14] width 54 height 11
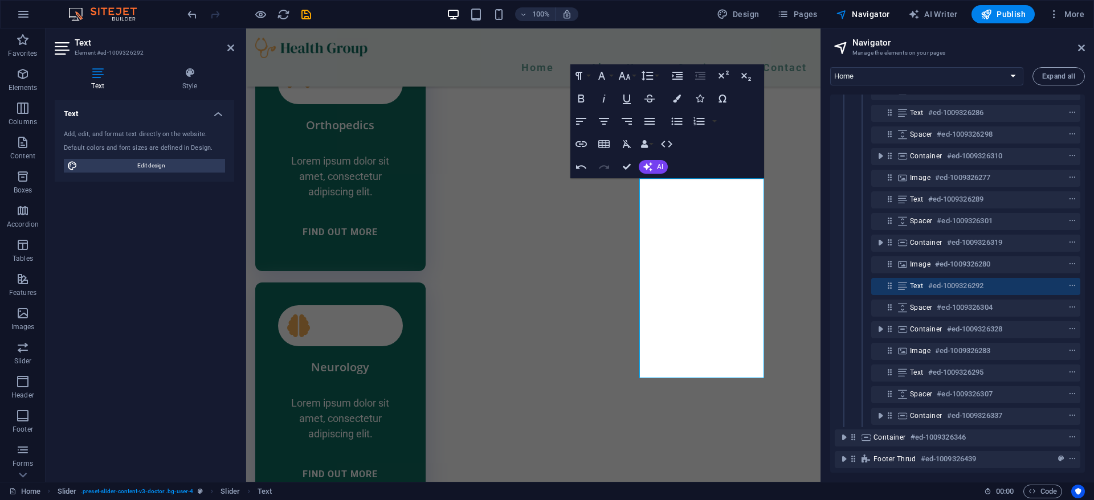
scroll to position [224, 0]
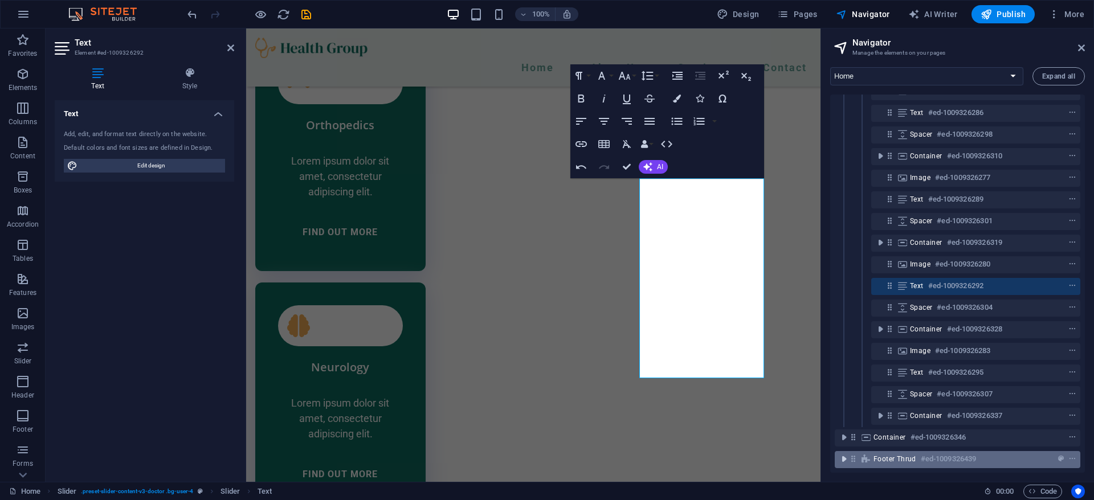
click at [846, 453] on icon "toggle-expand" at bounding box center [843, 458] width 11 height 11
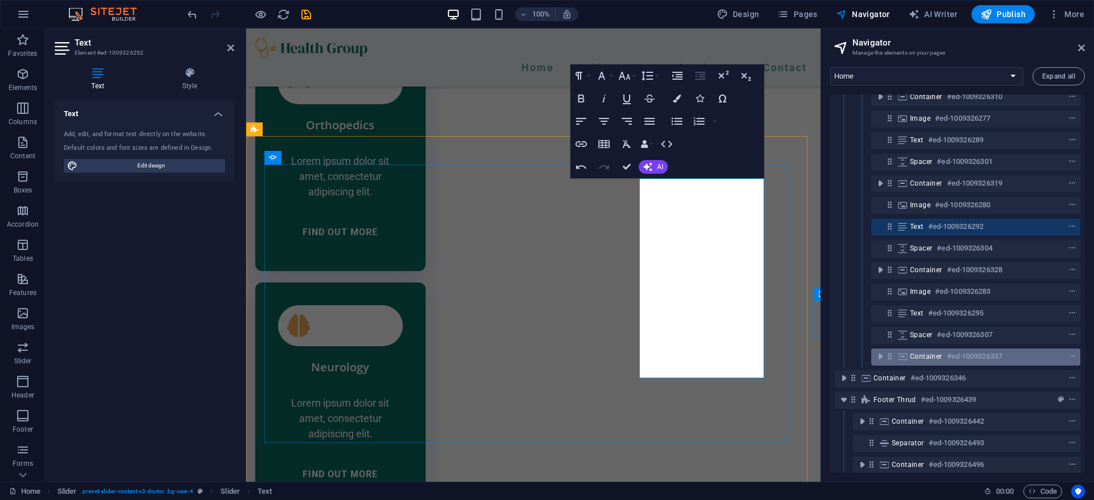
scroll to position [289, 0]
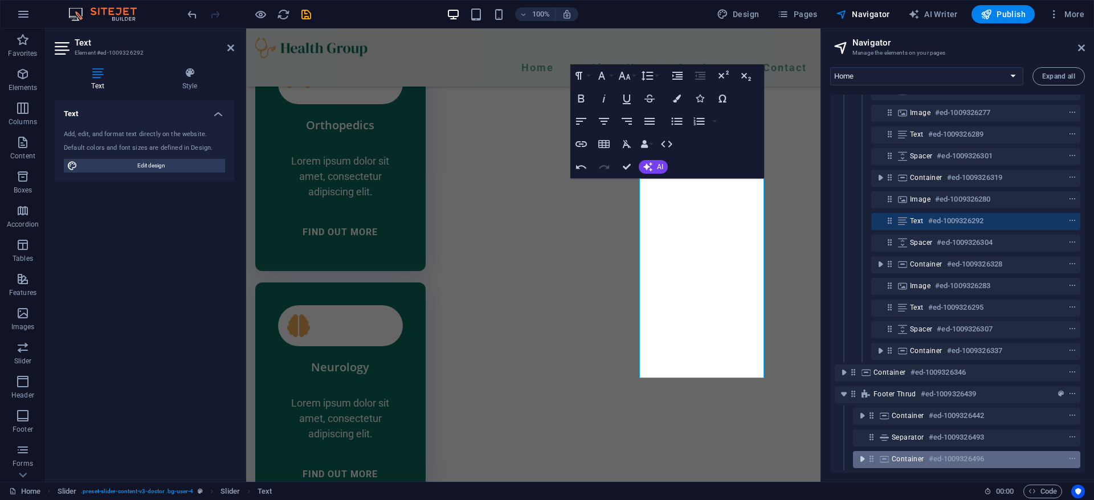
click at [863, 453] on icon "toggle-expand" at bounding box center [861, 458] width 11 height 11
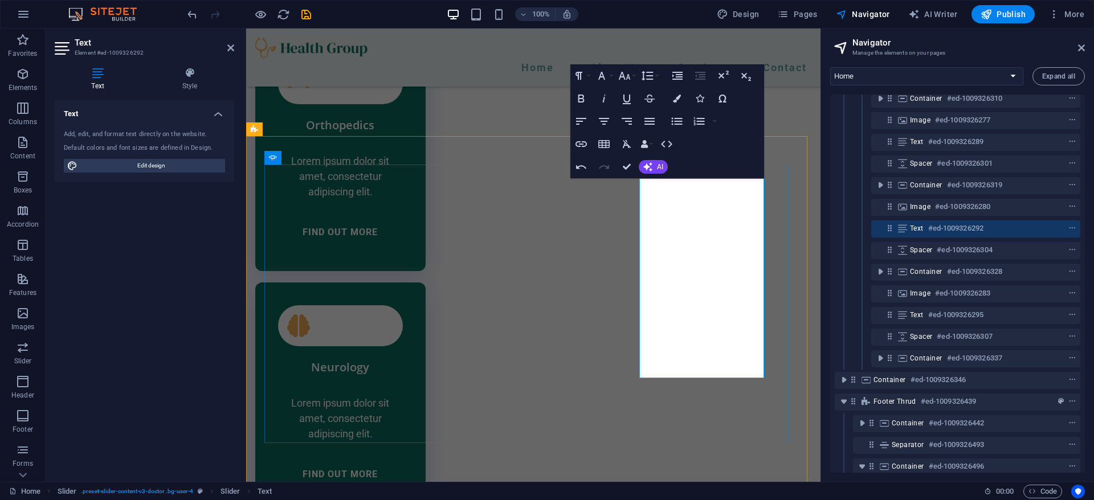
scroll to position [183, 0]
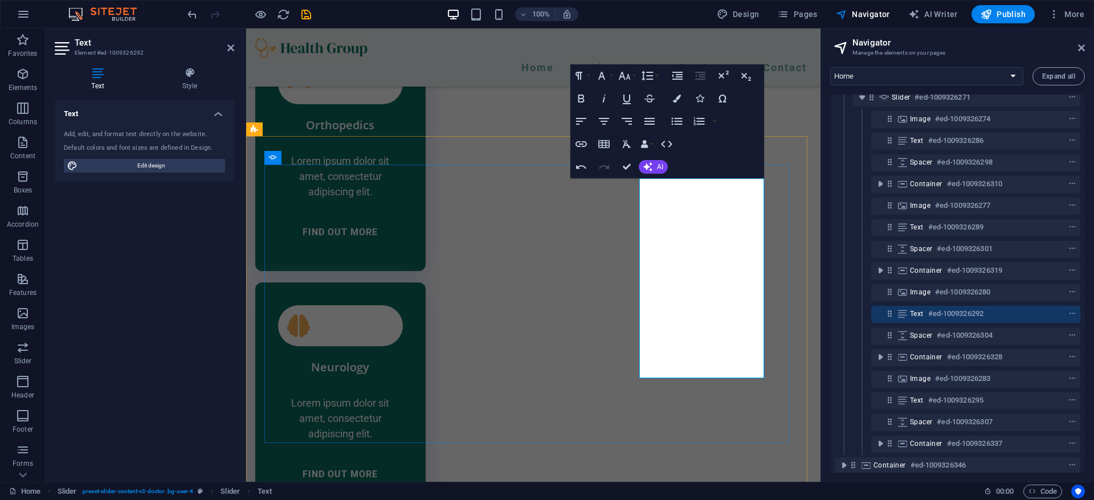
click at [915, 309] on span "Text" at bounding box center [917, 313] width 14 height 9
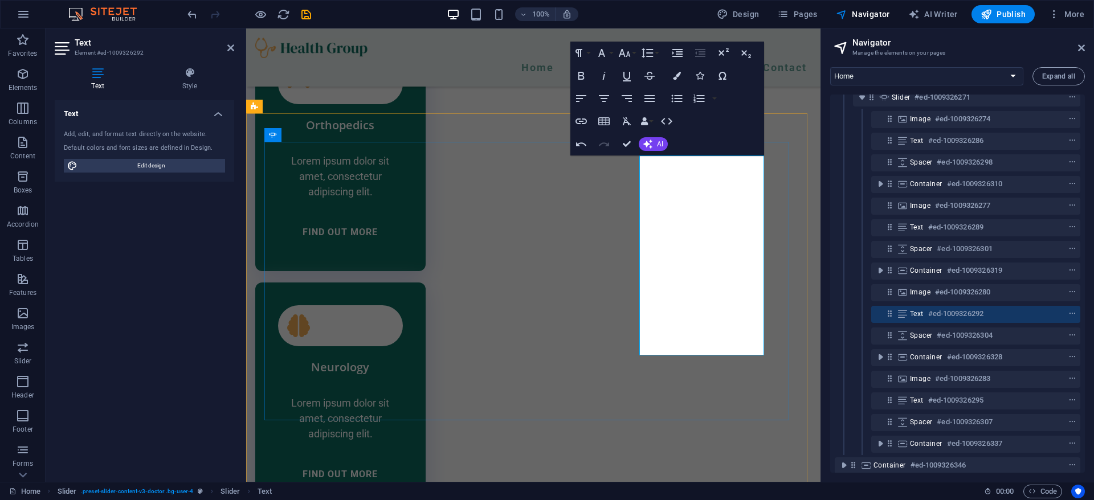
scroll to position [2785, 0]
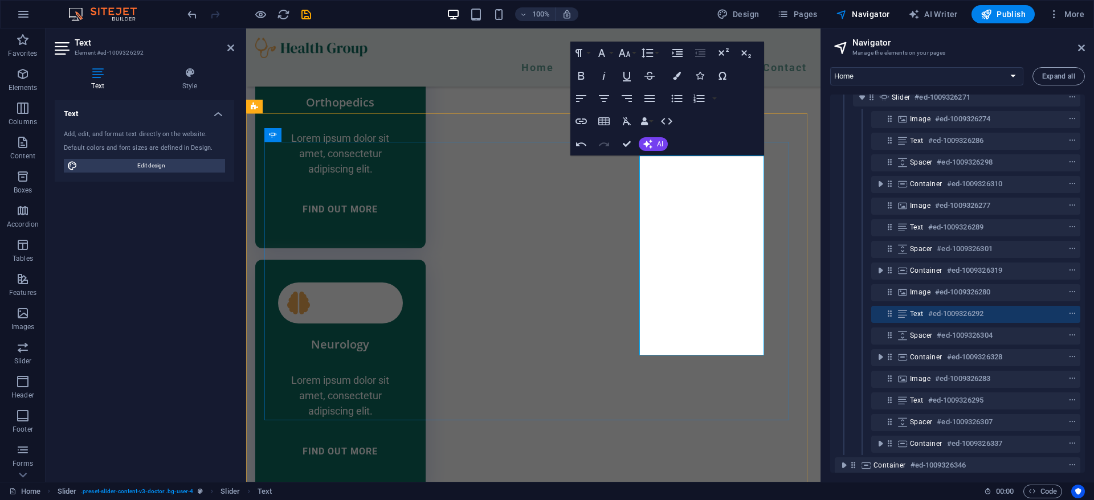
click at [915, 309] on span "Text" at bounding box center [917, 313] width 14 height 9
click at [1082, 50] on icon at bounding box center [1081, 47] width 7 height 9
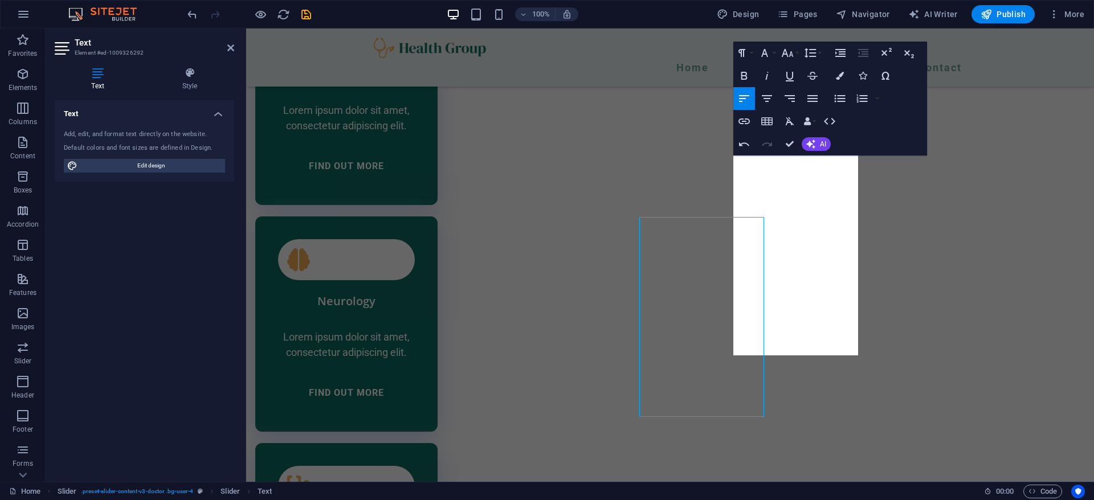
scroll to position [2723, 0]
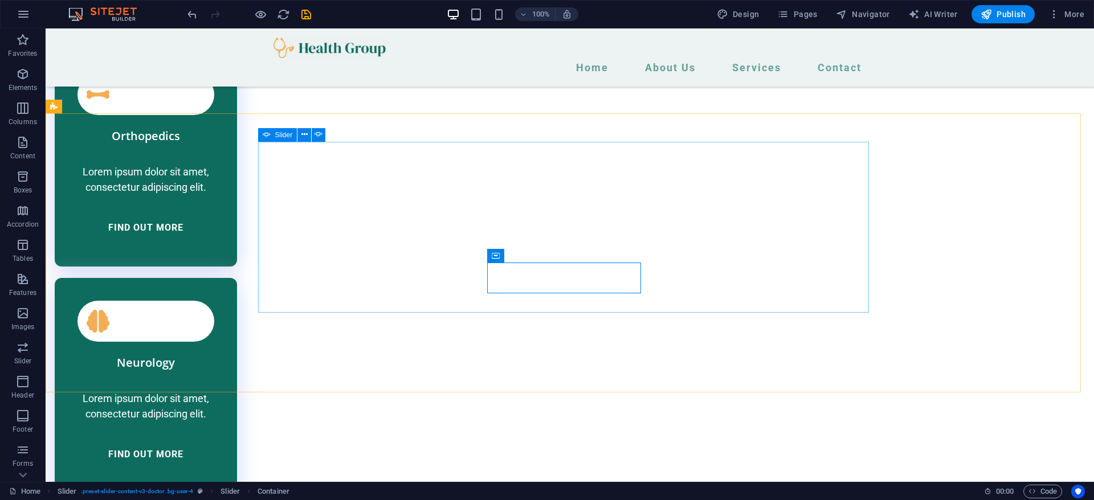
click at [277, 133] on span "Slider" at bounding box center [284, 135] width 18 height 7
click at [301, 129] on icon at bounding box center [304, 135] width 6 height 12
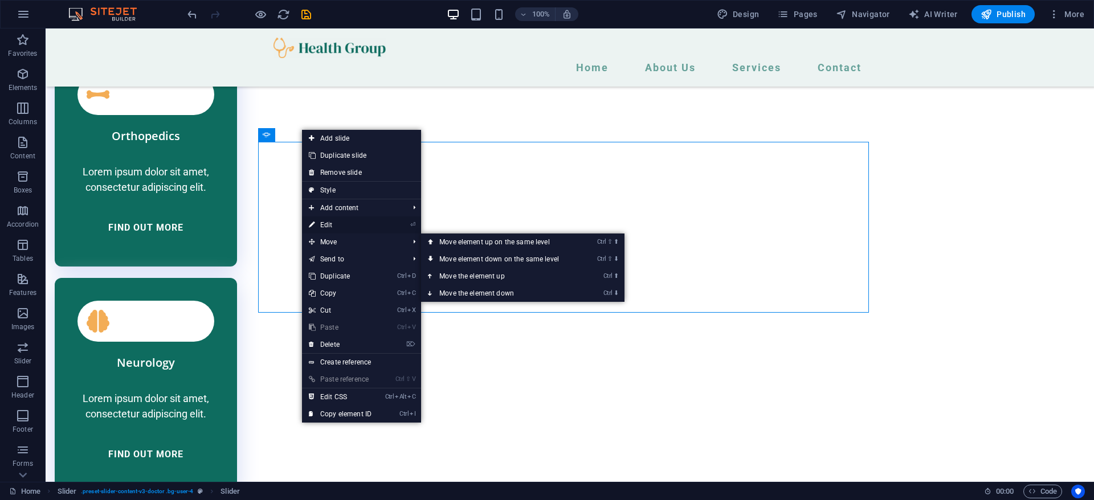
click at [350, 224] on link "⏎ Edit" at bounding box center [340, 224] width 76 height 17
select select "ms"
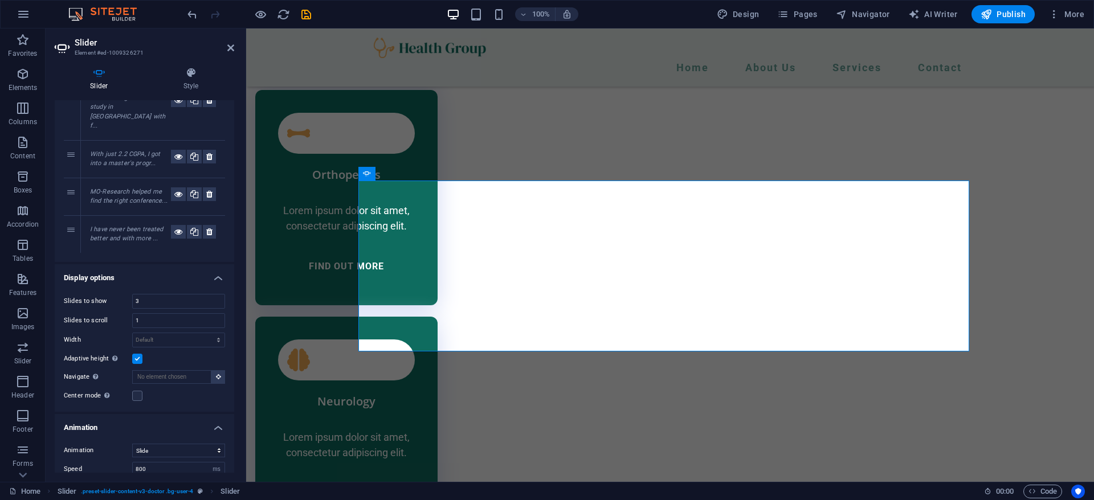
scroll to position [0, 0]
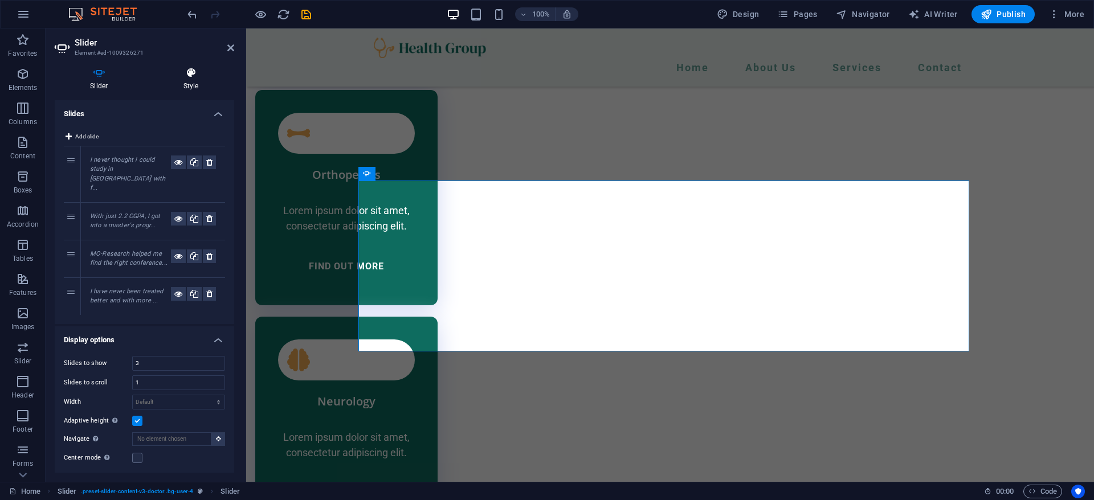
click at [192, 76] on icon at bounding box center [191, 72] width 86 height 11
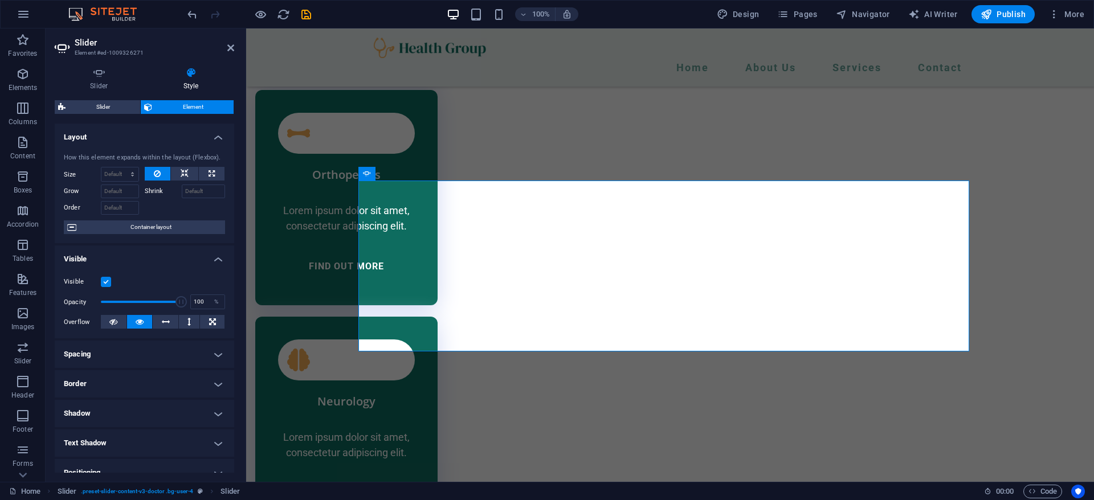
click at [130, 351] on h4 "Spacing" at bounding box center [144, 354] width 179 height 27
click at [128, 168] on select "Default auto px % 1/1 1/2 1/3 1/4 1/5 1/6 1/7 1/8 1/9 1/10" at bounding box center [119, 174] width 37 height 14
select select "px"
click at [121, 167] on select "Default auto px % 1/1 1/2 1/3 1/4 1/5 1/6 1/7 1/8 1/9 1/10" at bounding box center [119, 174] width 37 height 14
type input "0"
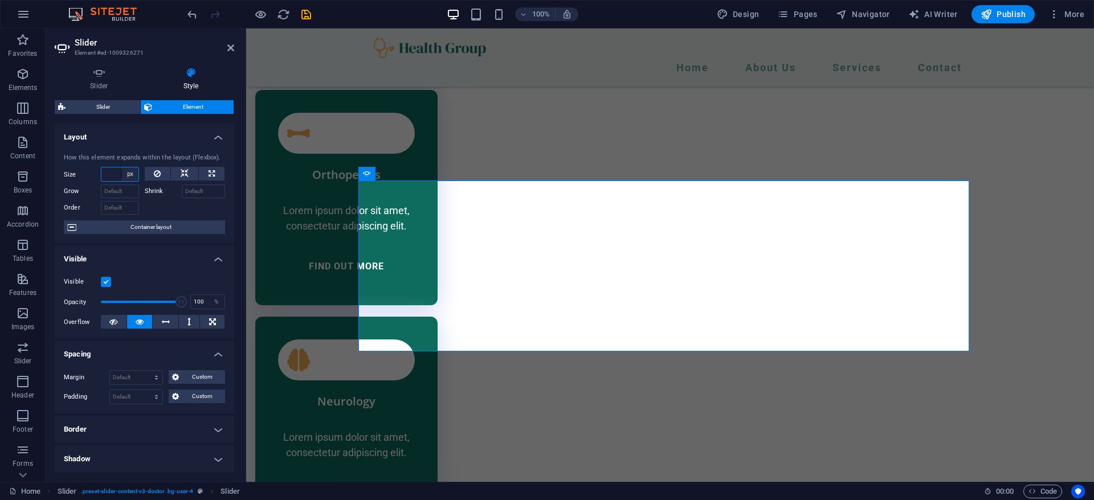
type input "6"
type input "9"
click at [127, 172] on select "Default auto px % 1/1 1/2 1/3 1/4 1/5 1/6 1/7 1/8 1/9 1/10" at bounding box center [130, 174] width 16 height 14
click at [122, 167] on select "Default auto px % 1/1 1/2 1/3 1/4 1/5 1/6 1/7 1/8 1/9 1/10" at bounding box center [130, 174] width 16 height 14
select select "DISABLED_OPTION_VALUE"
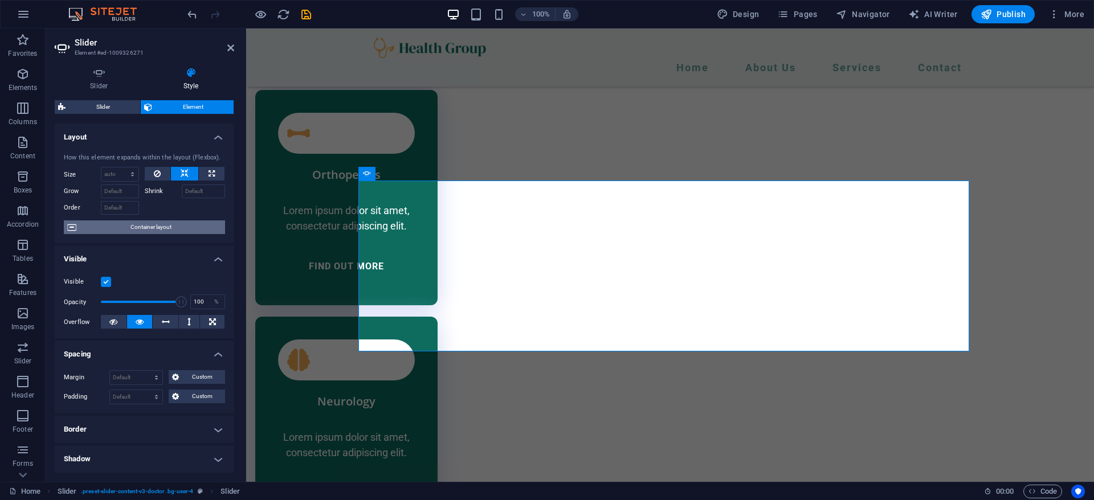
click at [136, 223] on span "Container layout" at bounding box center [151, 227] width 142 height 14
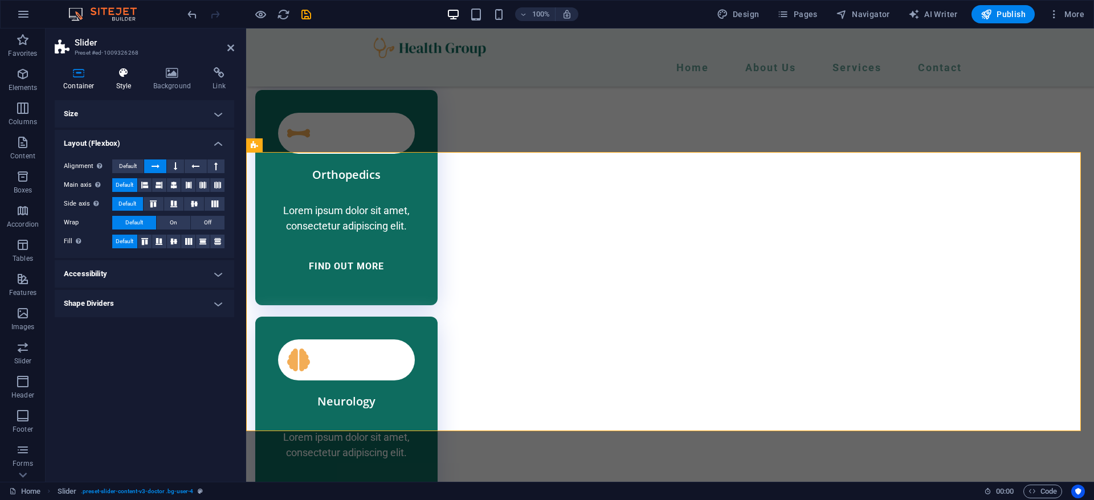
click at [111, 72] on icon at bounding box center [124, 72] width 32 height 11
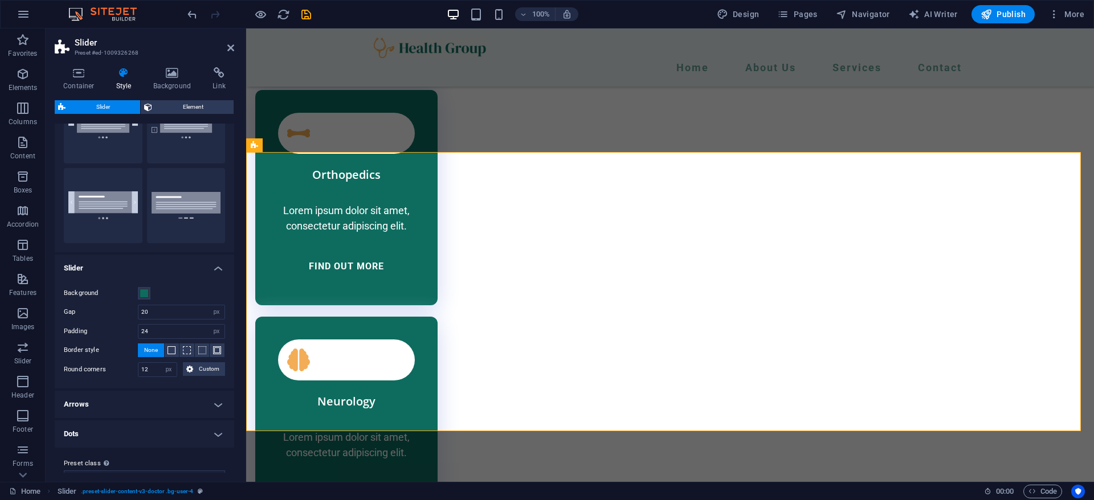
scroll to position [85, 0]
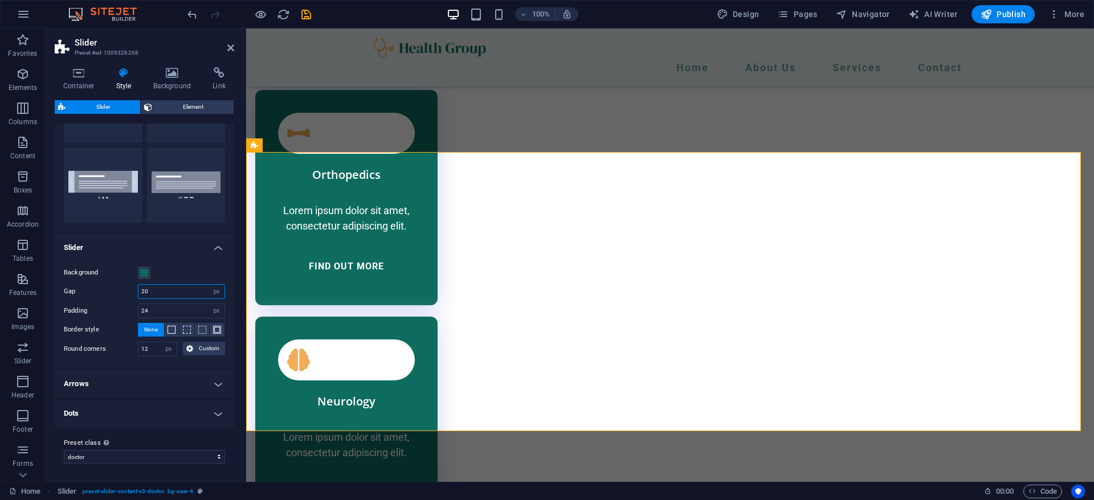
click at [161, 288] on input "20" at bounding box center [181, 292] width 86 height 14
click at [159, 315] on input "24" at bounding box center [181, 311] width 86 height 14
click at [150, 345] on input "12" at bounding box center [157, 349] width 38 height 14
click at [145, 386] on h4 "Arrows" at bounding box center [144, 383] width 179 height 27
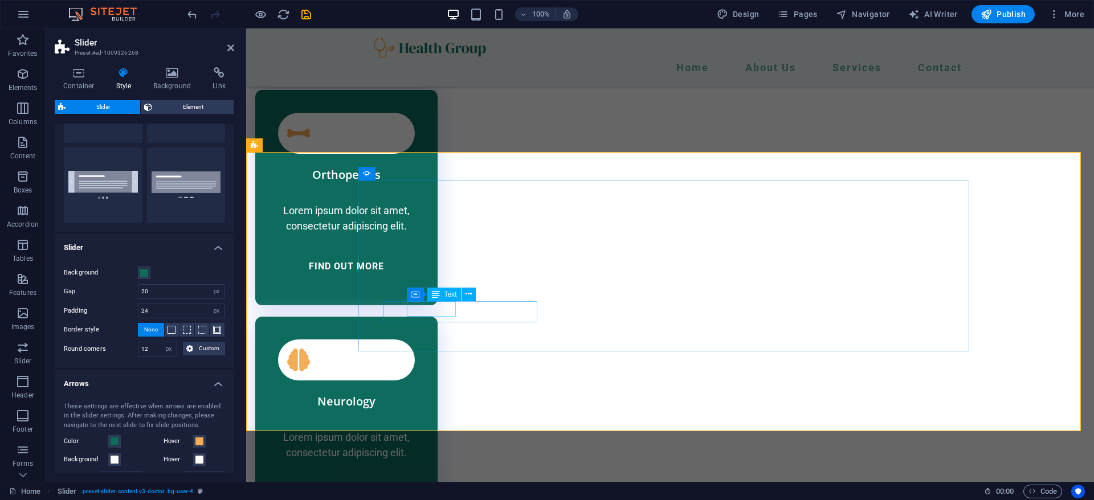
click at [436, 291] on icon at bounding box center [436, 295] width 8 height 14
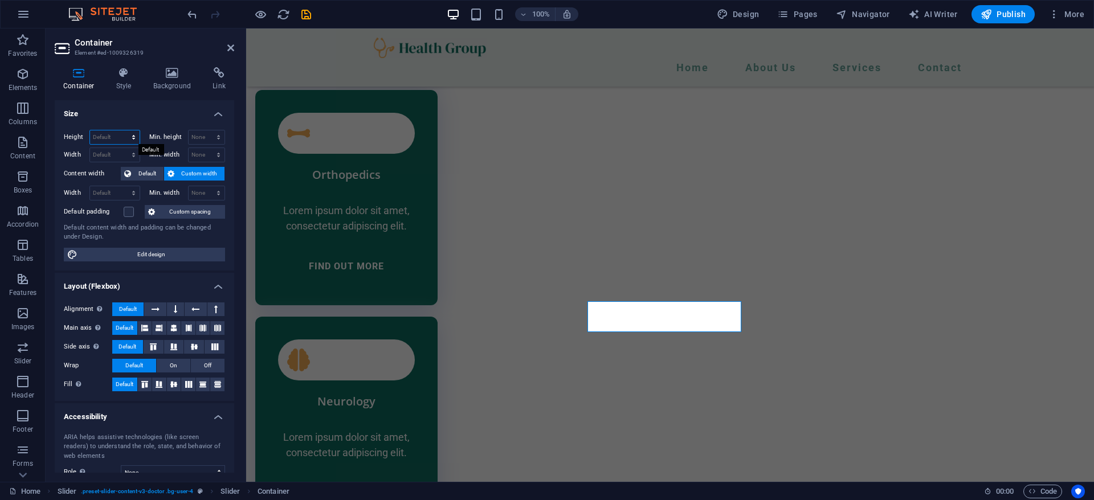
click at [116, 136] on select "Default px rem % vh vw" at bounding box center [115, 137] width 50 height 14
select select "px"
click at [122, 130] on select "Default px rem % vh vw" at bounding box center [115, 137] width 50 height 14
type input "54"
click at [117, 134] on input "54" at bounding box center [115, 137] width 50 height 14
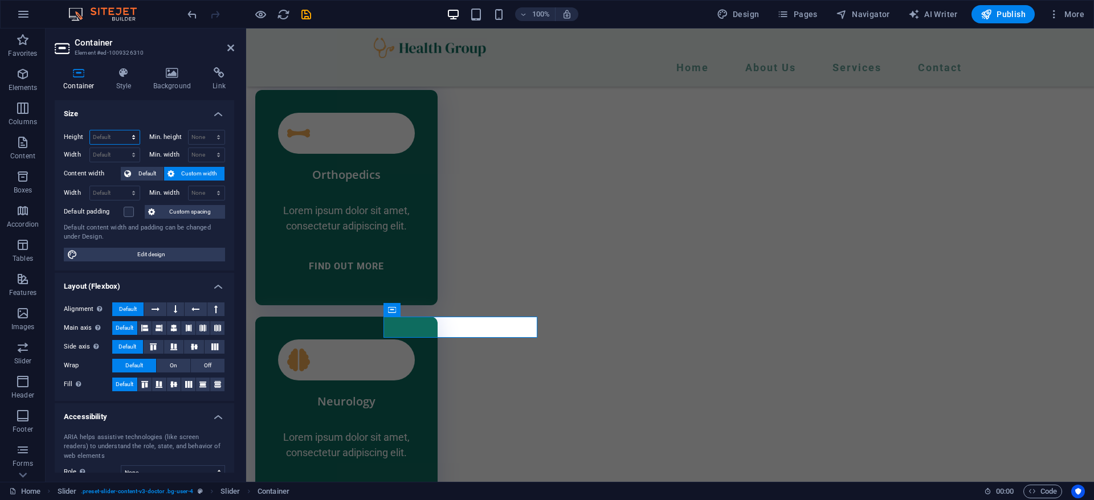
click at [105, 132] on select "Default px rem % vh vw" at bounding box center [115, 137] width 50 height 14
select select "px"
click at [122, 130] on select "Default px rem % vh vw" at bounding box center [115, 137] width 50 height 14
type input "37"
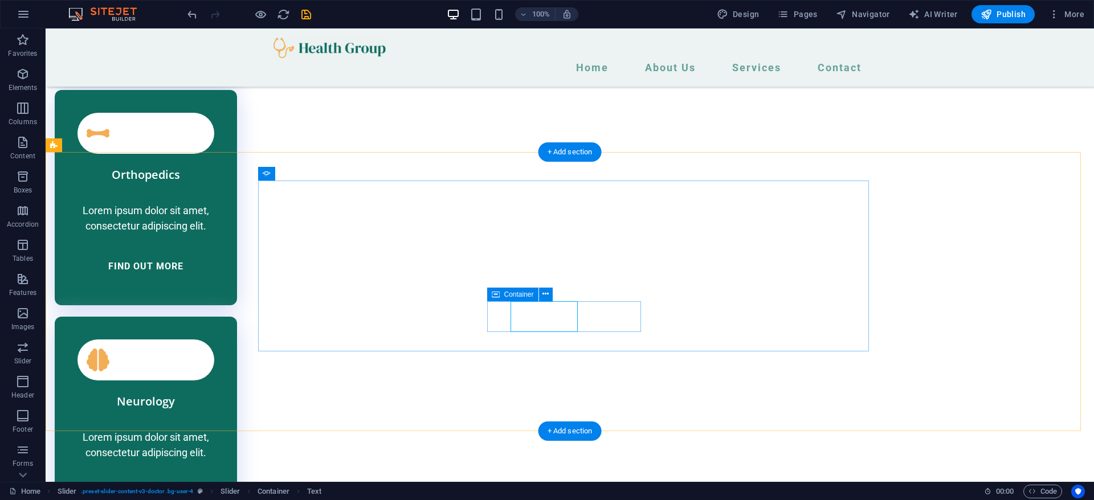
select select "px"
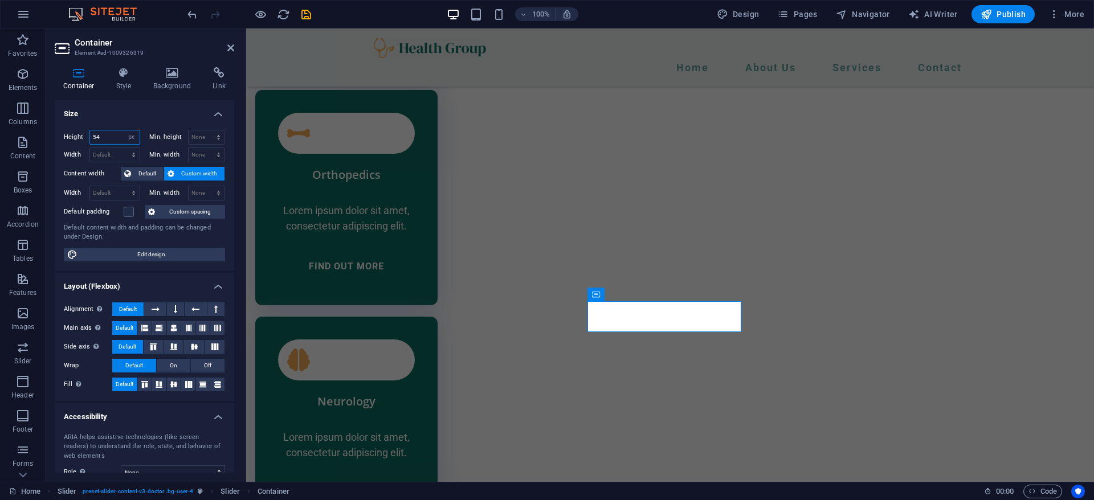
click at [100, 130] on input "54" at bounding box center [115, 137] width 50 height 14
type input "5"
type input "37"
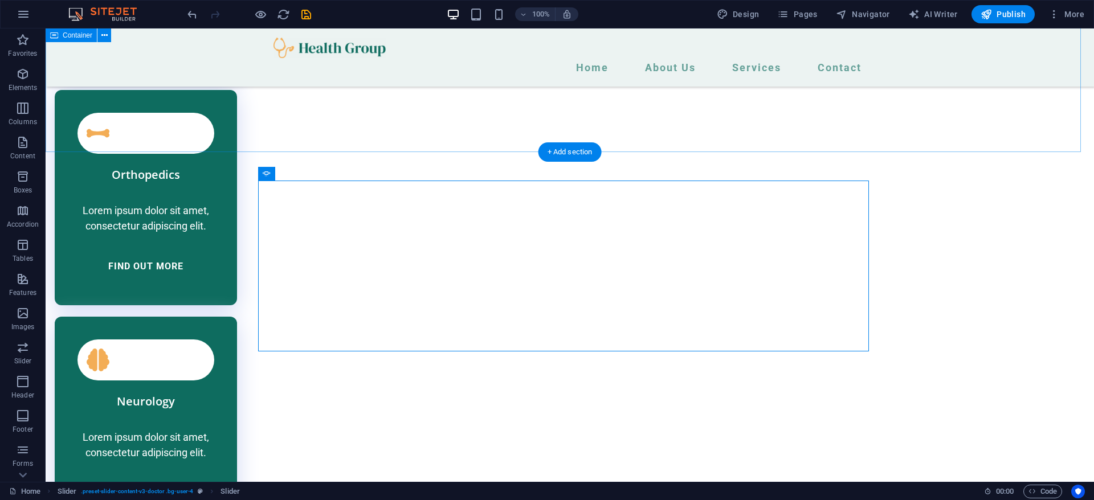
drag, startPoint x: 992, startPoint y: 150, endPoint x: 985, endPoint y: 157, distance: 9.7
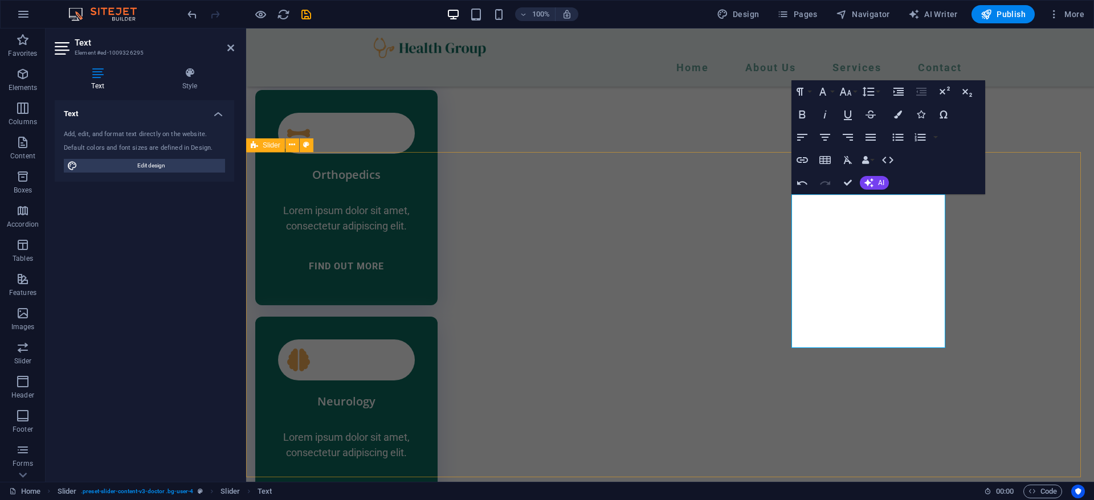
drag, startPoint x: 1017, startPoint y: 232, endPoint x: 1012, endPoint y: 237, distance: 7.2
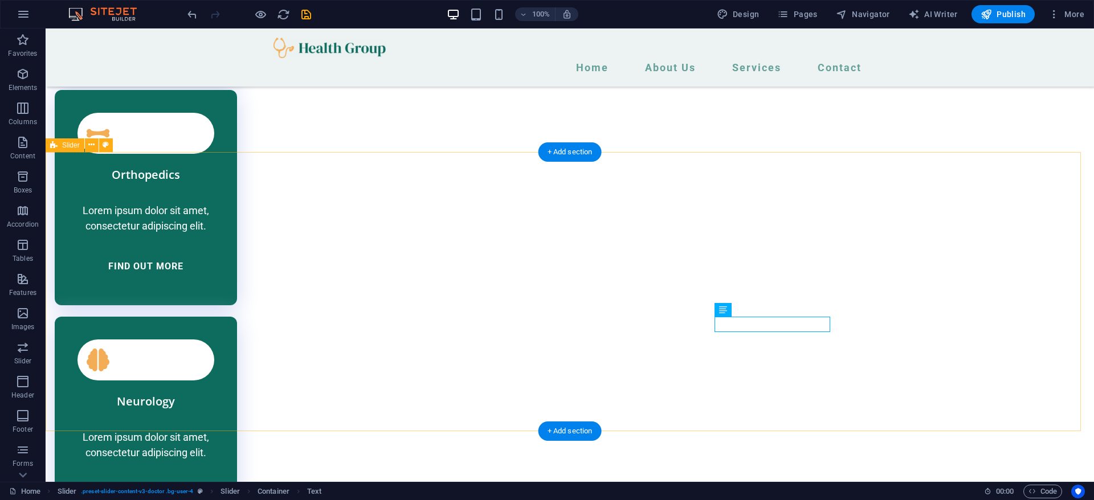
drag, startPoint x: 1034, startPoint y: 272, endPoint x: 1016, endPoint y: 277, distance: 18.8
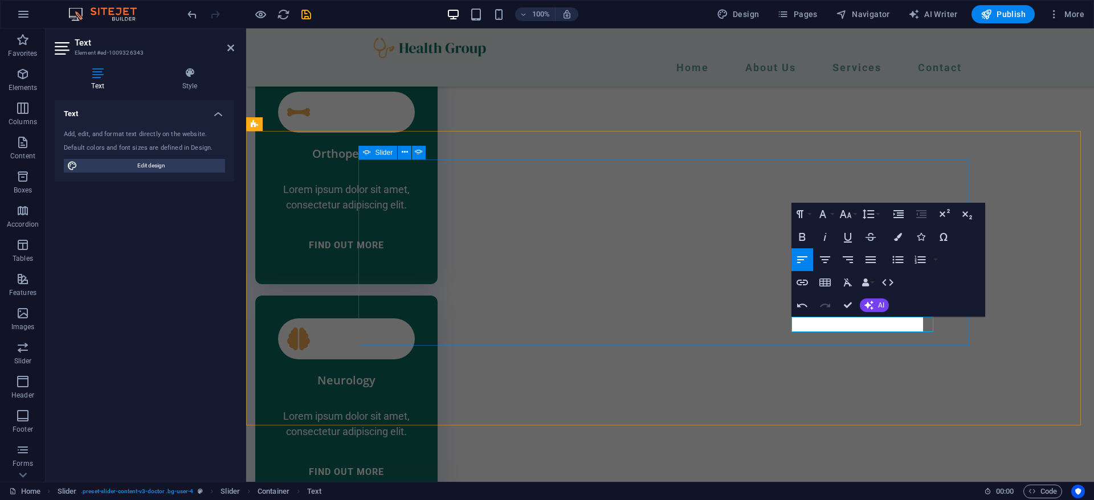
scroll to position [2684, 0]
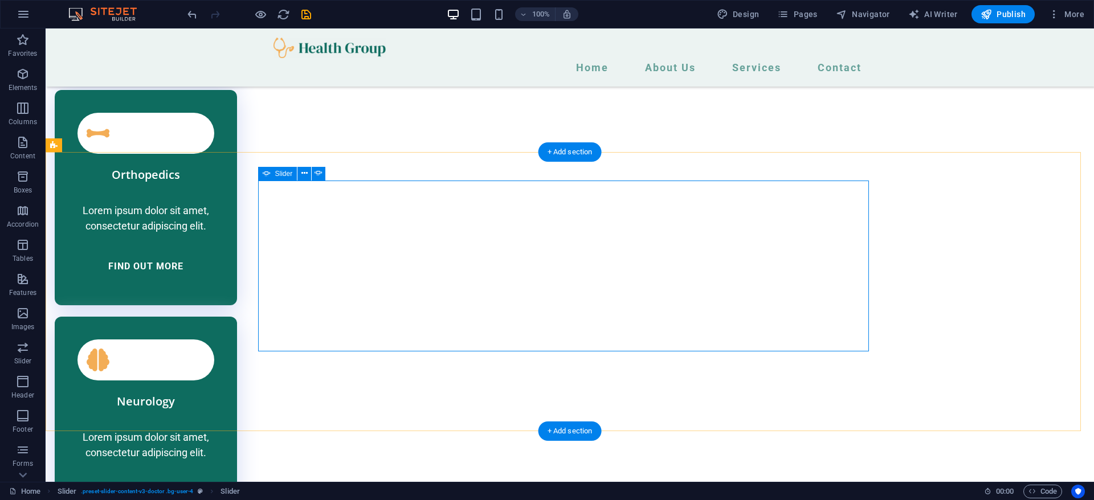
drag, startPoint x: 953, startPoint y: 279, endPoint x: 853, endPoint y: 292, distance: 101.1
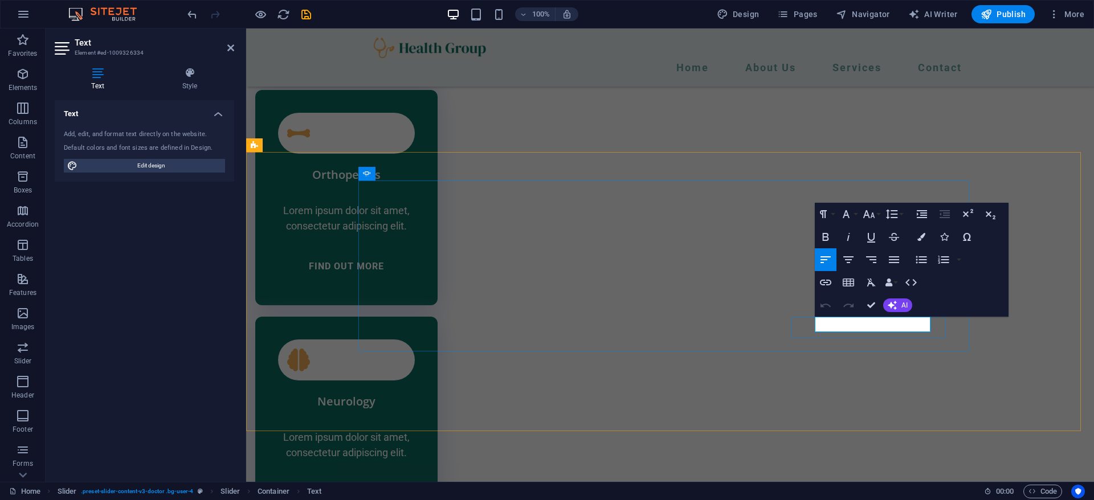
drag, startPoint x: 934, startPoint y: 357, endPoint x: 1134, endPoint y: 356, distance: 199.9
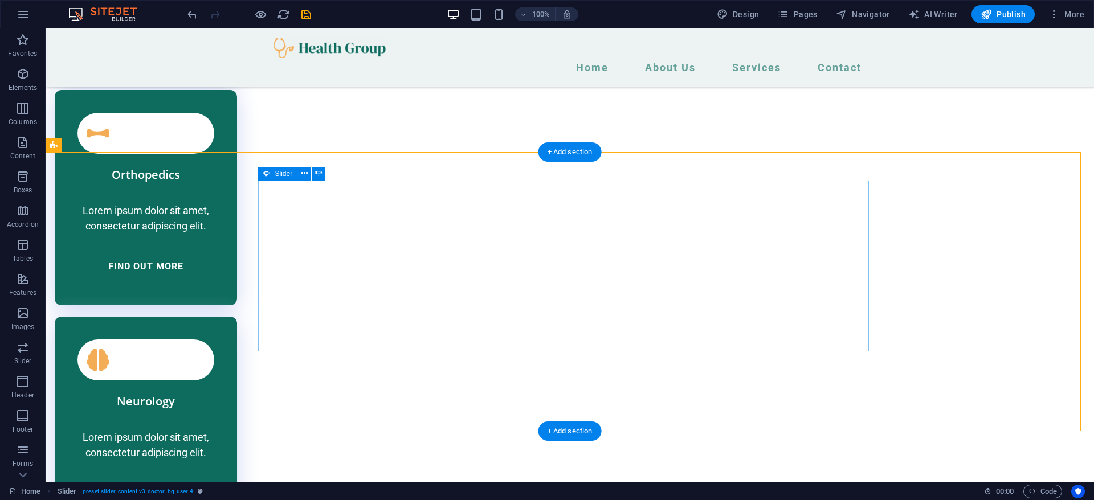
select select "px"
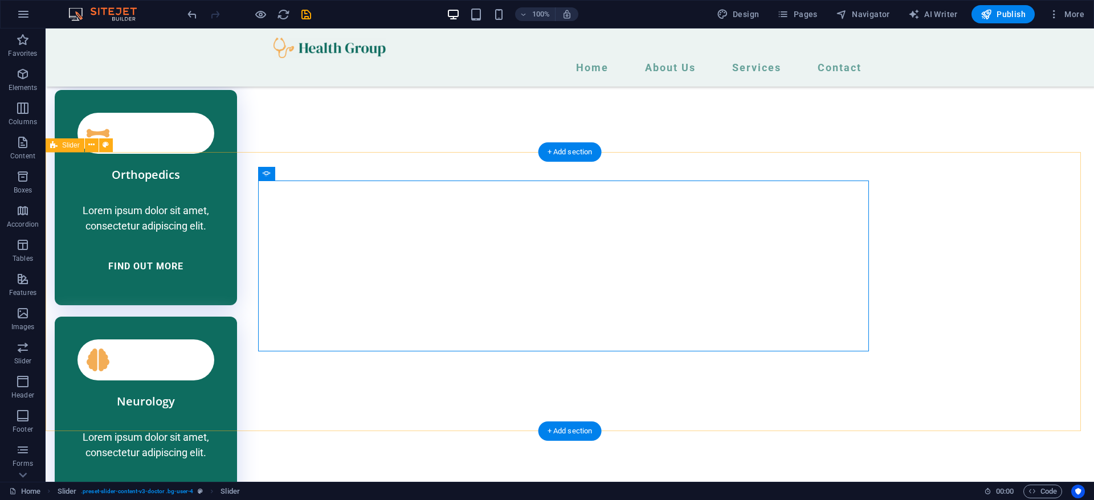
select select "px"
select select "rem"
select select "px"
select select "rem"
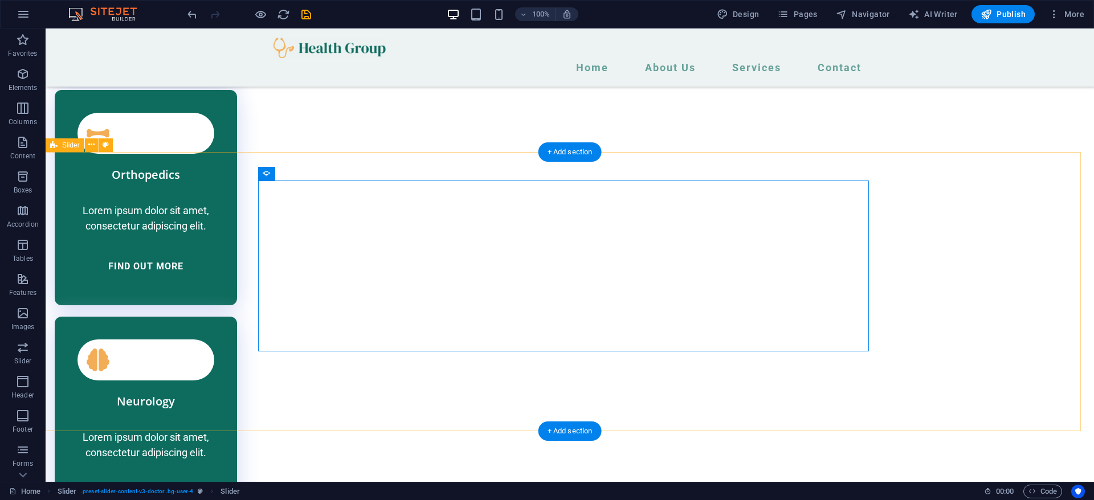
select select "px"
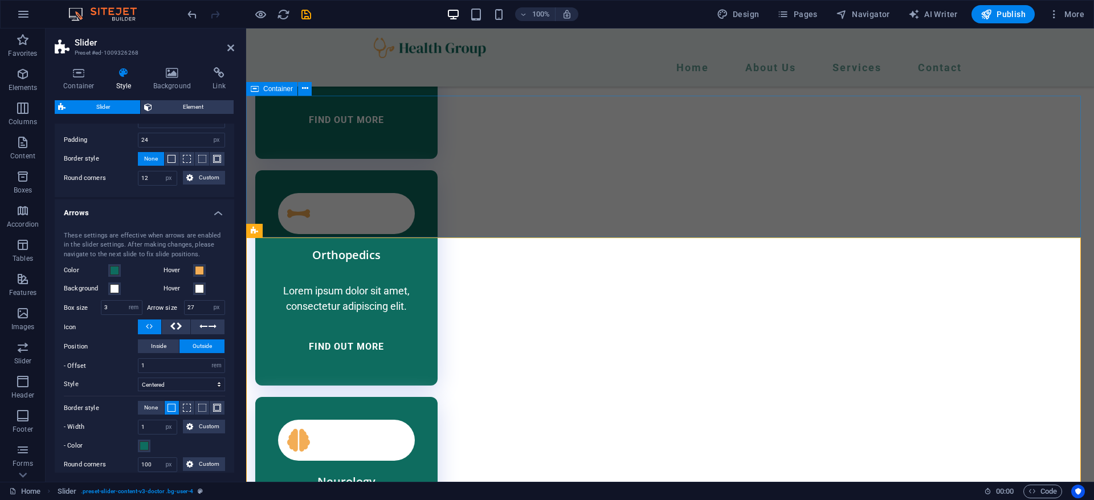
scroll to position [2599, 0]
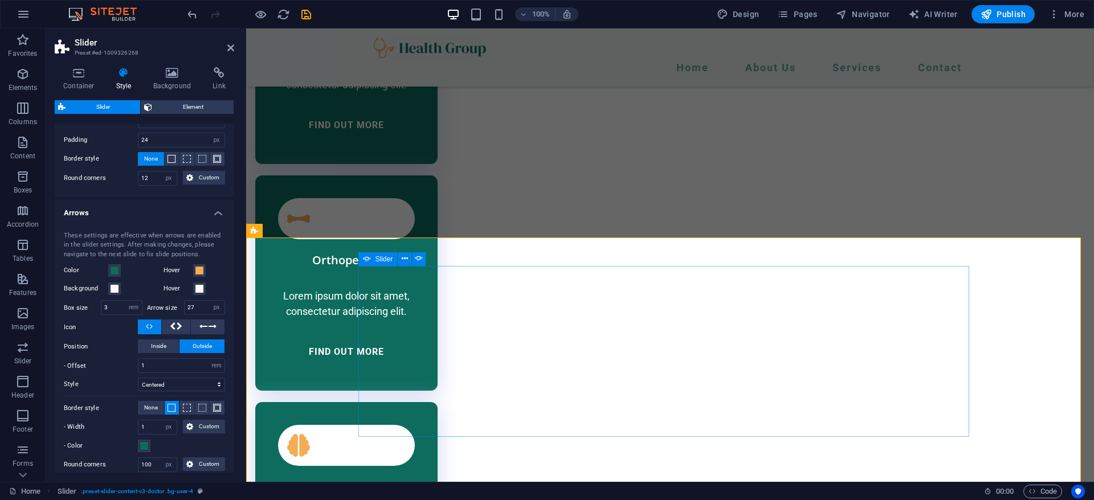
click at [363, 260] on icon at bounding box center [367, 259] width 8 height 14
click at [402, 260] on icon at bounding box center [405, 259] width 6 height 12
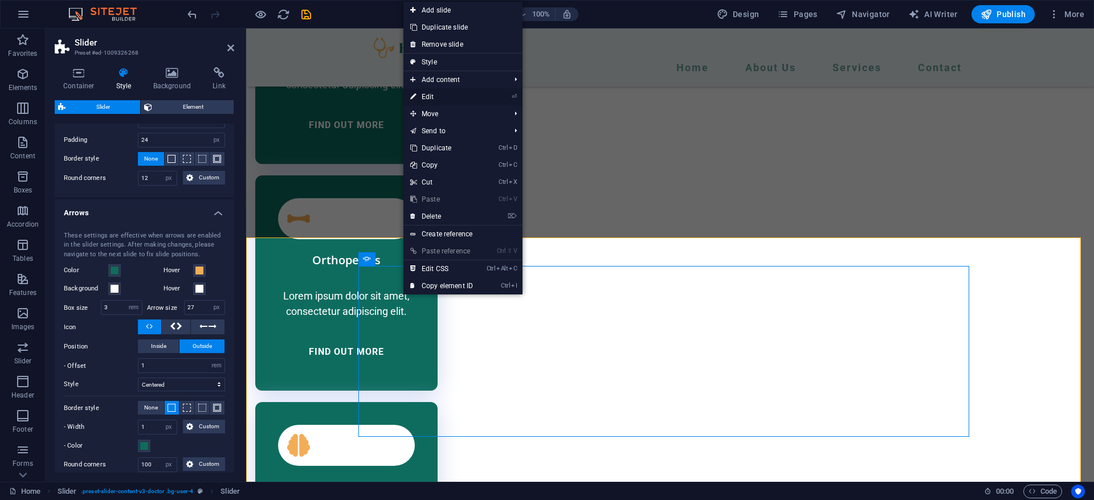
click at [451, 100] on link "⏎ Edit" at bounding box center [441, 96] width 76 height 17
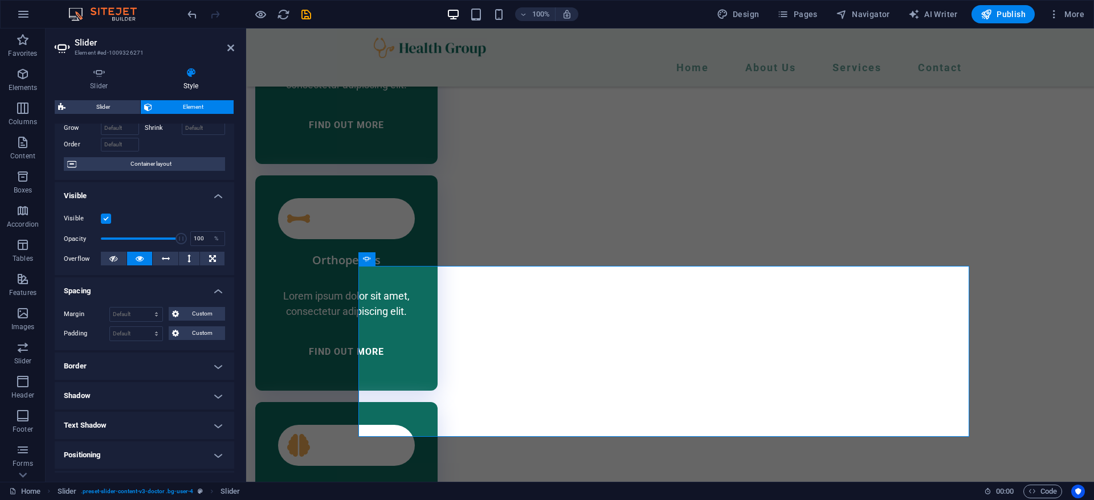
scroll to position [85, 0]
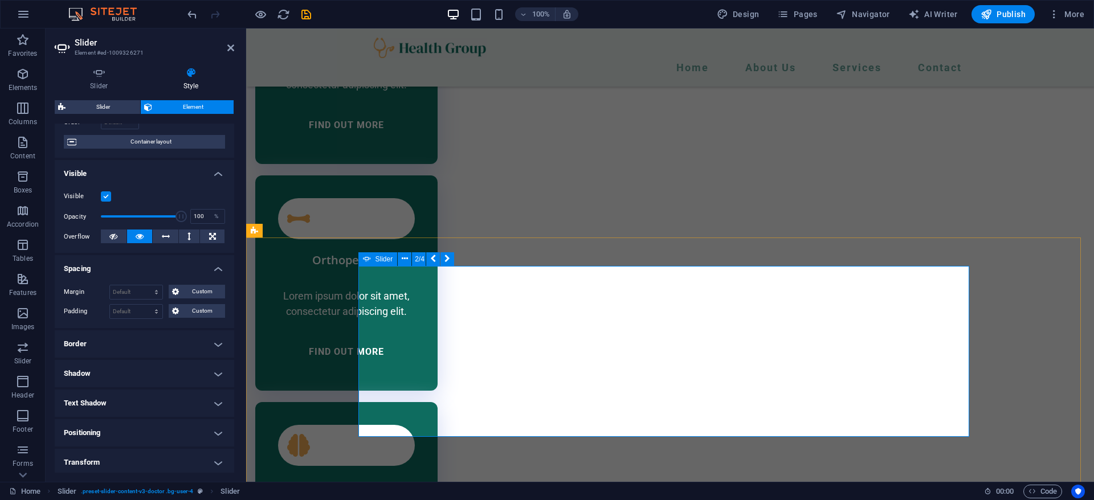
drag, startPoint x: 858, startPoint y: 291, endPoint x: 815, endPoint y: 263, distance: 51.8
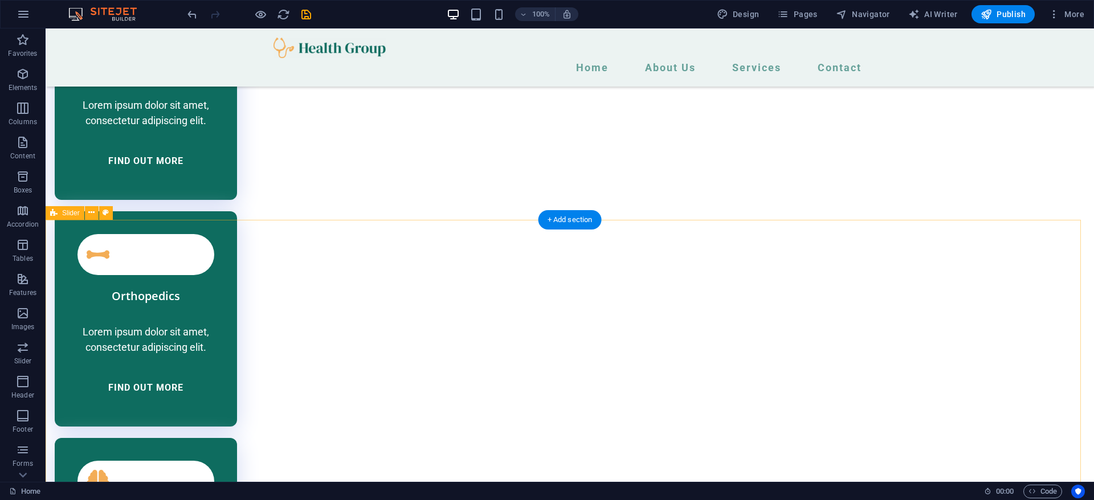
scroll to position [2649, 0]
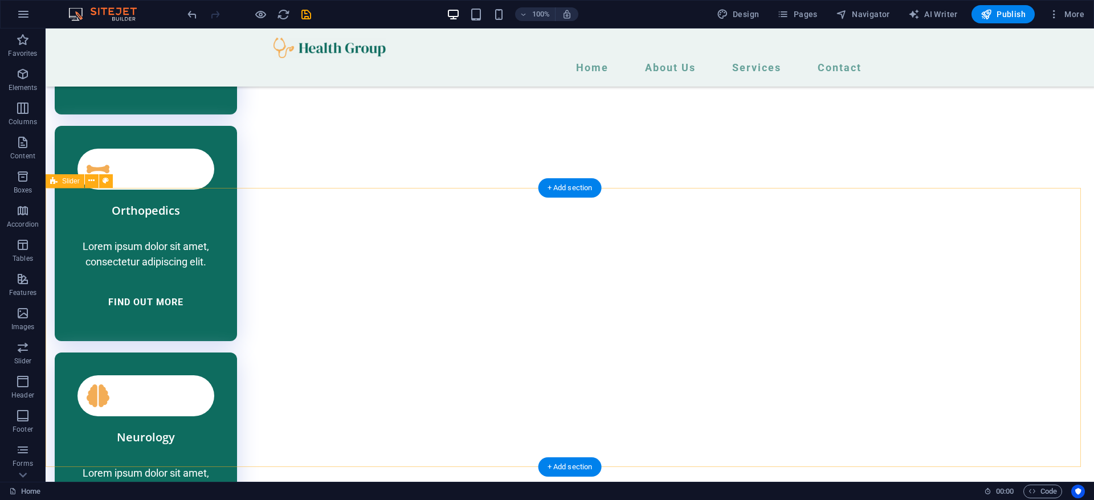
checkbox input "false"
select select "px"
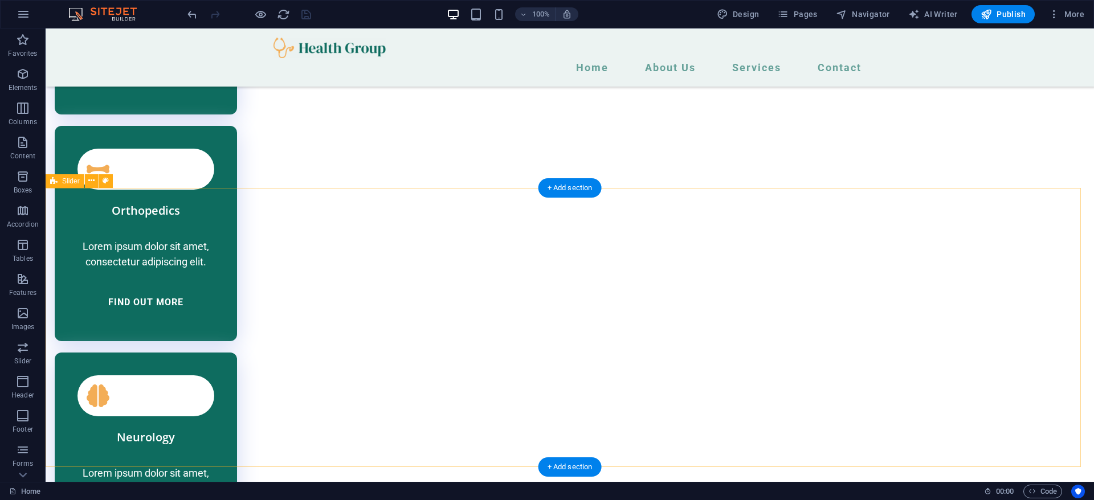
select select "px"
select select "rem"
select select "px"
select select "rem"
select select "px"
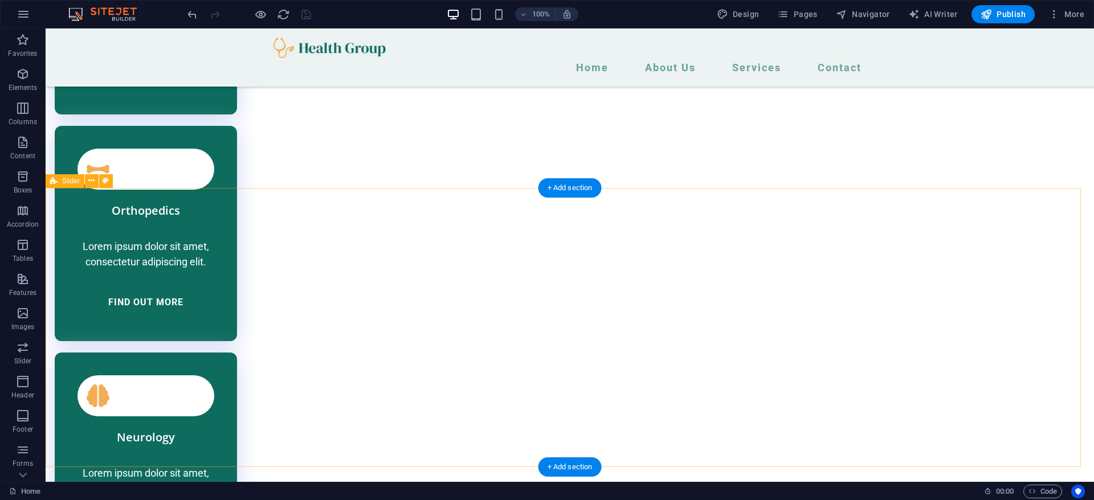
select select "px"
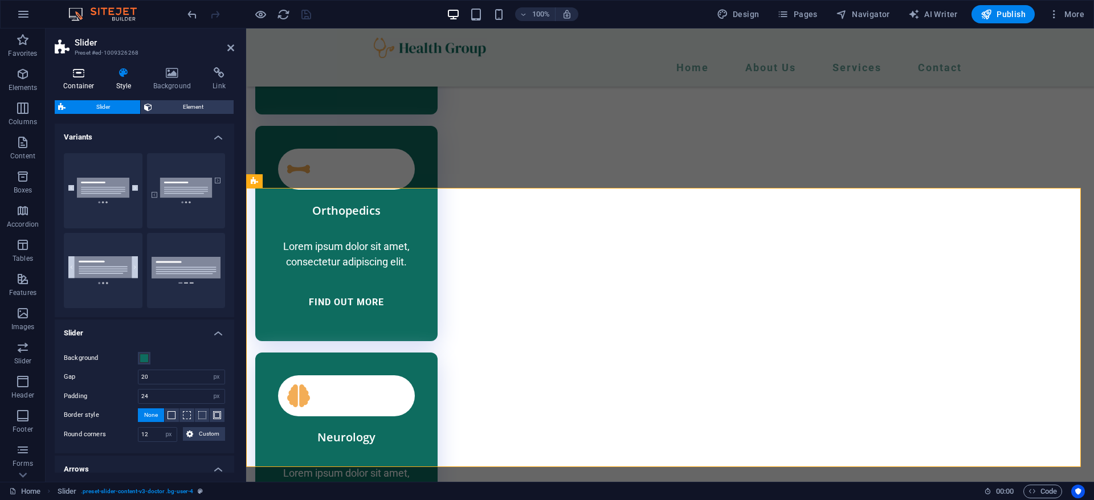
click at [81, 76] on icon at bounding box center [79, 72] width 48 height 11
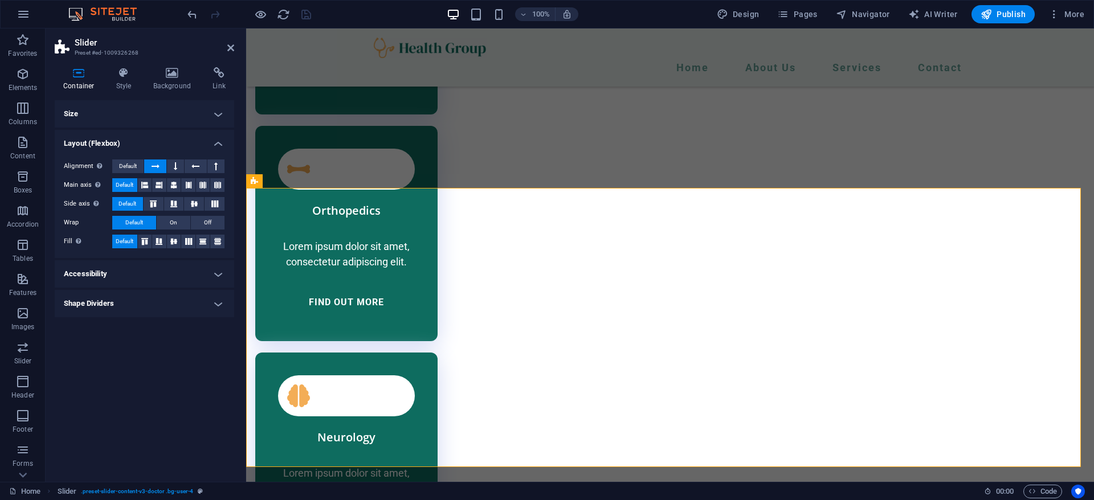
click at [112, 65] on div "Container Style Background Link Size Height Default px rem % vh vw Min. height …" at bounding box center [145, 270] width 198 height 424
click at [130, 64] on div "Container Style Background Link Size Height Default px rem % vh vw Min. height …" at bounding box center [145, 270] width 198 height 424
click at [131, 68] on icon at bounding box center [124, 72] width 32 height 11
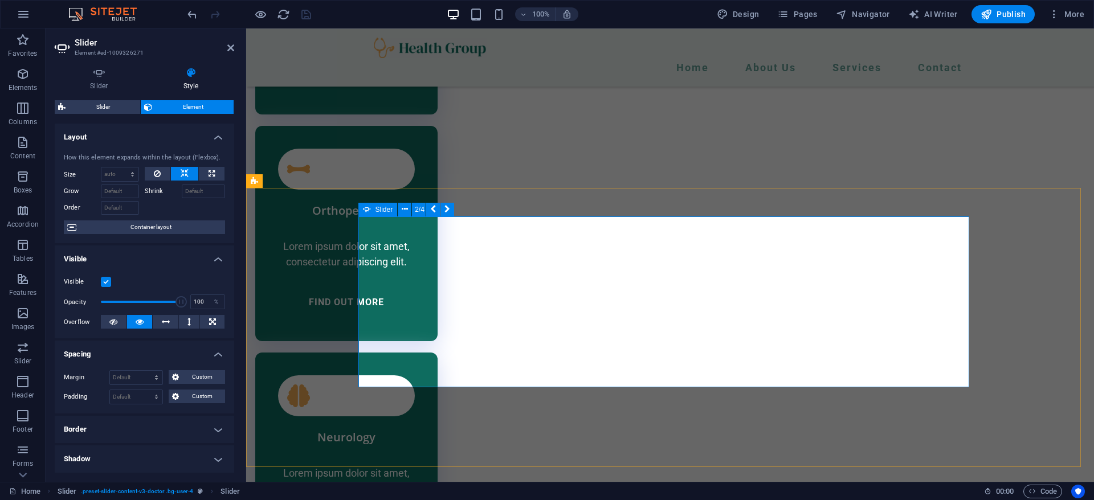
click at [399, 208] on button at bounding box center [405, 210] width 14 height 14
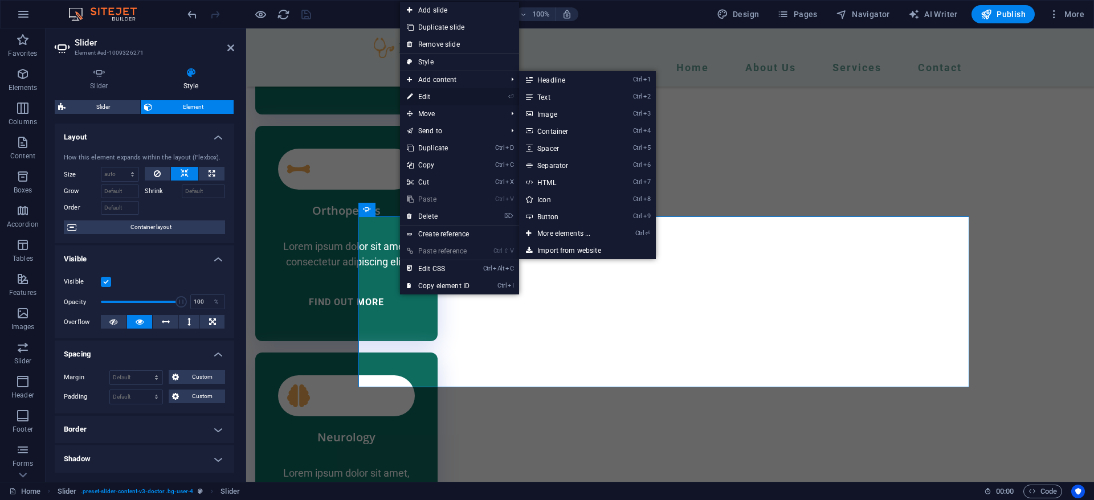
click at [456, 96] on link "⏎ Edit" at bounding box center [438, 96] width 76 height 17
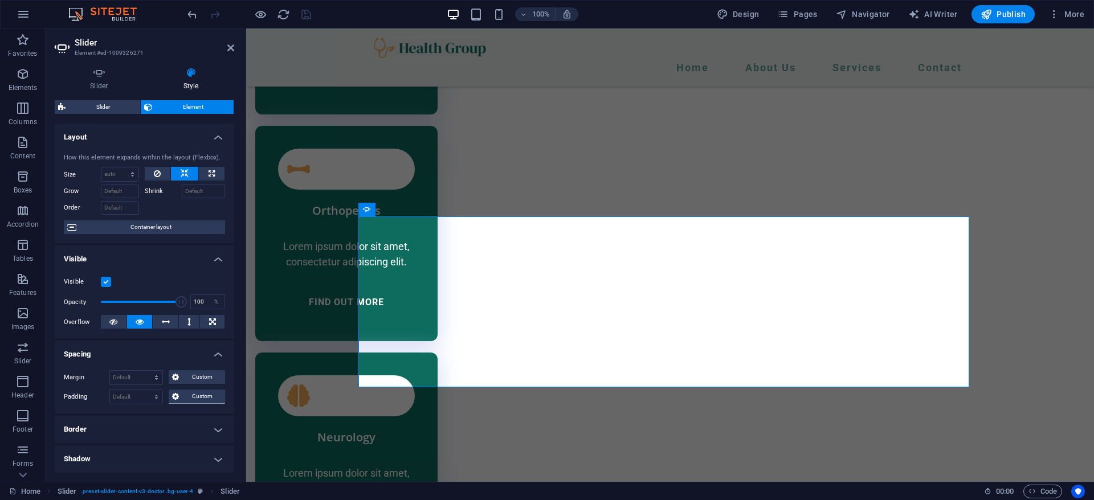
scroll to position [171, 0]
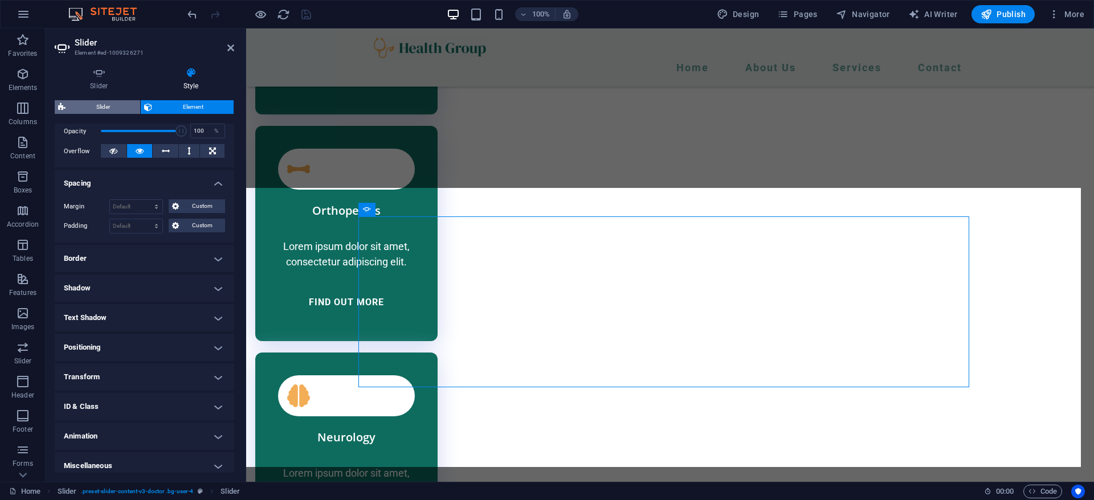
click at [124, 110] on span "Slider" at bounding box center [103, 107] width 68 height 14
select select "px"
select select "rem"
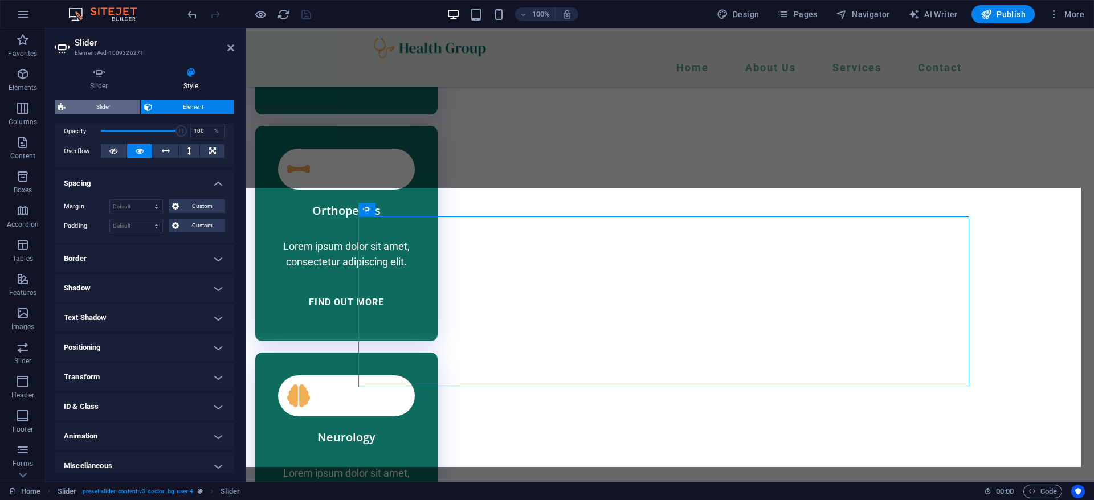
select select "px"
select select "rem"
select select "px"
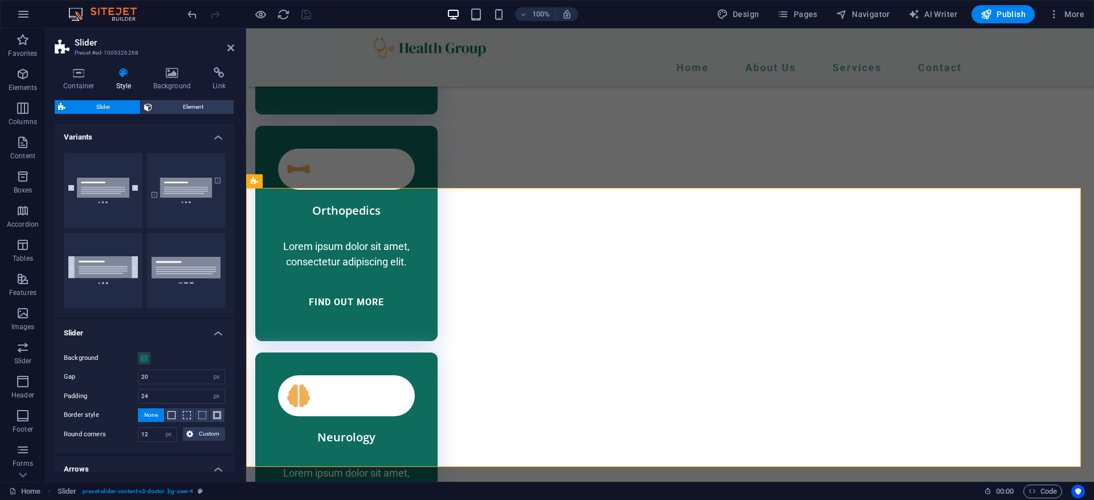
click at [215, 92] on div "Container Style Background Link Size Height Default px rem % vh vw Min. height …" at bounding box center [144, 270] width 179 height 406
click at [210, 101] on span "Element" at bounding box center [192, 107] width 75 height 14
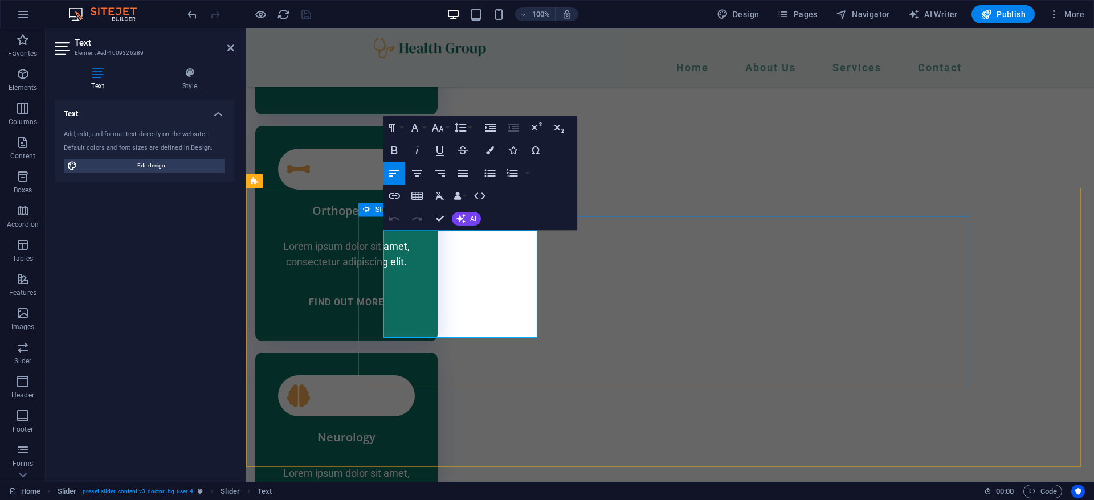
drag, startPoint x: 369, startPoint y: 251, endPoint x: 568, endPoint y: 253, distance: 199.9
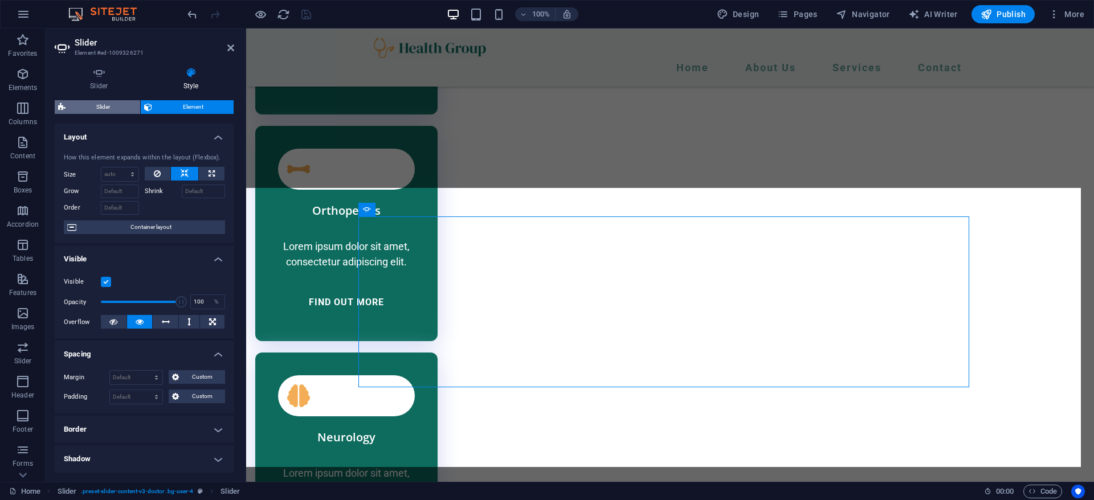
click at [125, 104] on span "Slider" at bounding box center [103, 107] width 68 height 14
select select "px"
select select "rem"
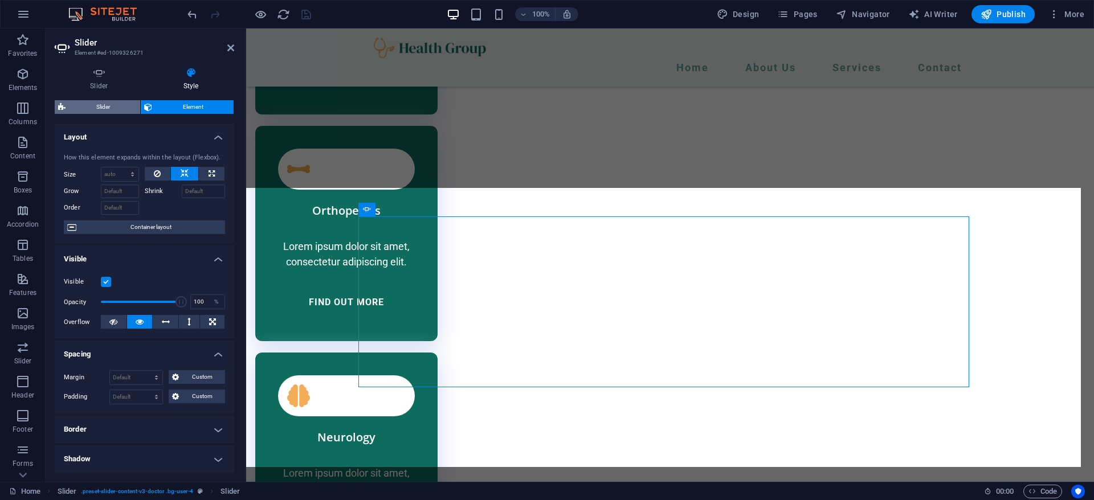
select select "px"
select select "rem"
select select "px"
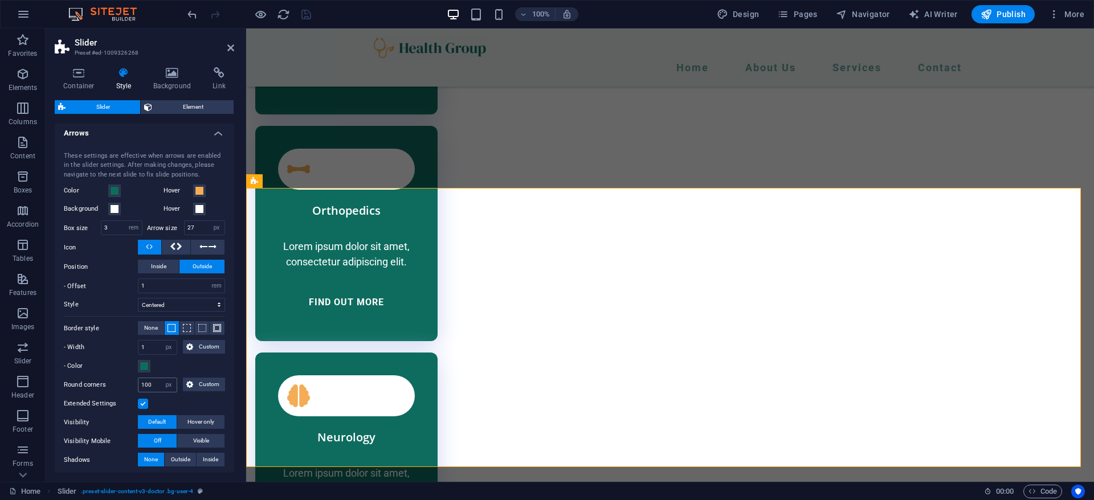
scroll to position [331, 0]
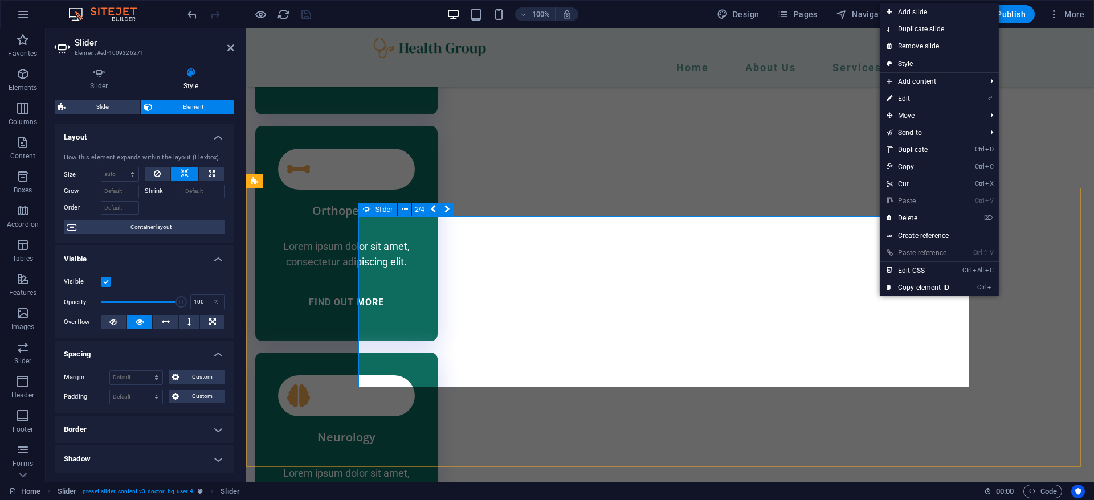
drag, startPoint x: 994, startPoint y: 391, endPoint x: 985, endPoint y: 386, distance: 10.7
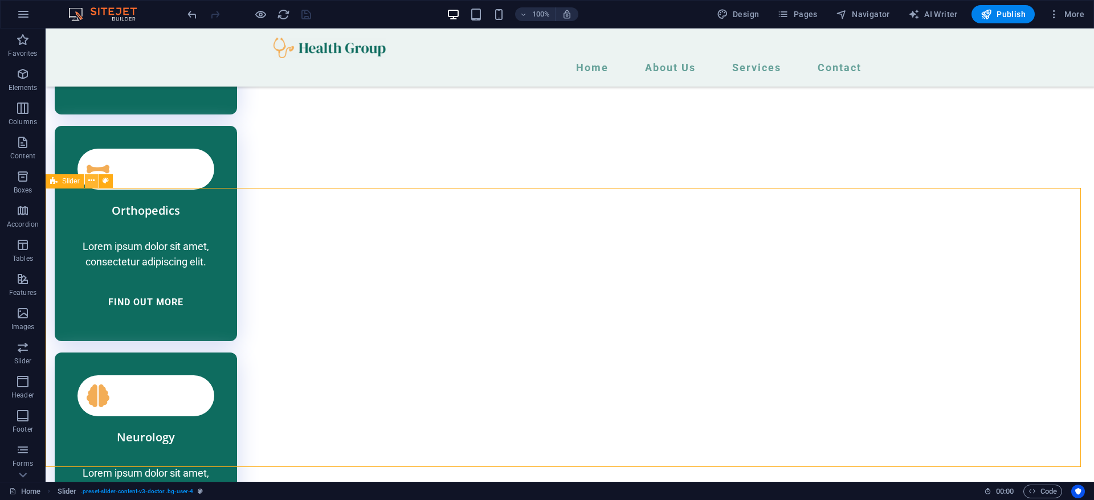
click at [91, 187] on button at bounding box center [92, 181] width 14 height 14
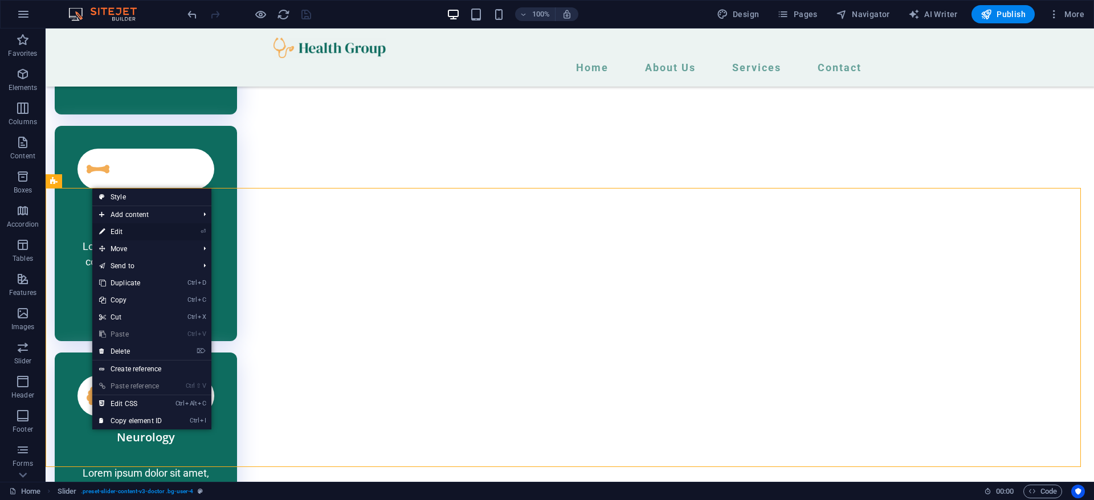
click at [134, 231] on link "⏎ Edit" at bounding box center [130, 231] width 76 height 17
select select "px"
select select "rem"
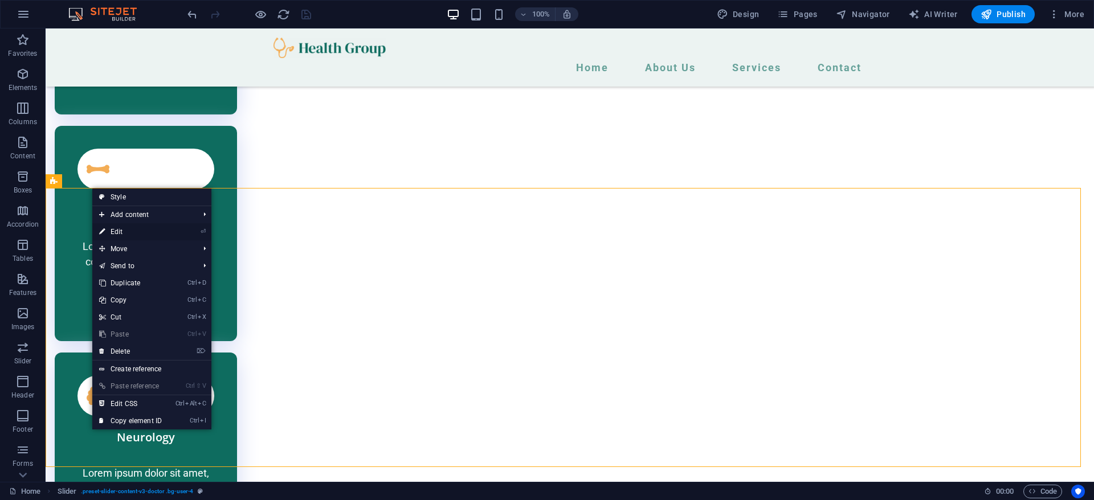
select select "px"
select select "rem"
select select "px"
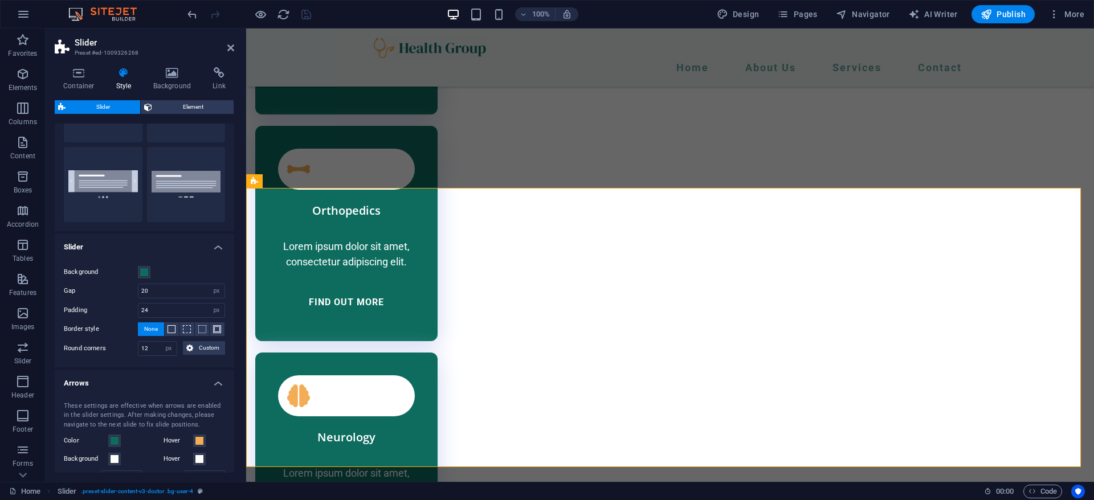
scroll to position [75, 0]
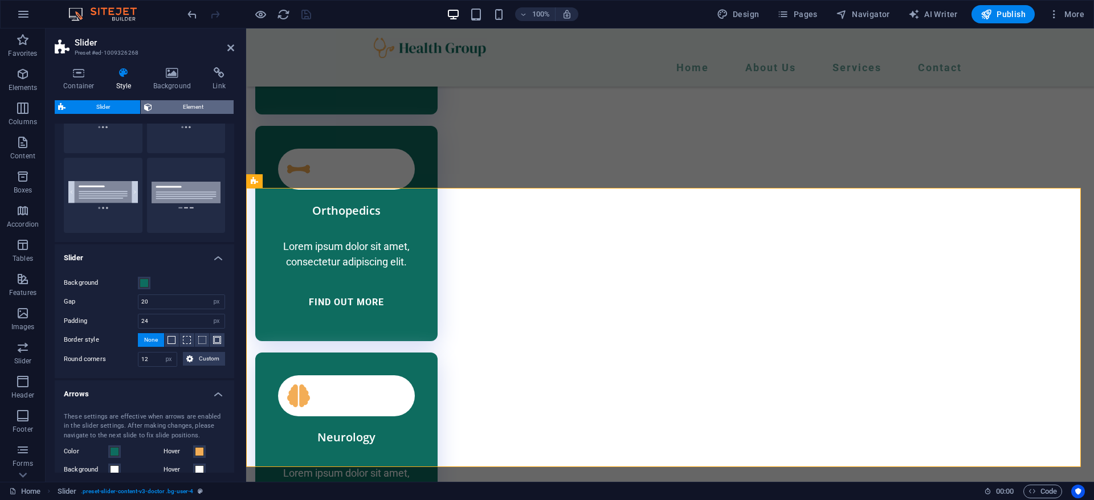
click at [185, 105] on span "Element" at bounding box center [192, 107] width 75 height 14
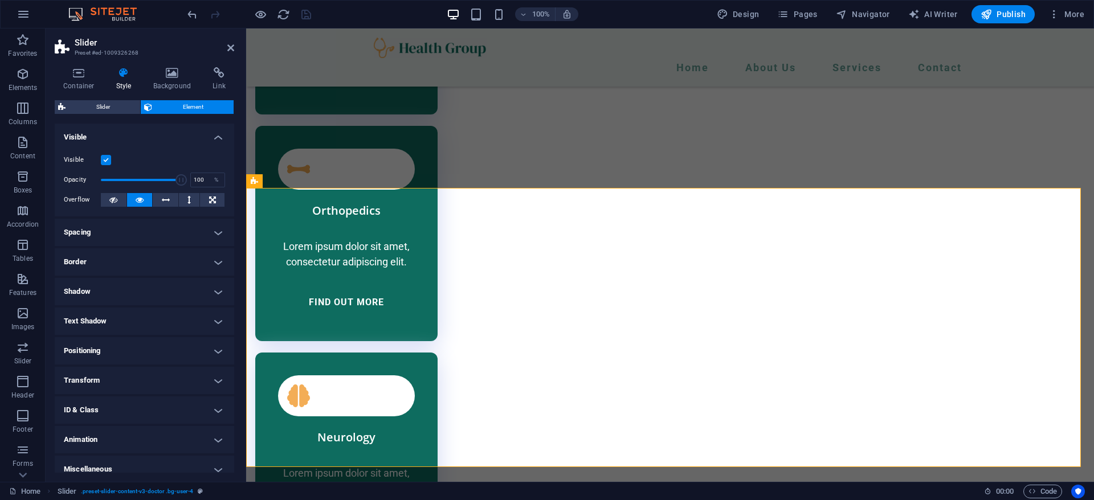
click at [84, 66] on div "Container Style Background Link Size Height Default px rem % vh vw Min. height …" at bounding box center [145, 270] width 198 height 424
click at [83, 77] on icon at bounding box center [79, 72] width 48 height 11
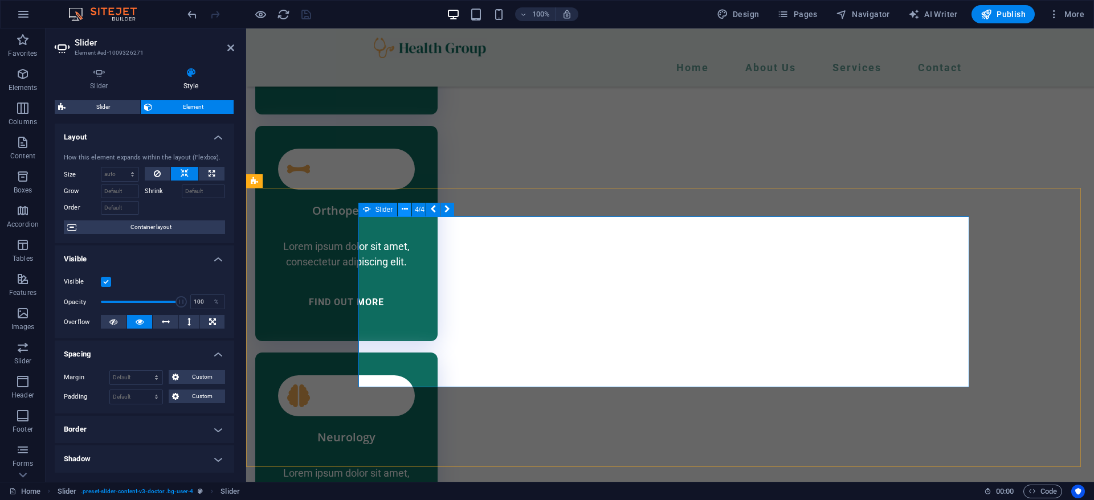
click at [404, 211] on icon at bounding box center [405, 209] width 6 height 12
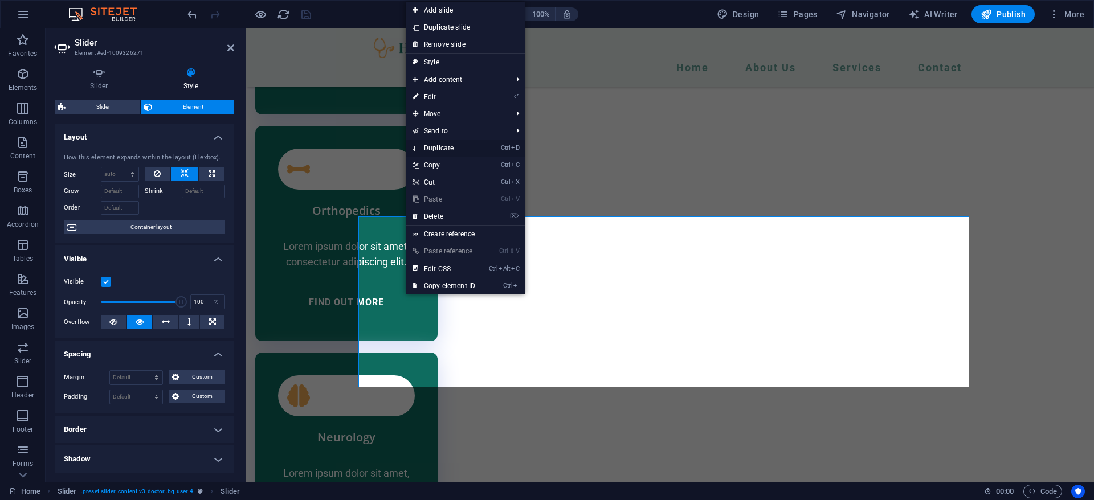
click at [467, 144] on link "Ctrl D Duplicate" at bounding box center [444, 148] width 76 height 17
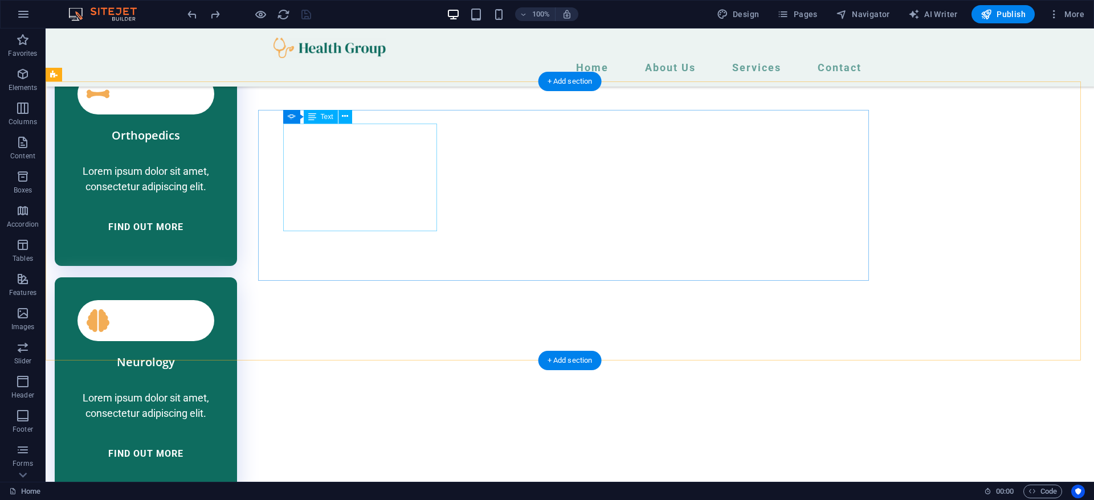
scroll to position [2723, 0]
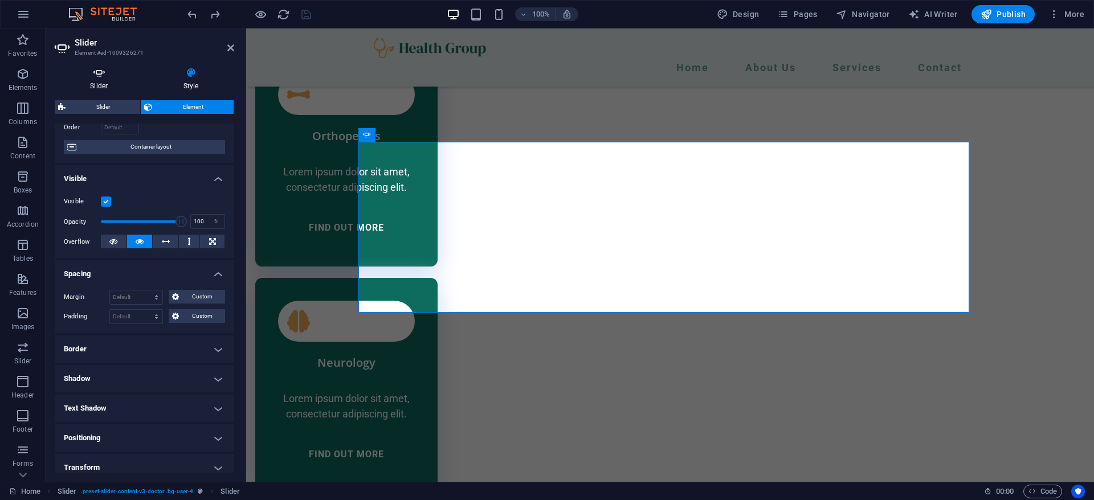
scroll to position [0, 0]
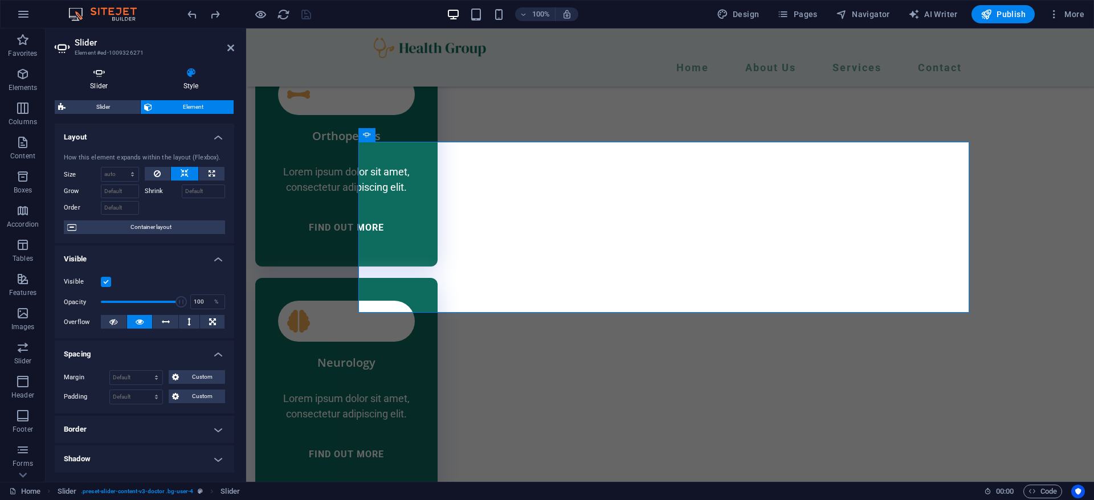
click at [92, 85] on h4 "Slider" at bounding box center [101, 79] width 93 height 24
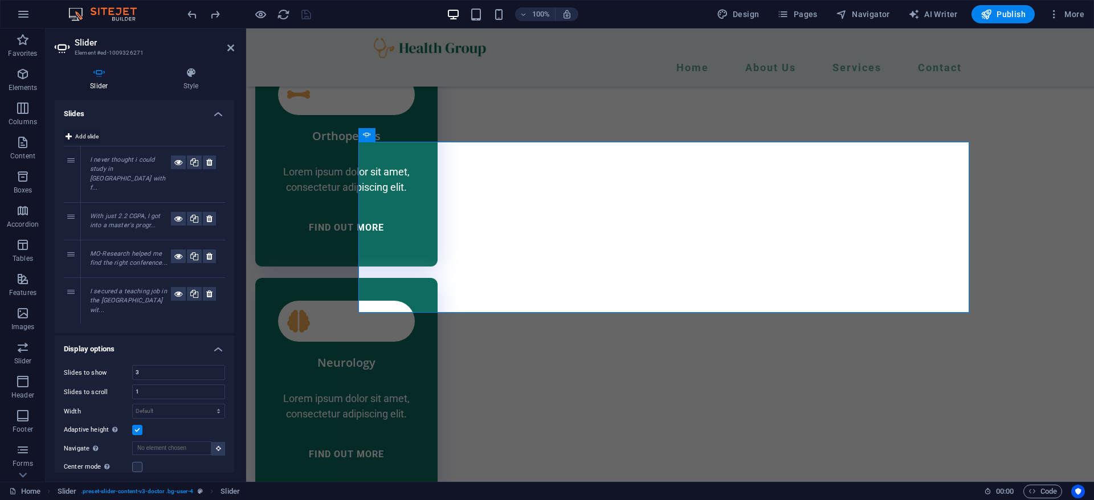
click at [68, 136] on icon at bounding box center [69, 137] width 6 height 14
drag, startPoint x: 1, startPoint y: 44, endPoint x: 5, endPoint y: 40, distance: 6.1
click at [1, 43] on span "Favorites" at bounding box center [23, 46] width 46 height 27
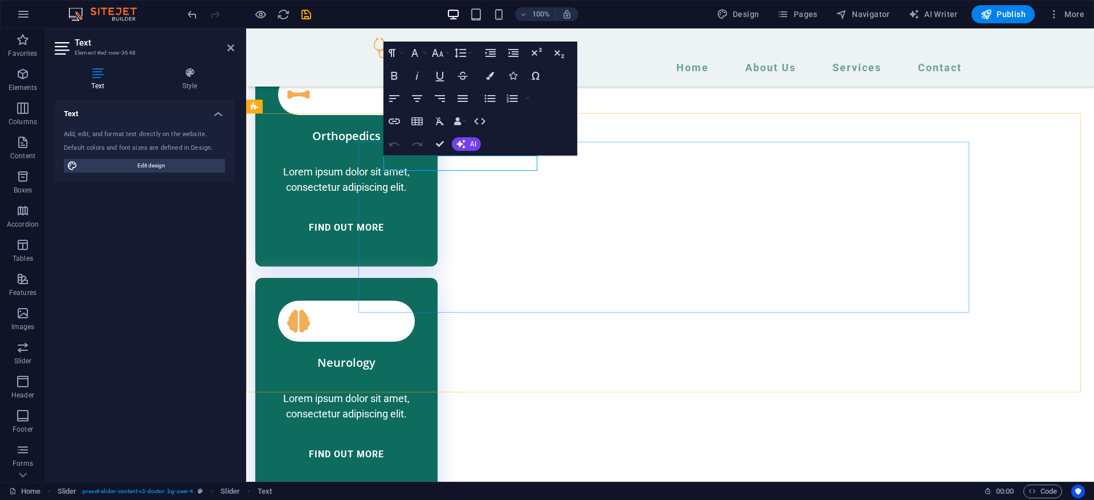
click at [195, 75] on icon at bounding box center [189, 72] width 89 height 11
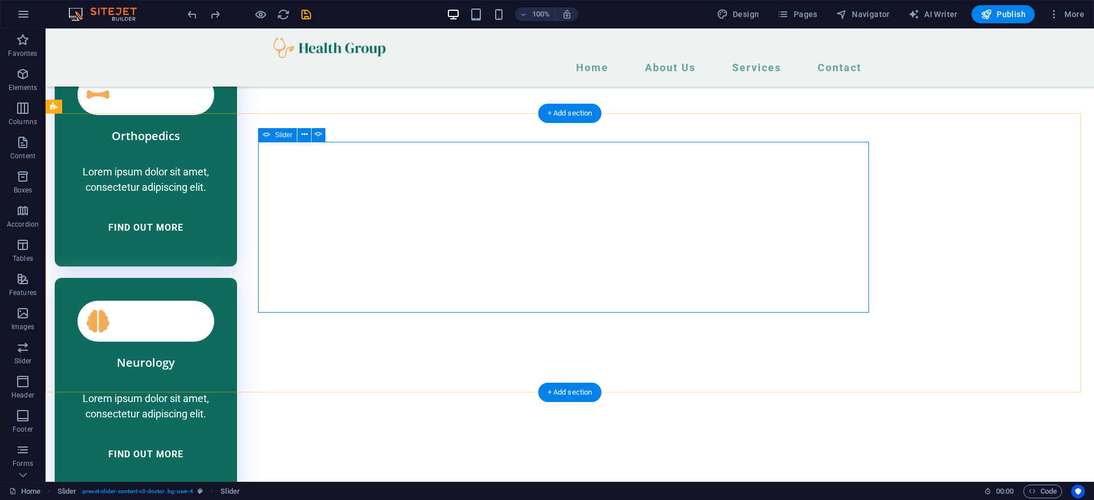
select select "ms"
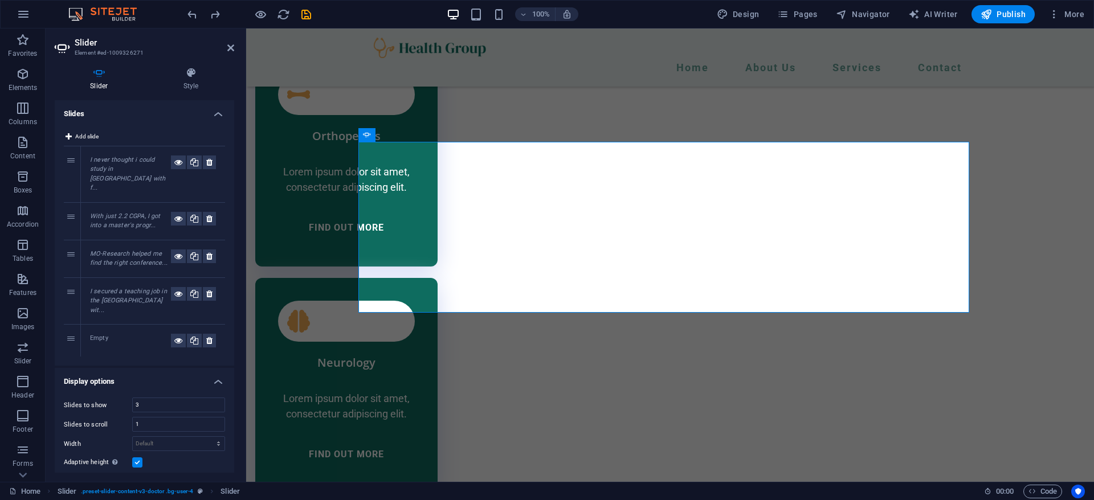
click at [71, 203] on div "2" at bounding box center [72, 221] width 17 height 37
click at [210, 334] on button at bounding box center [209, 341] width 13 height 14
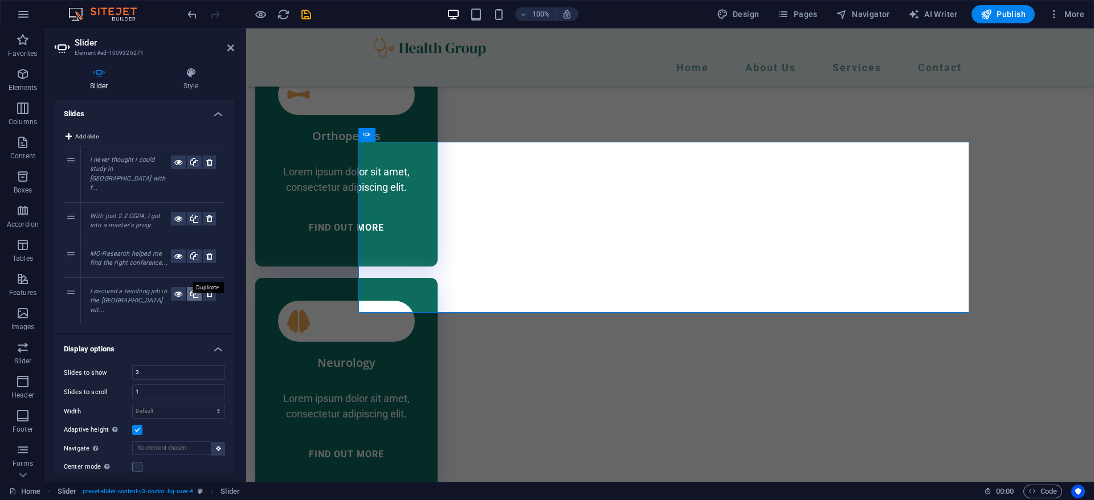
click at [190, 287] on icon at bounding box center [194, 294] width 8 height 14
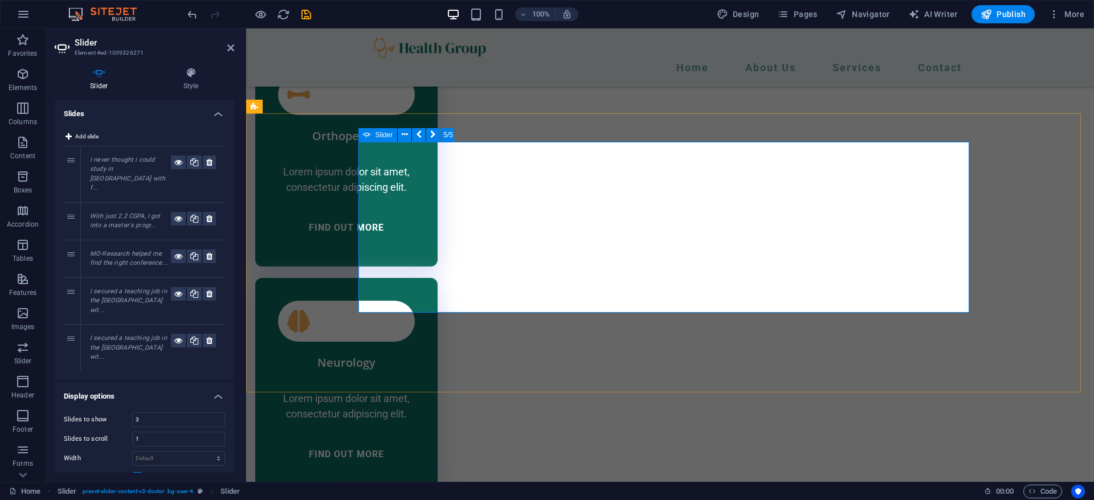
click at [109, 334] on em "I secured a teaching job in the [GEOGRAPHIC_DATA] wit..." at bounding box center [128, 347] width 77 height 26
click at [68, 325] on div "5" at bounding box center [72, 348] width 17 height 47
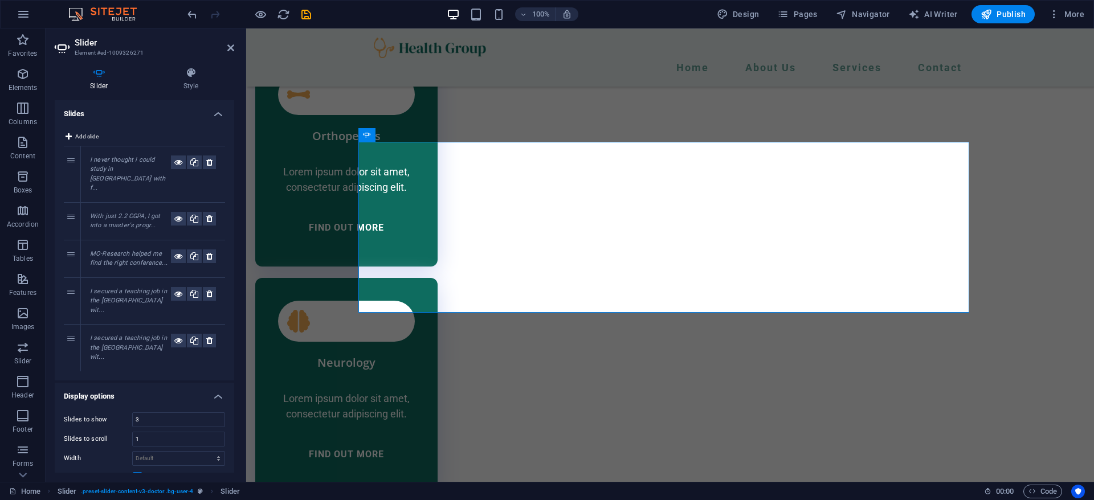
click at [73, 325] on div "5" at bounding box center [72, 348] width 17 height 47
click at [174, 334] on icon at bounding box center [178, 341] width 8 height 14
